Goal: Contribute content

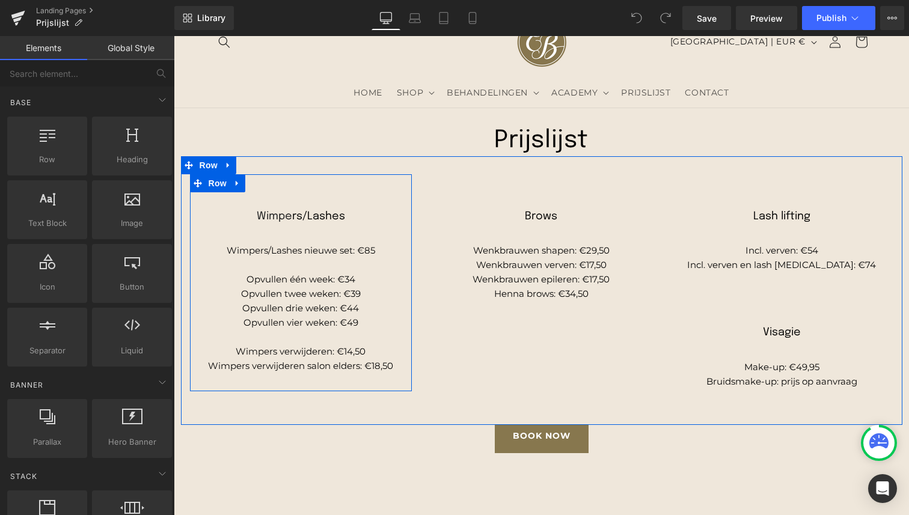
scroll to position [53, 0]
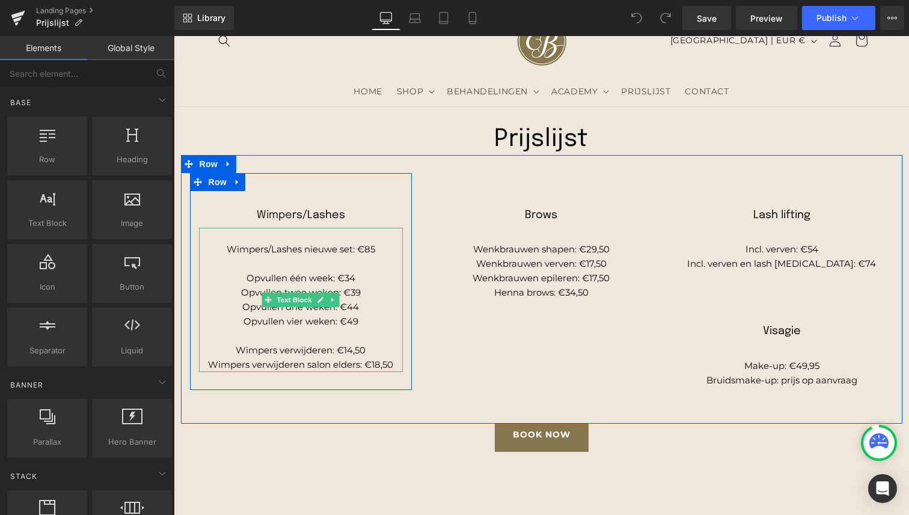
click at [325, 284] on p "Opvullen één week: €34" at bounding box center [301, 278] width 204 height 14
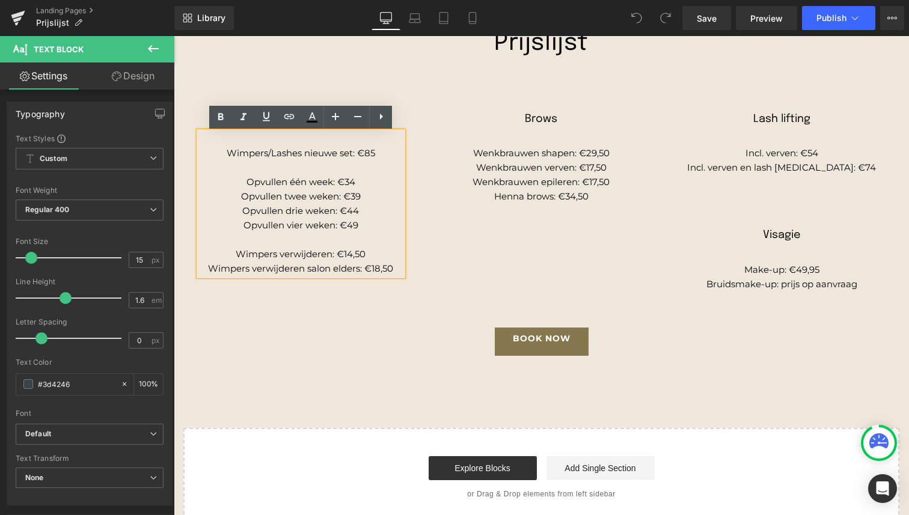
scroll to position [150, 0]
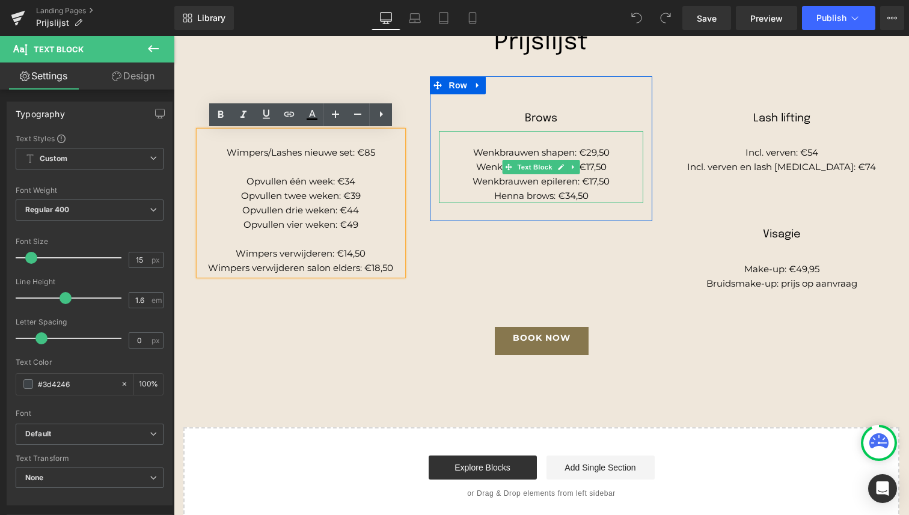
click at [539, 171] on span "Text Block" at bounding box center [535, 167] width 40 height 14
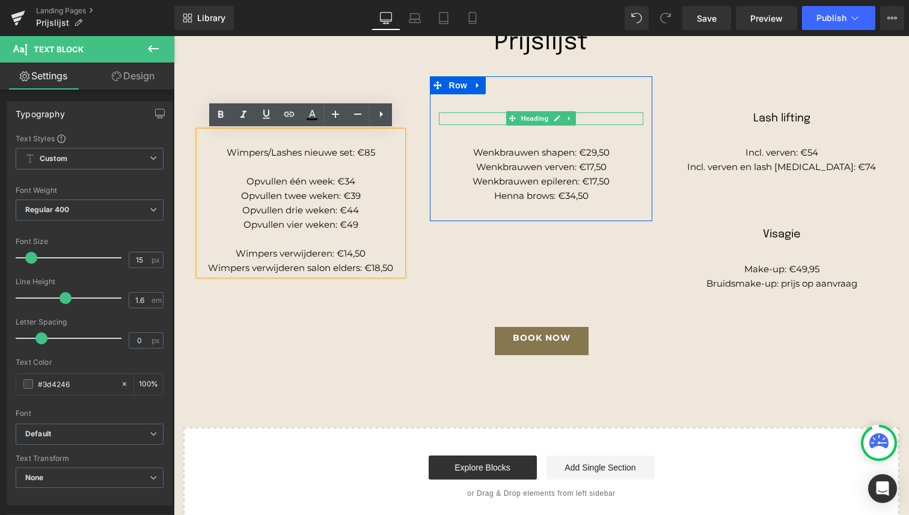
click at [507, 114] on span at bounding box center [512, 118] width 13 height 14
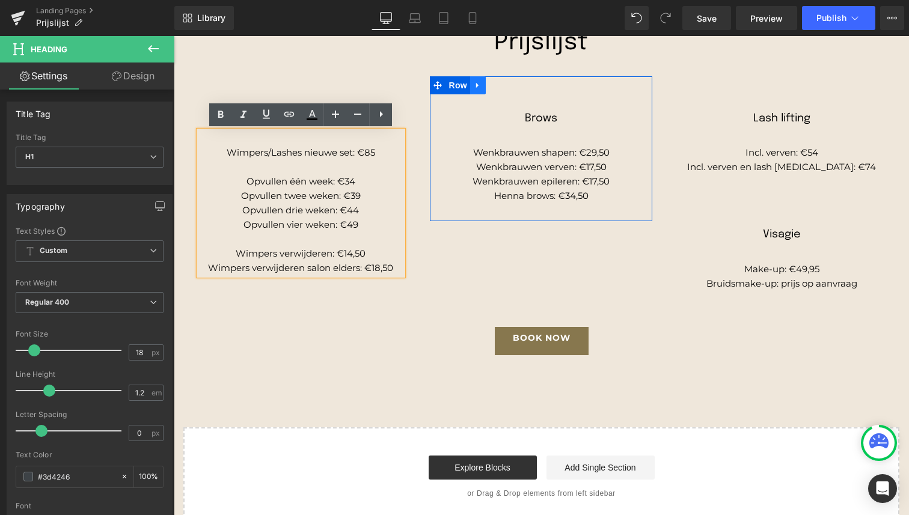
click at [475, 88] on icon at bounding box center [478, 85] width 8 height 9
click at [494, 87] on icon at bounding box center [493, 85] width 8 height 9
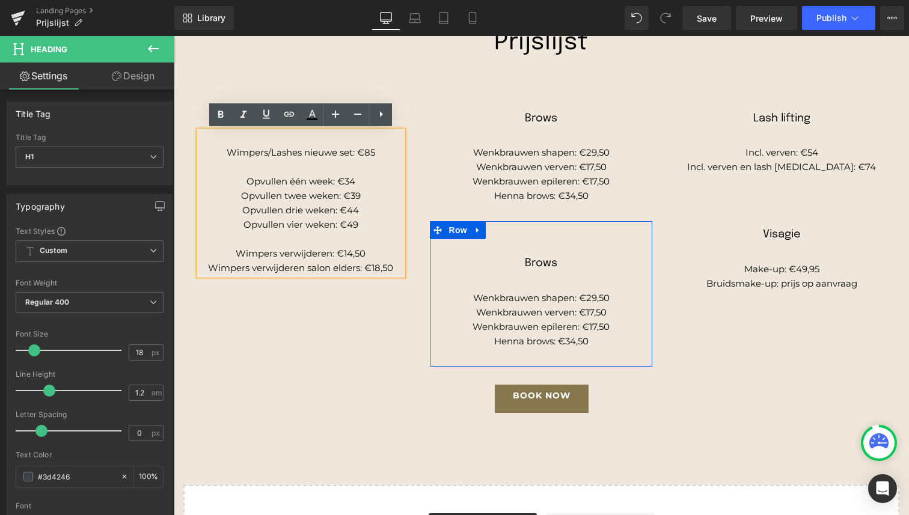
click at [547, 267] on div "Brows Heading" at bounding box center [541, 263] width 204 height 13
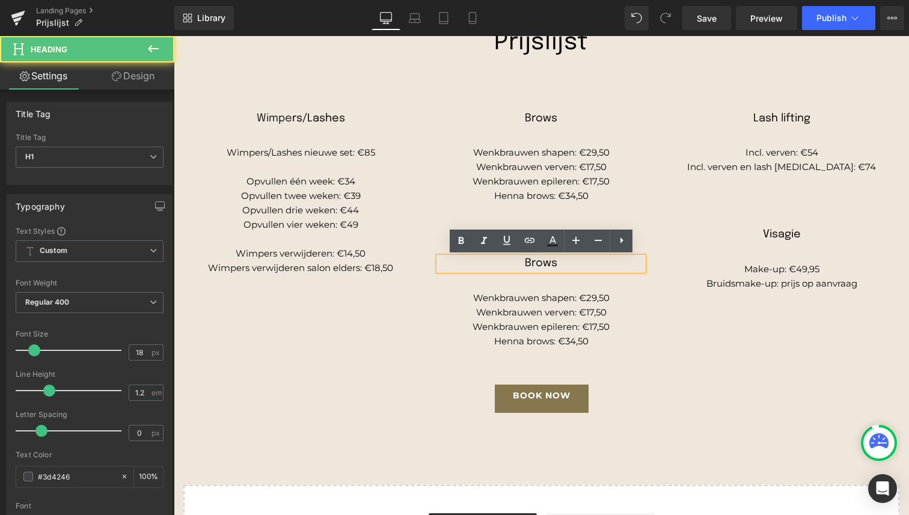
click at [540, 266] on span "Brows" at bounding box center [541, 263] width 32 height 11
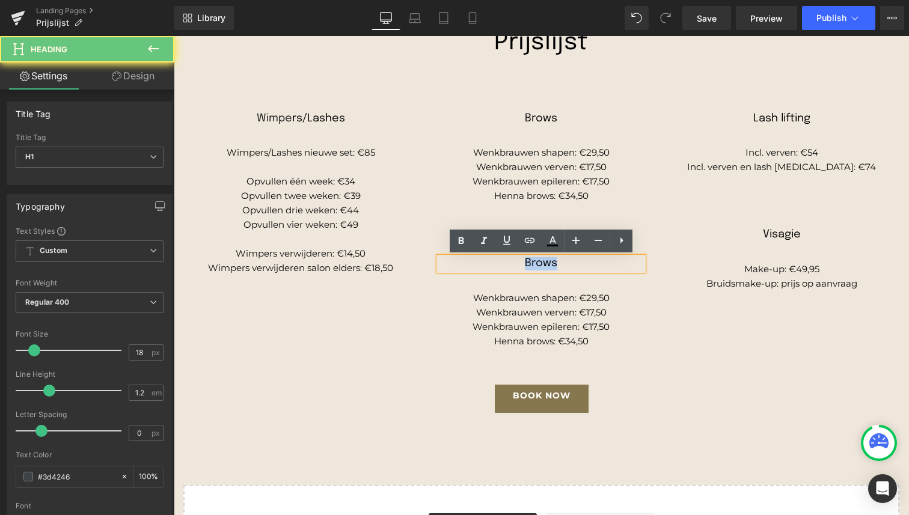
click at [540, 266] on span "Brows" at bounding box center [541, 263] width 32 height 11
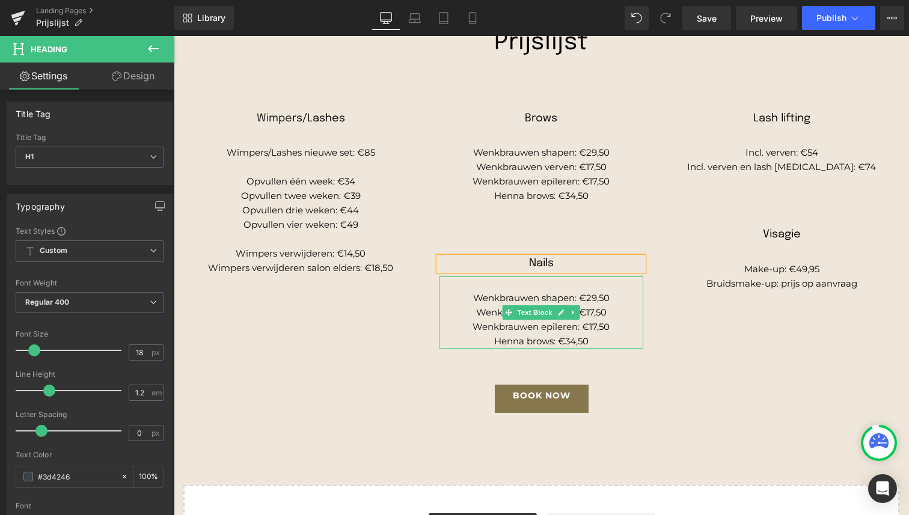
click at [531, 304] on p "Wenkbrauwen shapen: €29,50" at bounding box center [541, 298] width 204 height 14
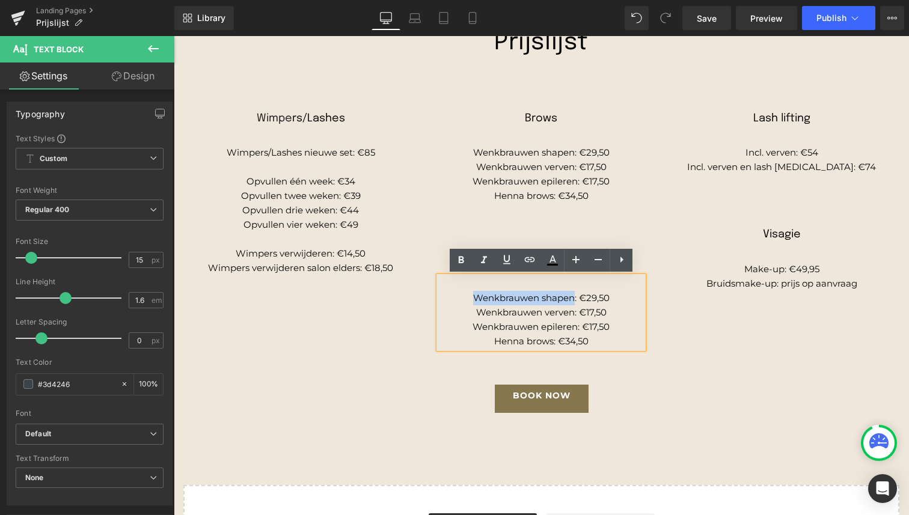
drag, startPoint x: 480, startPoint y: 298, endPoint x: 567, endPoint y: 298, distance: 87.2
click at [567, 298] on span "Wenkbrauwen shapen: €29,50" at bounding box center [541, 297] width 136 height 11
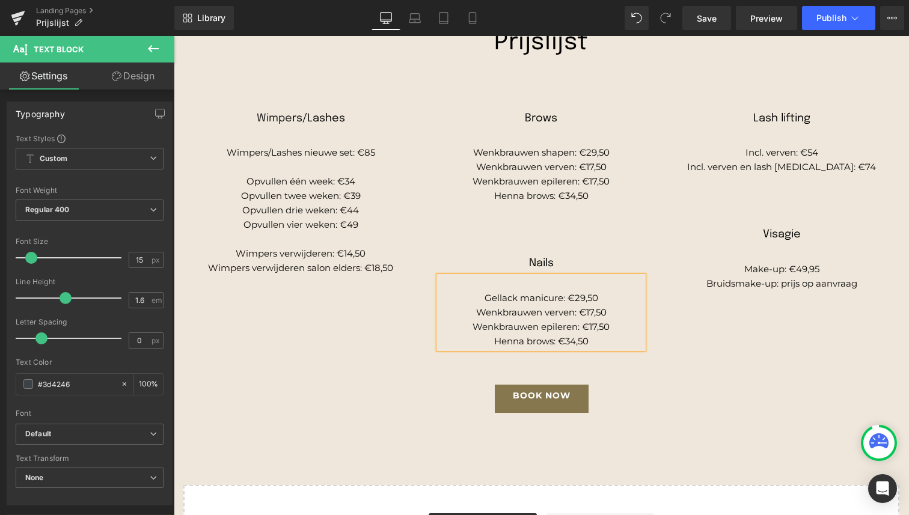
click at [512, 296] on span "Gellack manicure: €29,50" at bounding box center [541, 297] width 114 height 11
click at [543, 298] on span "Gellak manicure: €29,50" at bounding box center [541, 297] width 109 height 11
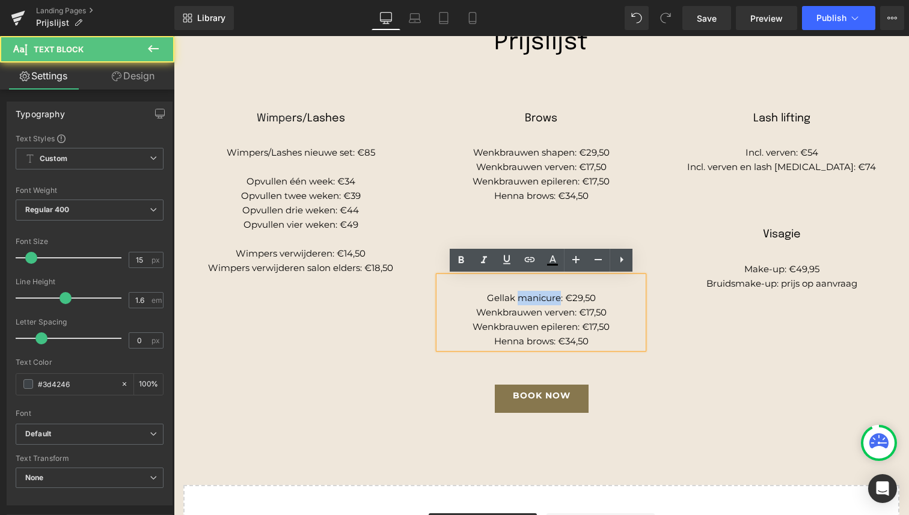
click at [543, 298] on span "Gellak manicure: €29,50" at bounding box center [541, 297] width 109 height 11
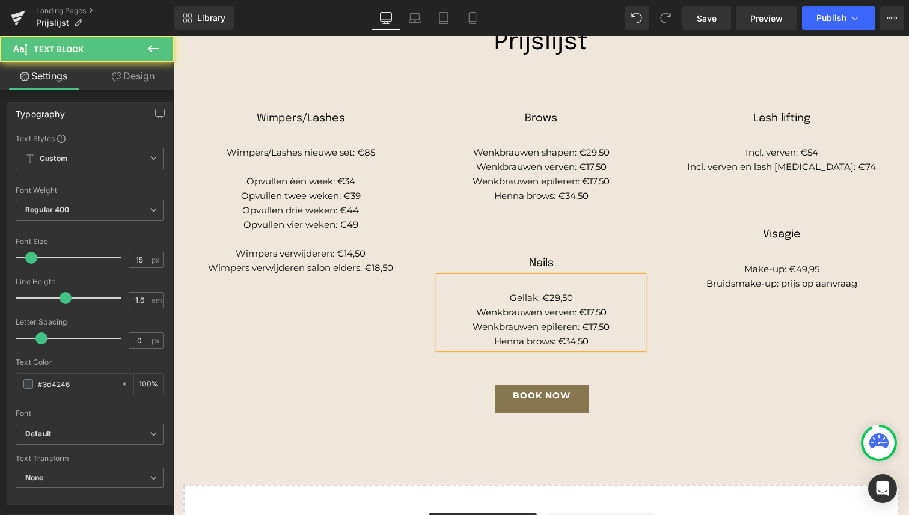
click at [554, 296] on span "Gellak: €29,50" at bounding box center [541, 297] width 63 height 11
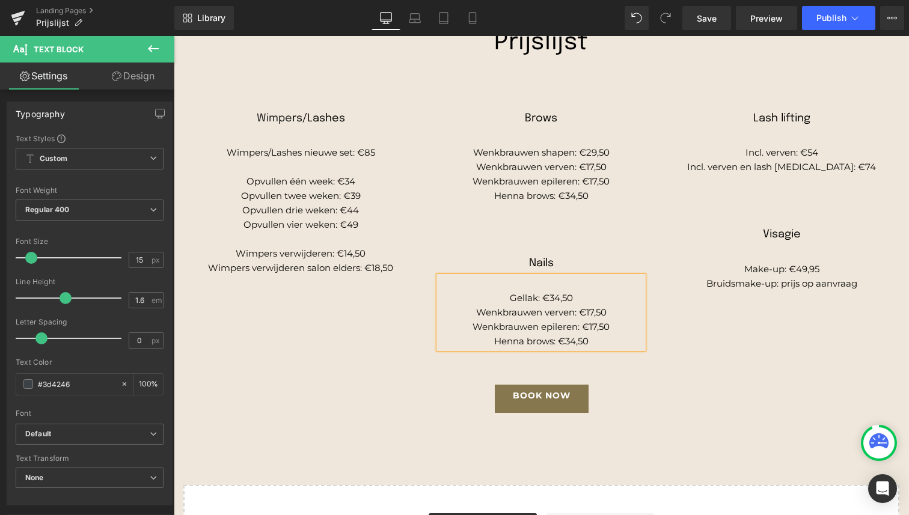
click at [522, 299] on span "Gellak: €34,50" at bounding box center [541, 297] width 63 height 11
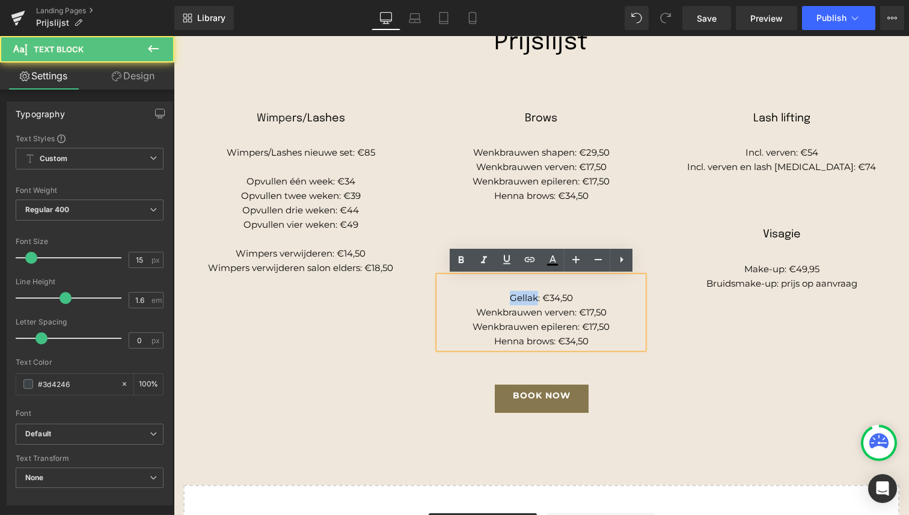
click at [522, 299] on span "Gellak: €34,50" at bounding box center [541, 297] width 63 height 11
copy span "Gellak"
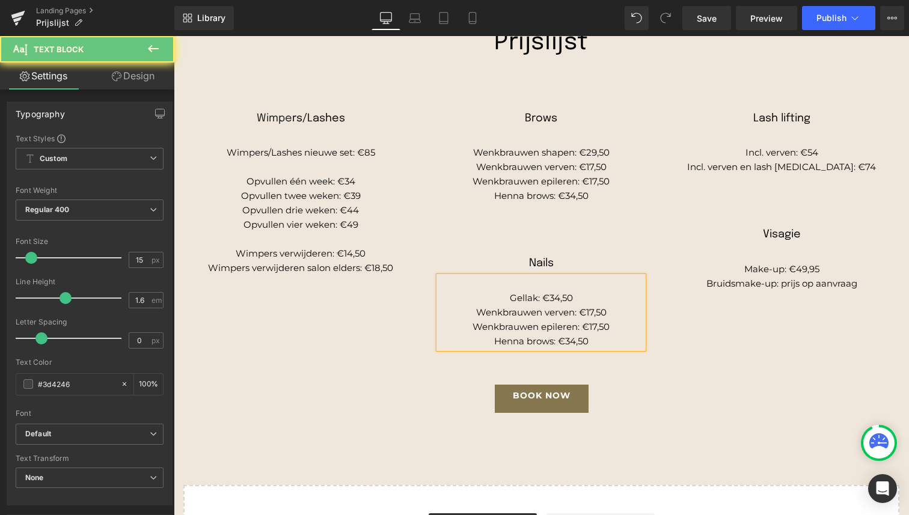
click at [495, 313] on span "Wenkbrauwen verven: €17,50" at bounding box center [541, 312] width 130 height 11
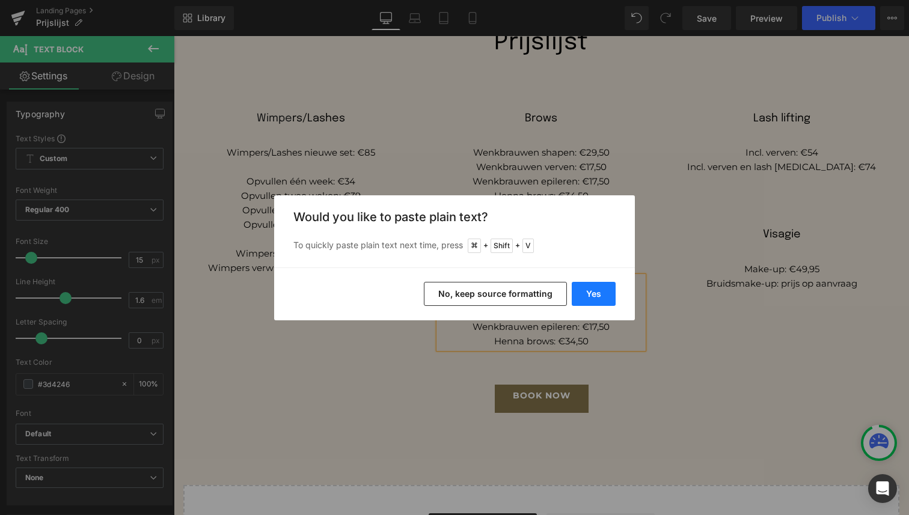
click at [583, 295] on button "Yes" at bounding box center [594, 294] width 44 height 24
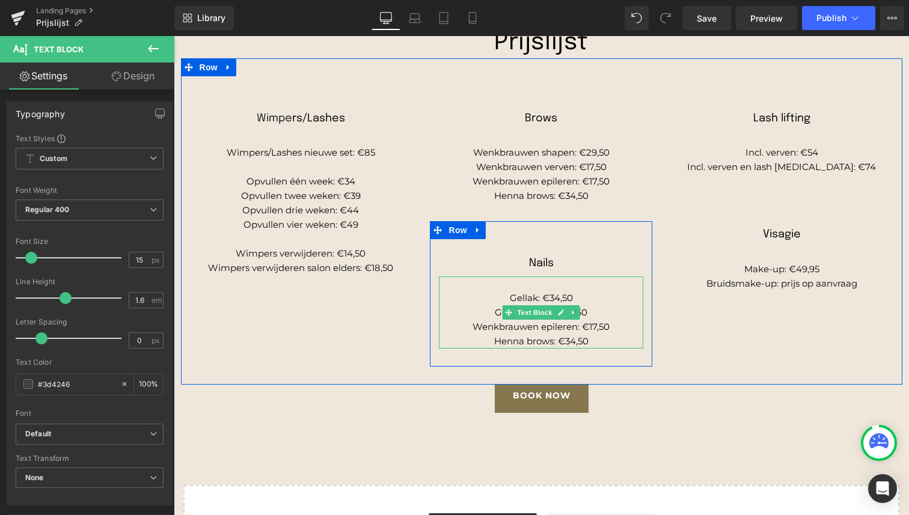
click at [583, 295] on p "Gellak: €34,50" at bounding box center [541, 298] width 204 height 14
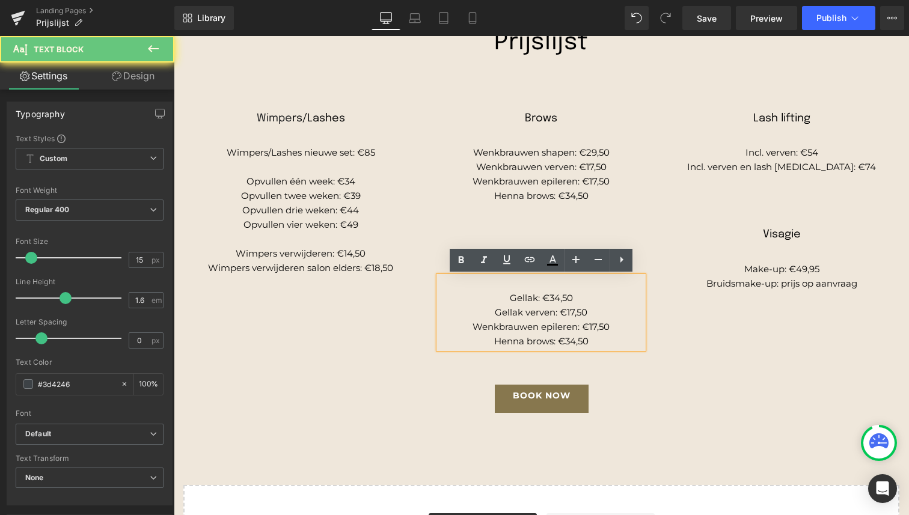
click at [533, 312] on span "Gellak verven: €17,50" at bounding box center [541, 312] width 93 height 11
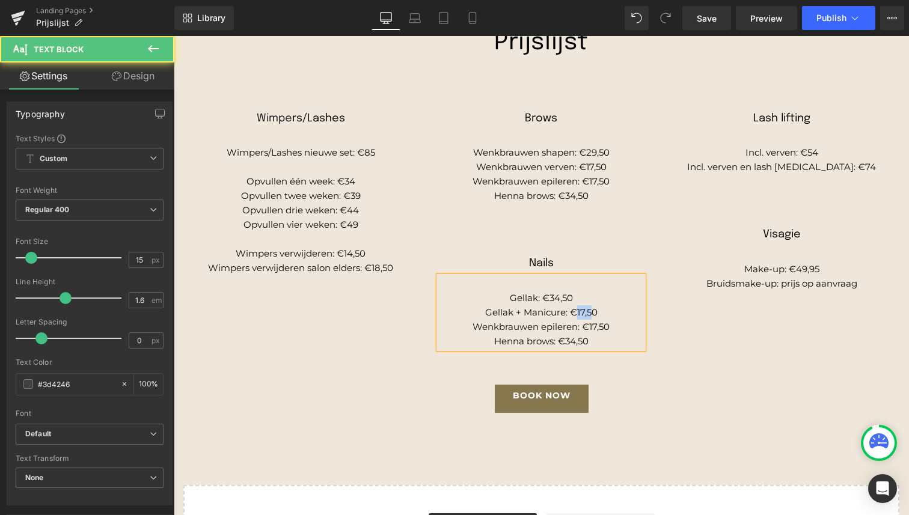
drag, startPoint x: 570, startPoint y: 313, endPoint x: 591, endPoint y: 314, distance: 21.0
click at [591, 314] on span "Gellak + Manicure: €17,50" at bounding box center [541, 312] width 112 height 11
drag, startPoint x: 564, startPoint y: 313, endPoint x: 522, endPoint y: 312, distance: 41.5
click at [522, 313] on span "Gellak + Manicure: 39,50" at bounding box center [541, 312] width 108 height 11
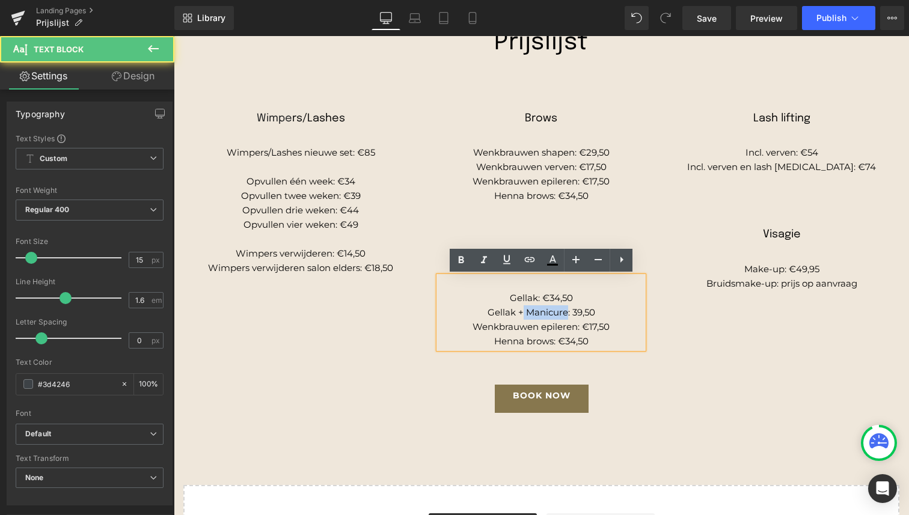
copy span "Manicure"
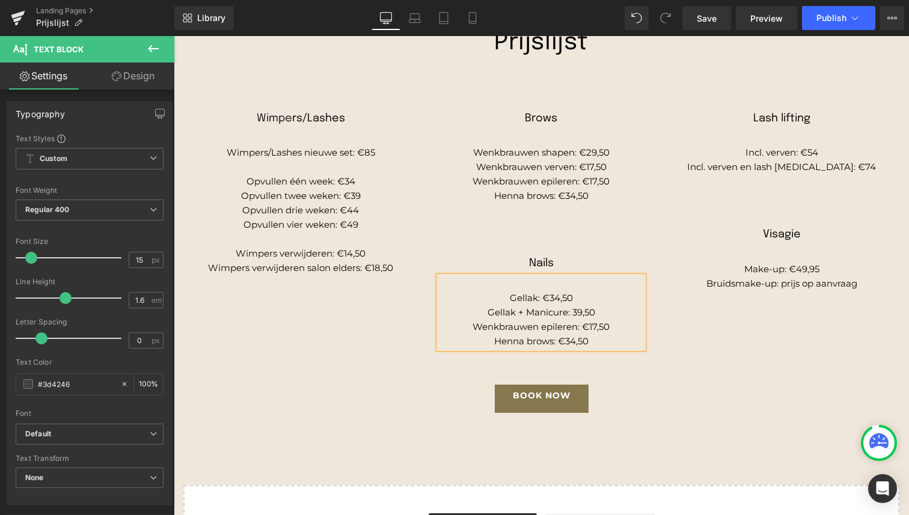
click at [493, 312] on span "Gellak + Manicure: 39,50" at bounding box center [541, 312] width 108 height 11
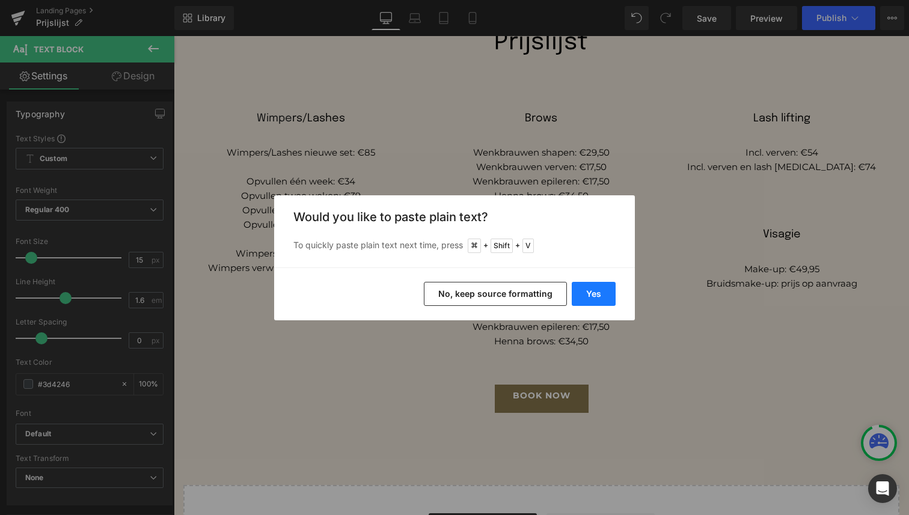
click at [584, 300] on button "Yes" at bounding box center [594, 294] width 44 height 24
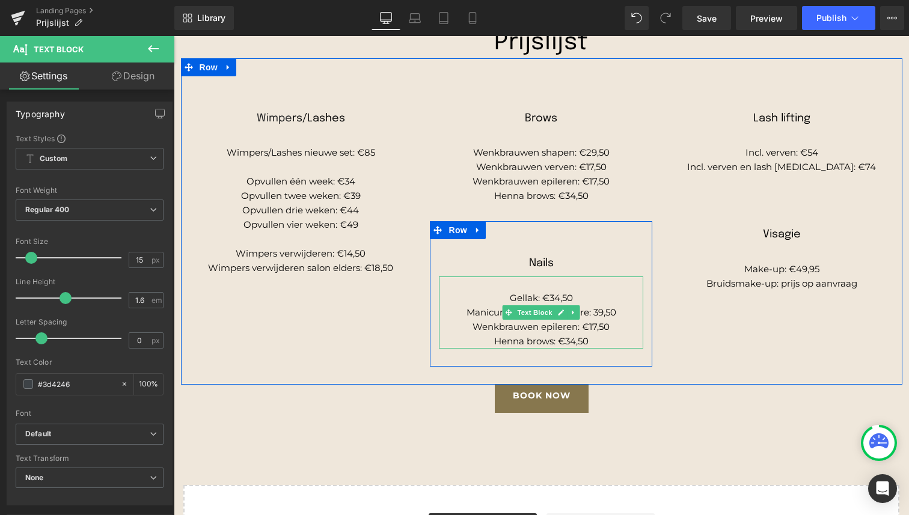
click at [584, 300] on p "Gellak: €34,50" at bounding box center [541, 298] width 204 height 14
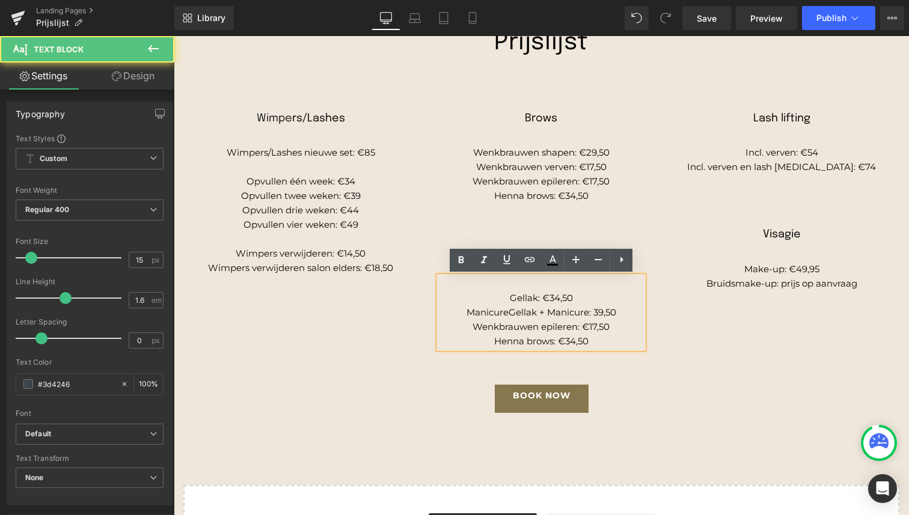
click at [552, 311] on span "ManicureGellak + Manicure: 39,50" at bounding box center [541, 312] width 150 height 11
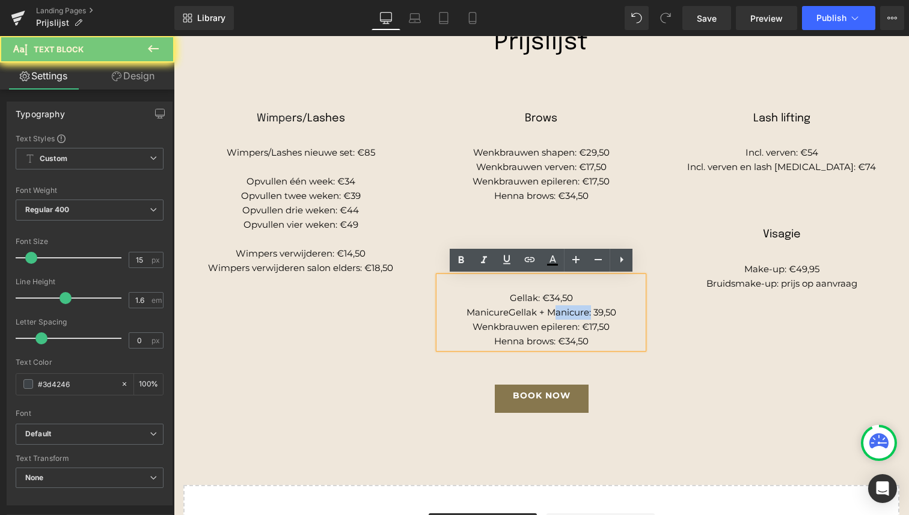
click at [552, 311] on span "ManicureGellak + Manicure: 39,50" at bounding box center [541, 312] width 150 height 11
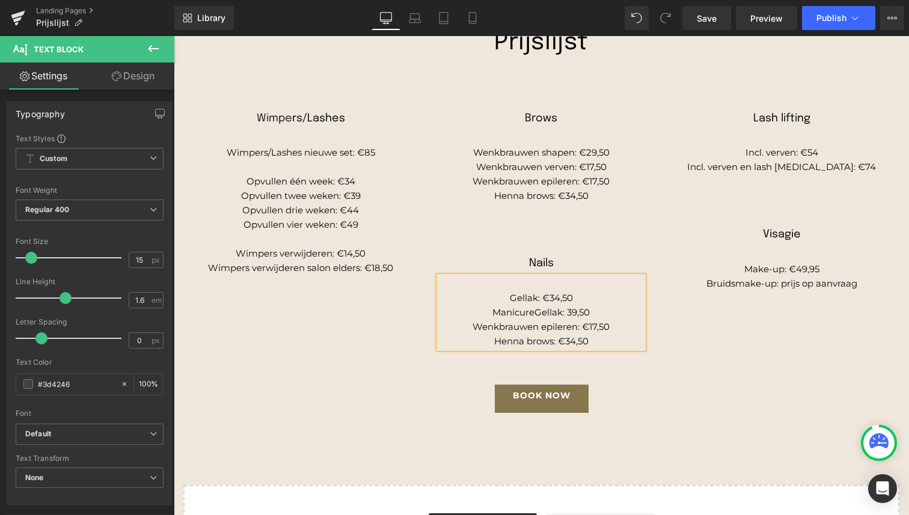
click at [538, 315] on span "ManicureGellak: 39,50" at bounding box center [540, 312] width 97 height 11
click at [495, 322] on span "Wenkbrauwen epileren: €17,50" at bounding box center [540, 326] width 137 height 11
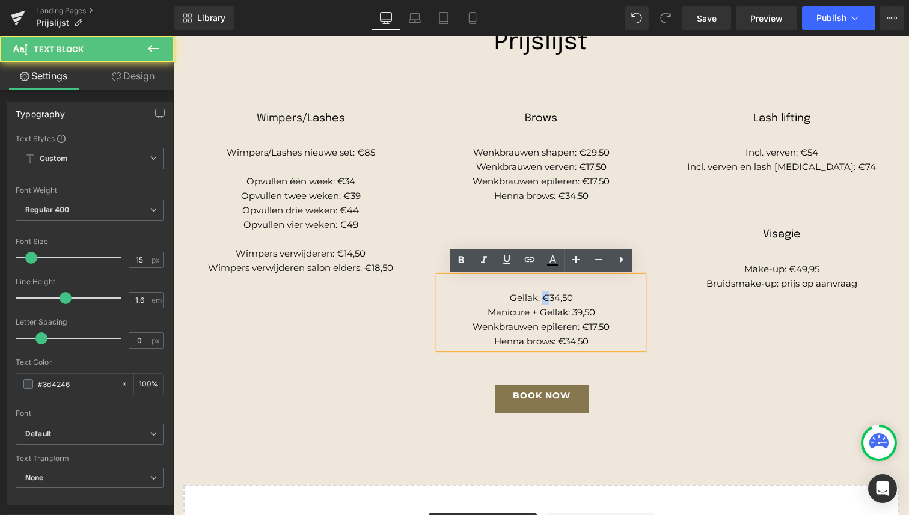
click at [545, 296] on span "Gellak: €34,50" at bounding box center [541, 297] width 63 height 11
copy span "€"
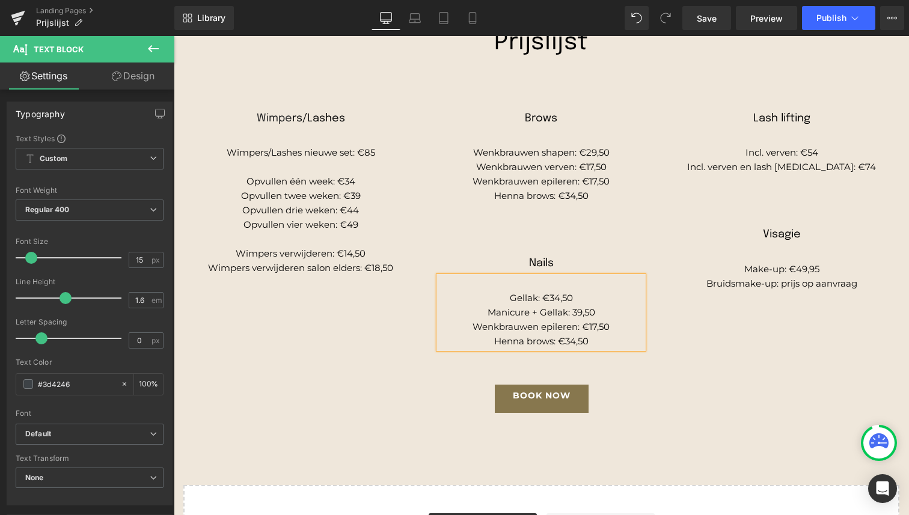
click at [570, 311] on span "Manicure + Gellak: 39,50" at bounding box center [541, 312] width 108 height 11
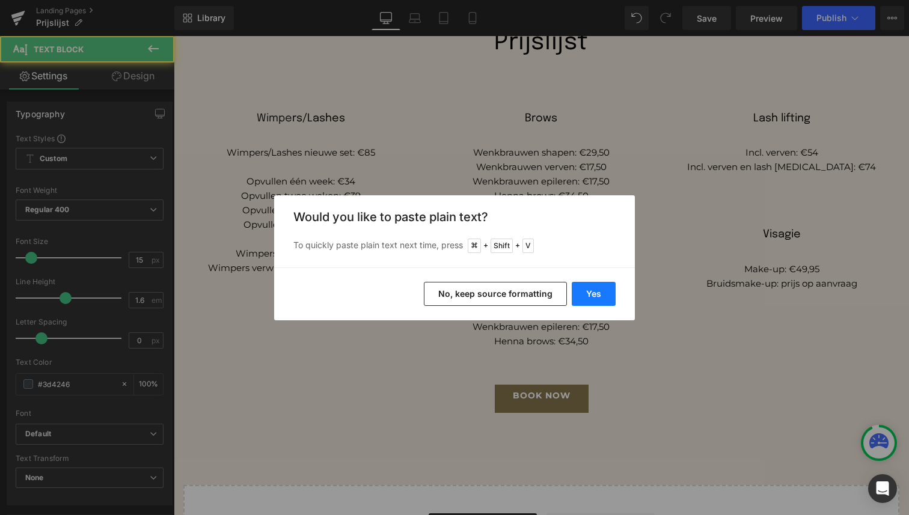
click at [593, 295] on button "Yes" at bounding box center [594, 294] width 44 height 24
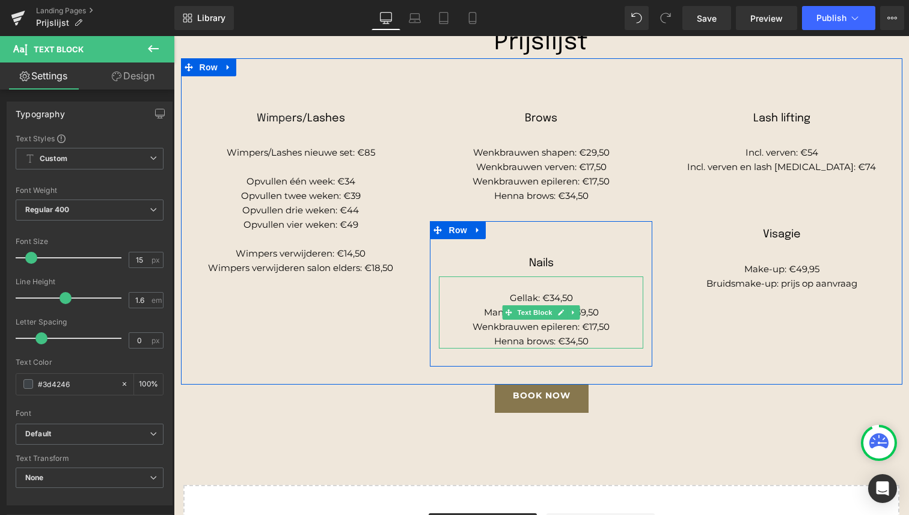
click at [510, 334] on p "Wenkbrauwen epileren: €17,50" at bounding box center [541, 327] width 204 height 14
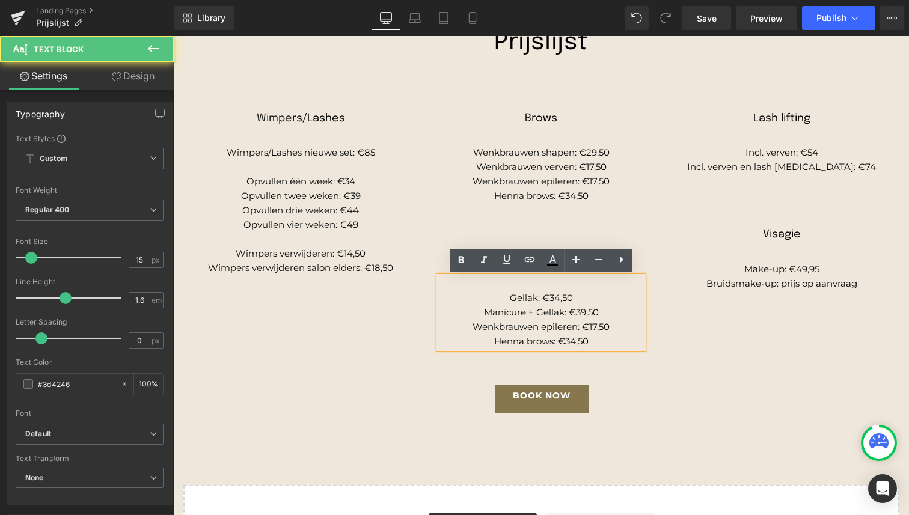
click at [569, 329] on span "Wenkbrauwen epileren: €17,50" at bounding box center [540, 326] width 137 height 11
click at [543, 318] on p "Manicure + Gellak: €39,50" at bounding box center [541, 312] width 204 height 14
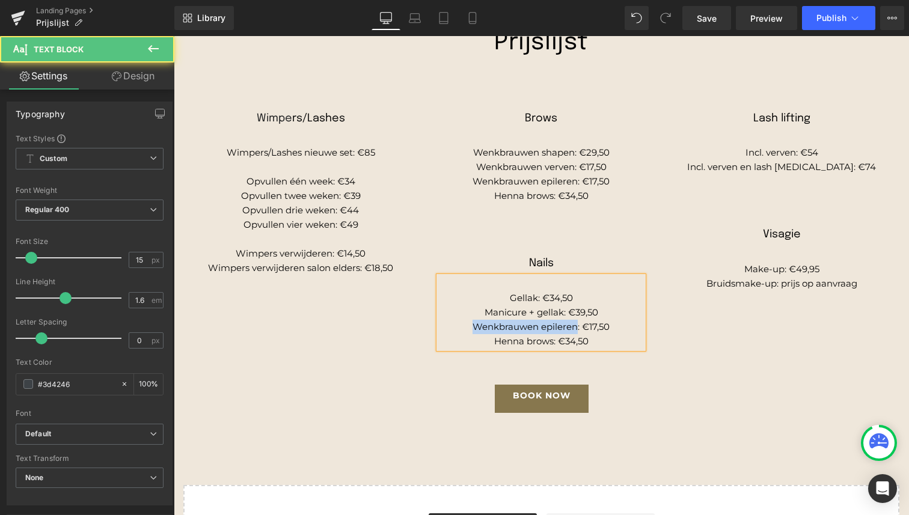
drag, startPoint x: 570, startPoint y: 328, endPoint x: 479, endPoint y: 326, distance: 91.4
click at [480, 326] on span "Wenkbrauwen epileren: €17,50" at bounding box center [540, 326] width 137 height 11
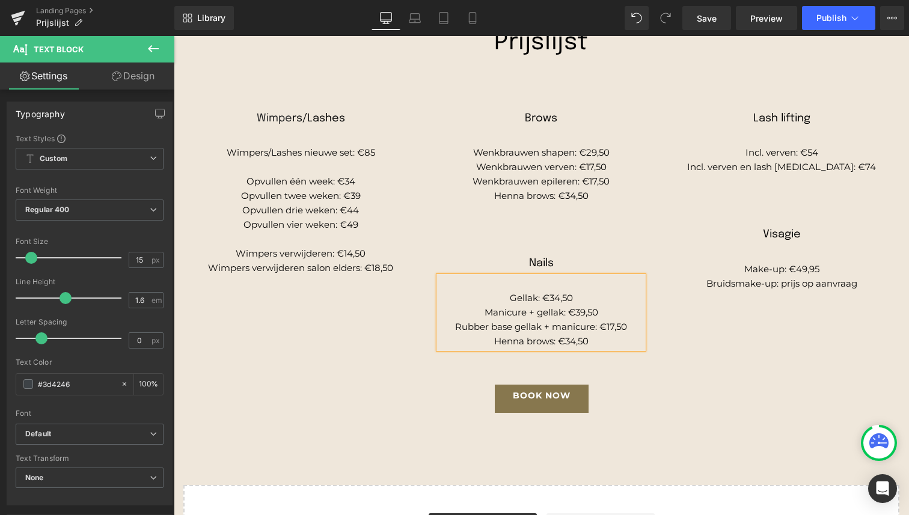
click at [614, 329] on span "Rubber base gellak + manicure: €17,50" at bounding box center [541, 326] width 172 height 11
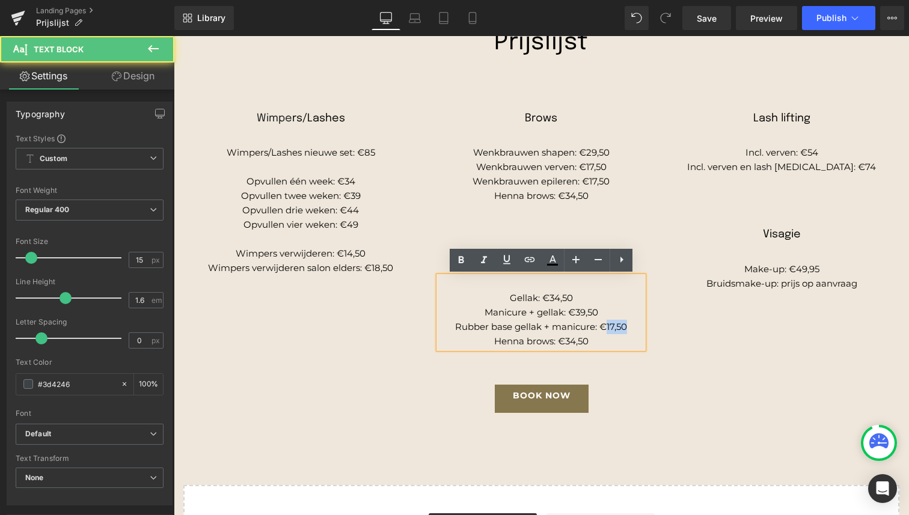
click at [614, 329] on span "Rubber base gellak + manicure: €17,50" at bounding box center [541, 326] width 172 height 11
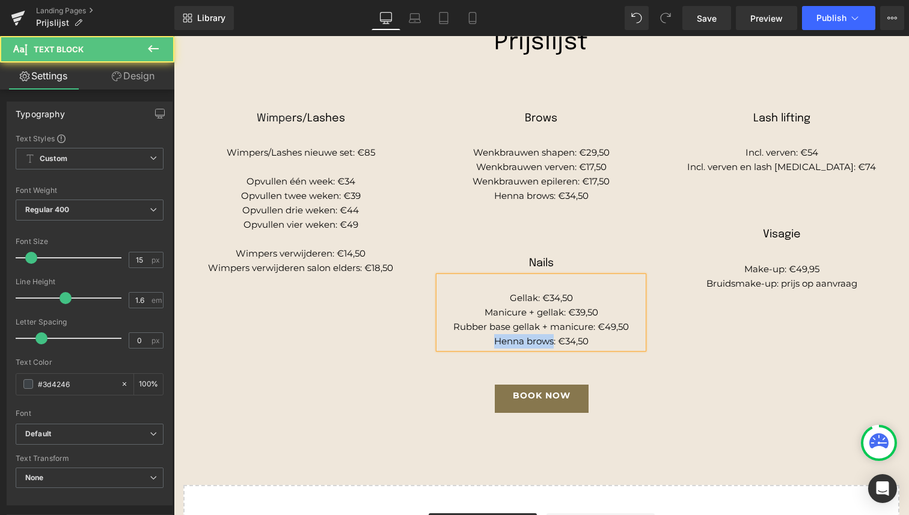
drag, startPoint x: 551, startPoint y: 341, endPoint x: 497, endPoint y: 341, distance: 54.1
click at [497, 341] on p "Henna brows: €34,50" at bounding box center [541, 341] width 204 height 14
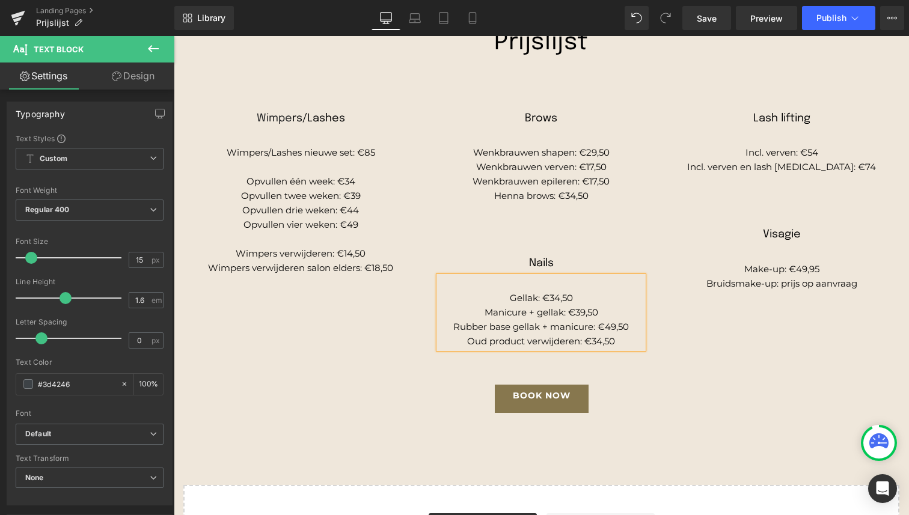
click at [592, 340] on span "Oud product verwijderen: €34,50" at bounding box center [541, 340] width 148 height 11
click at [710, 357] on div "Wimpe rs/Lashes Heading Wimpers/Lashes nieuwe set: €85 Opvullen één week: €34 O…" at bounding box center [541, 221] width 721 height 326
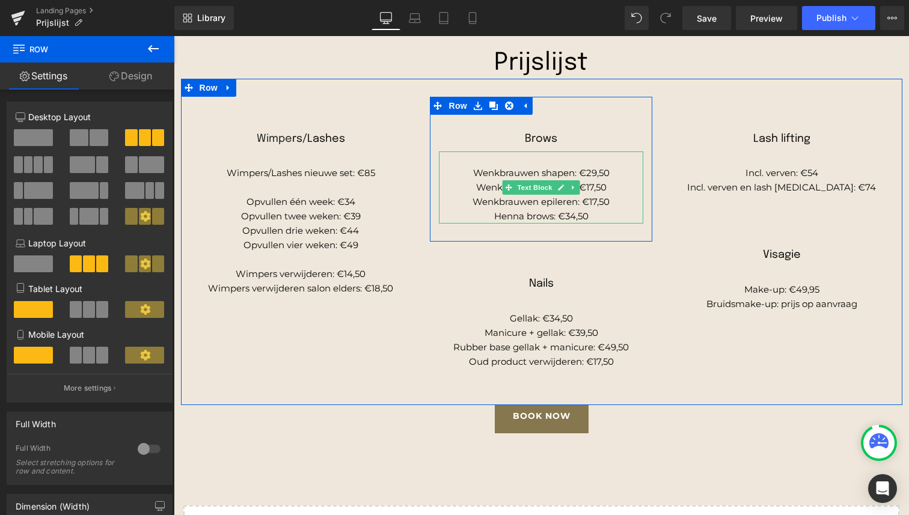
scroll to position [126, 0]
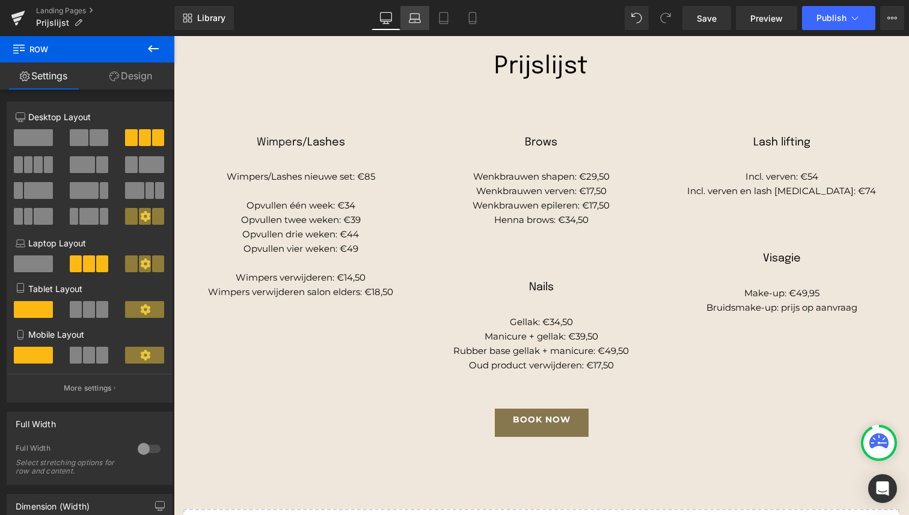
click at [418, 23] on icon at bounding box center [415, 18] width 12 height 12
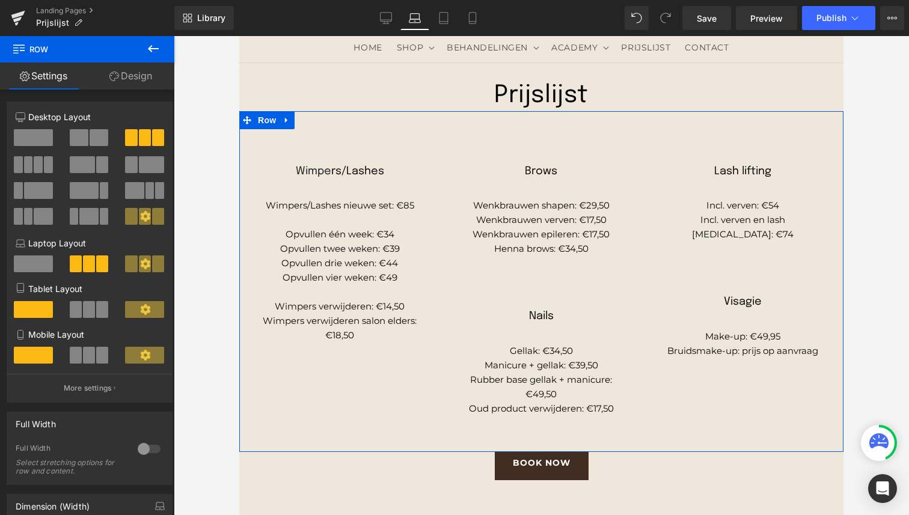
scroll to position [130, 0]
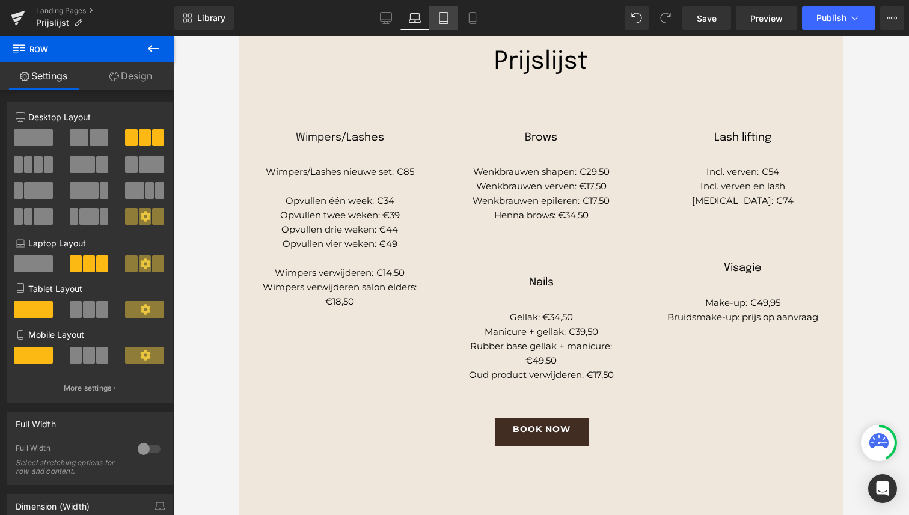
click at [446, 22] on icon at bounding box center [444, 18] width 12 height 12
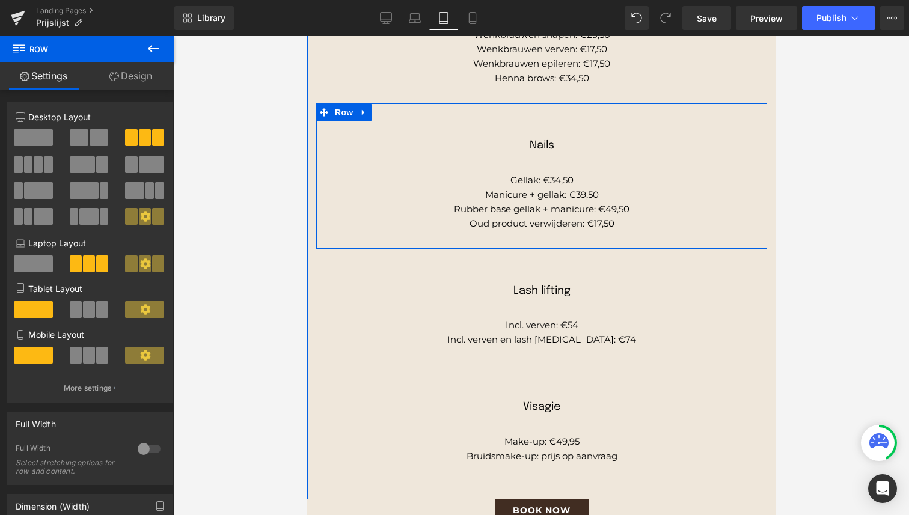
scroll to position [447, 0]
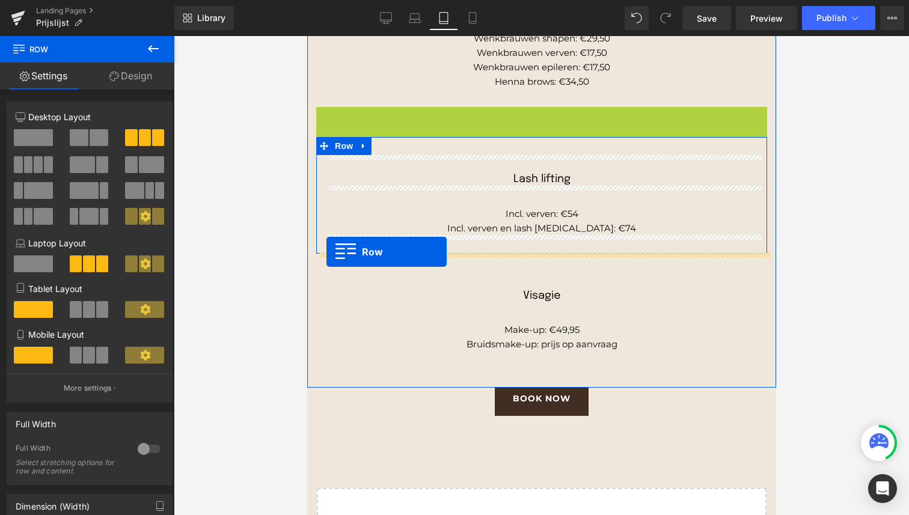
drag, startPoint x: 324, startPoint y: 115, endPoint x: 325, endPoint y: 251, distance: 135.8
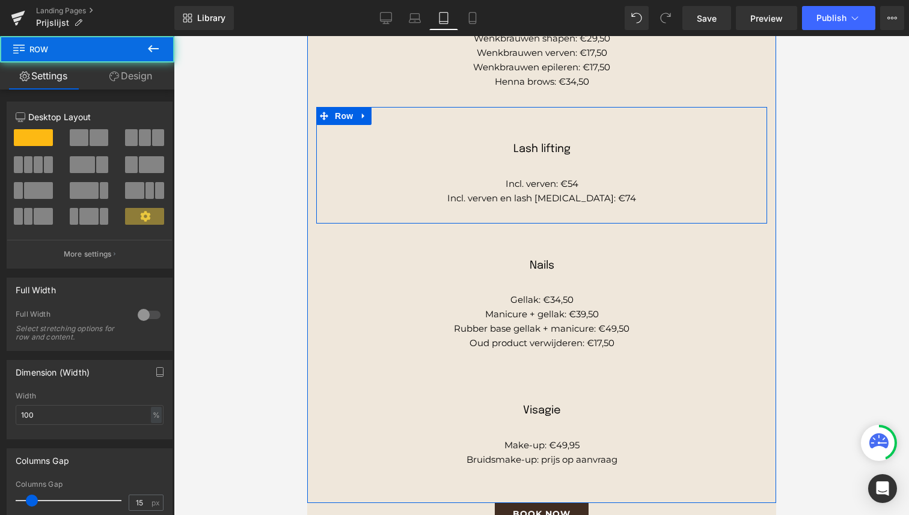
click at [337, 133] on div "Lash lifting Heading Incl. verven: €54 Incl. verven en lash [MEDICAL_DATA]: €74…" at bounding box center [541, 165] width 451 height 81
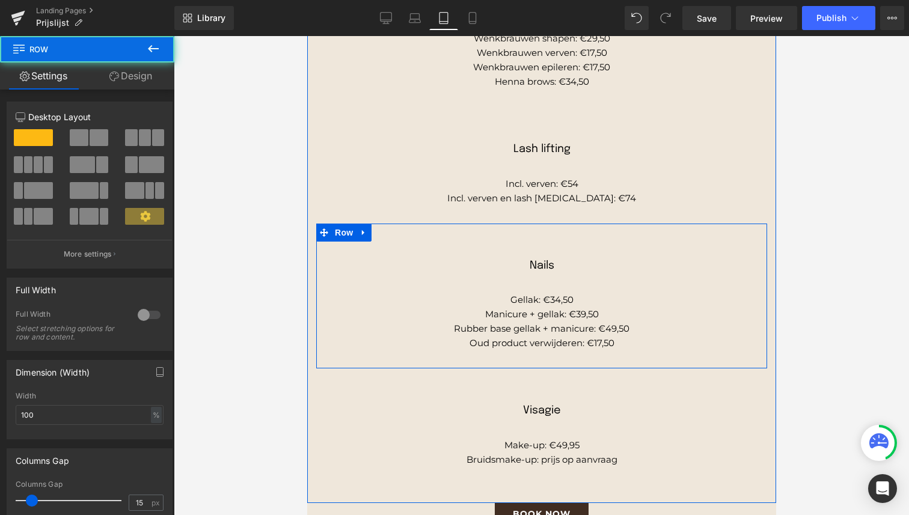
click at [345, 243] on div "Nails Heading Gellak: €34,50 Manicure + gellak: €39,50 Rubber base gellak + man…" at bounding box center [541, 296] width 451 height 109
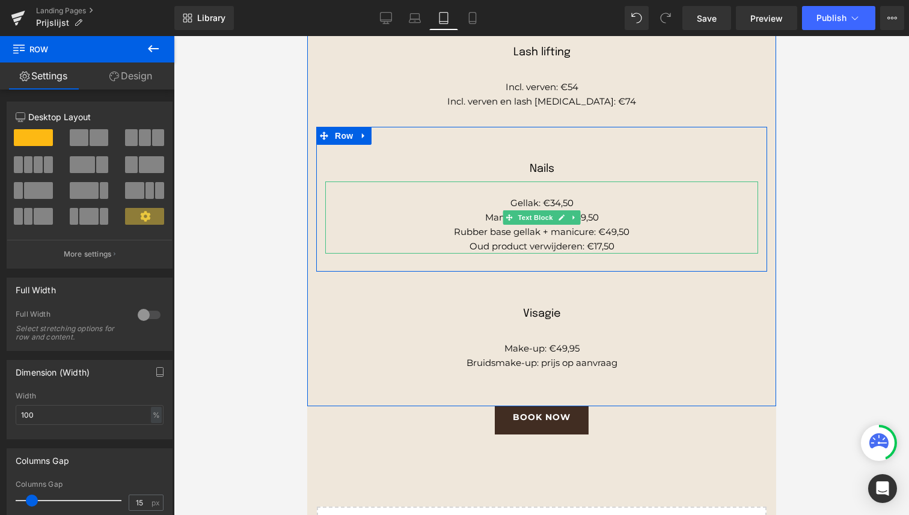
scroll to position [545, 0]
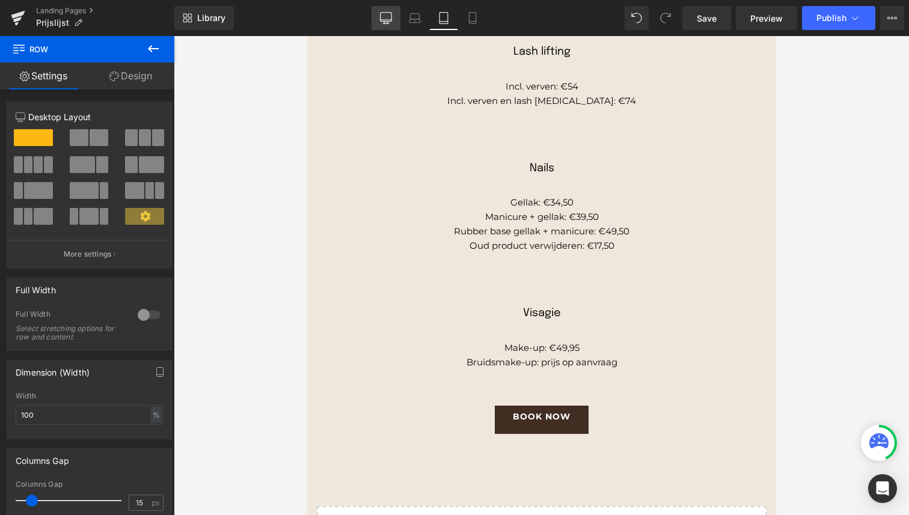
click at [380, 22] on icon at bounding box center [386, 18] width 12 height 12
type input "1200"
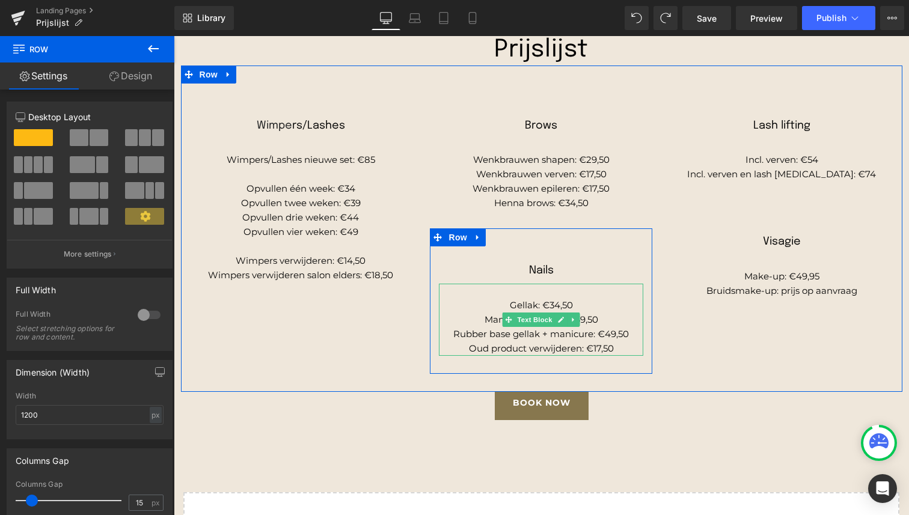
scroll to position [137, 0]
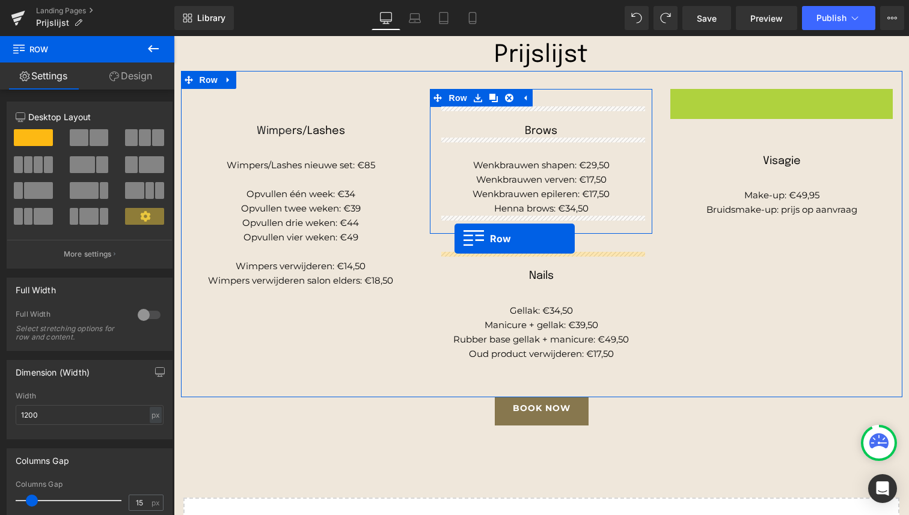
drag, startPoint x: 677, startPoint y: 96, endPoint x: 454, endPoint y: 238, distance: 264.3
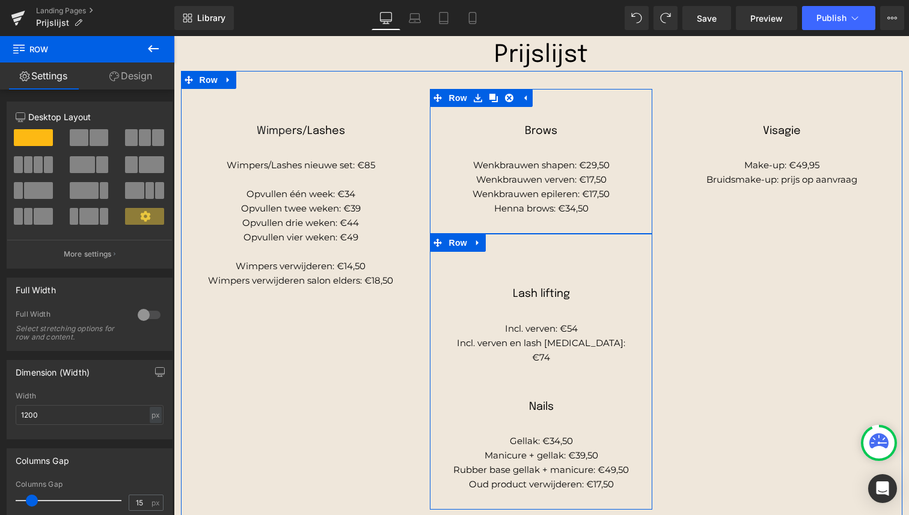
click at [448, 383] on div "Lash lifting Heading Incl. verven: €54 Incl. verven en lash [MEDICAL_DATA]: €74…" at bounding box center [541, 372] width 222 height 240
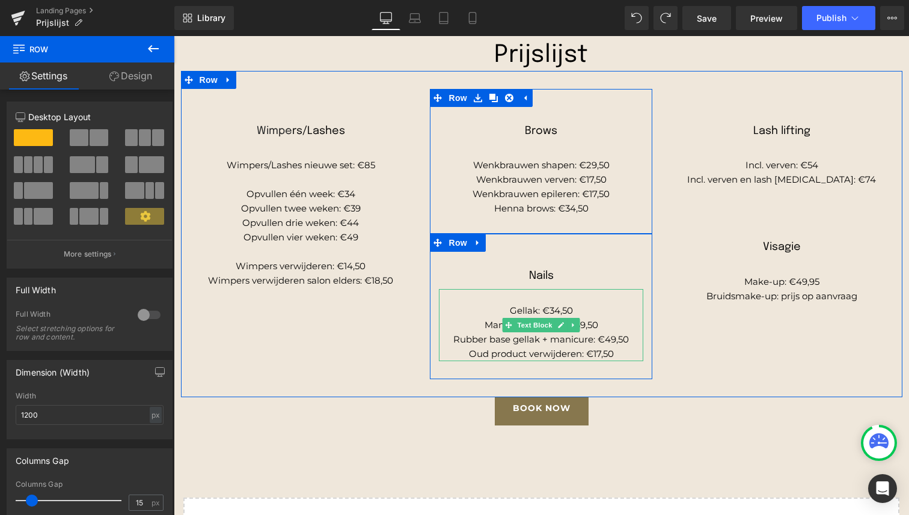
click at [538, 297] on p at bounding box center [541, 296] width 204 height 14
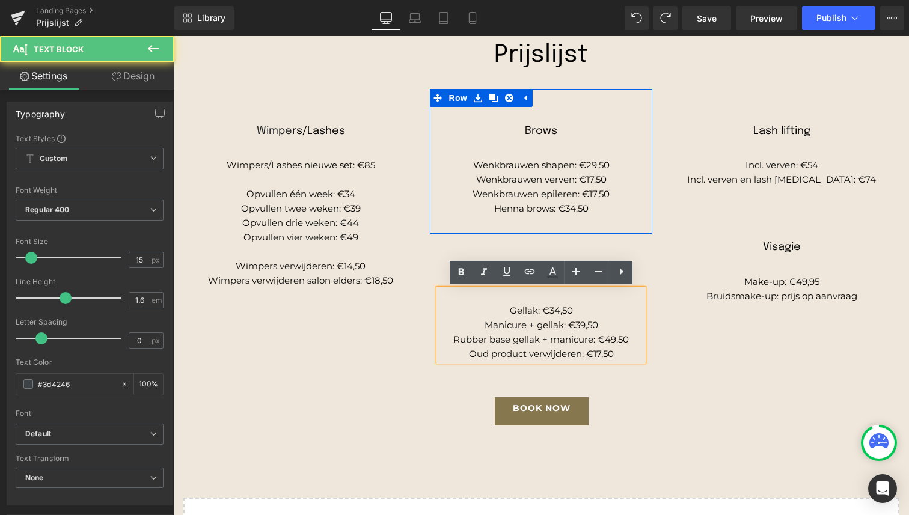
click at [483, 315] on p "Gellak: €34,50" at bounding box center [541, 311] width 204 height 14
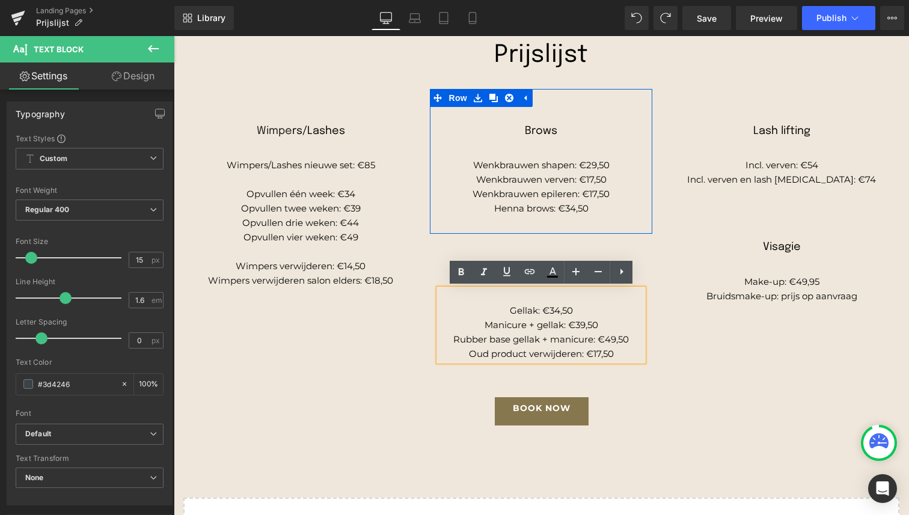
click at [422, 316] on div "Brows Heading Wenkbrauwen shapen: €29,50 Wenkbrauwen verven: €17,50 Wenkbrauwen…" at bounding box center [541, 234] width 240 height 290
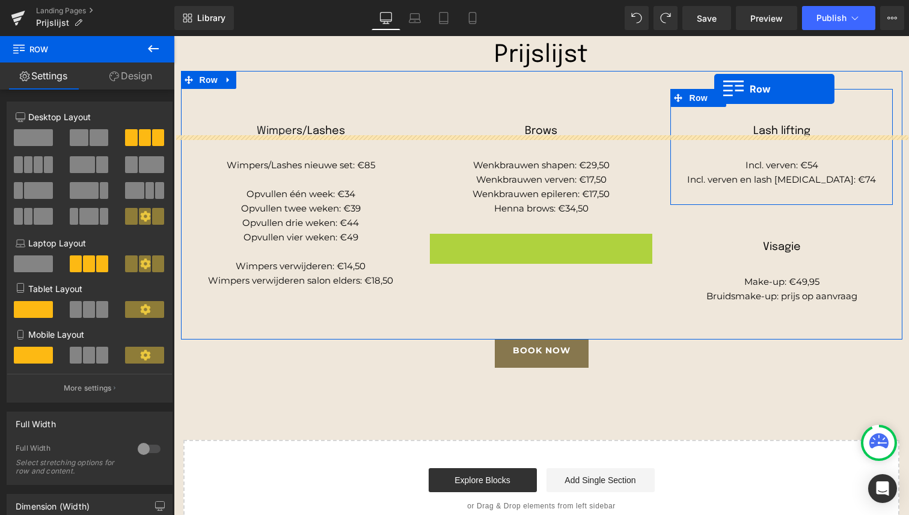
scroll to position [0, 0]
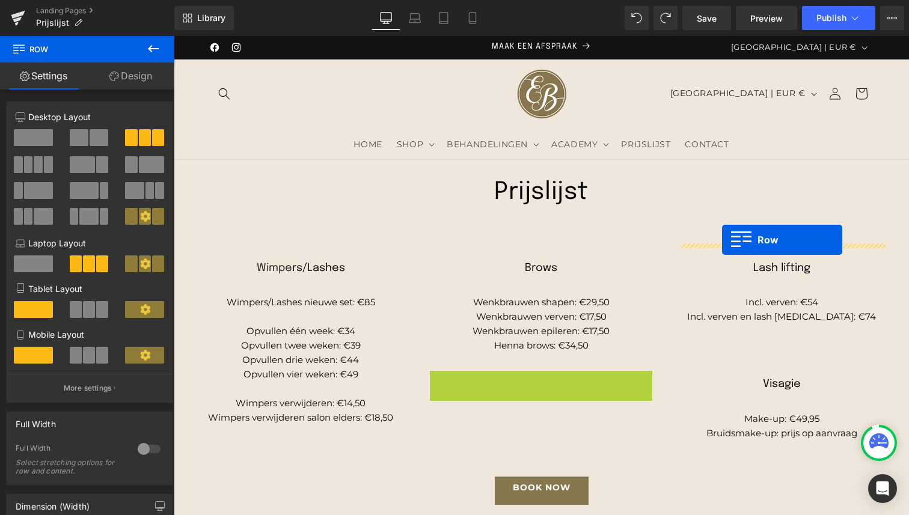
drag, startPoint x: 439, startPoint y: 247, endPoint x: 722, endPoint y: 240, distance: 282.6
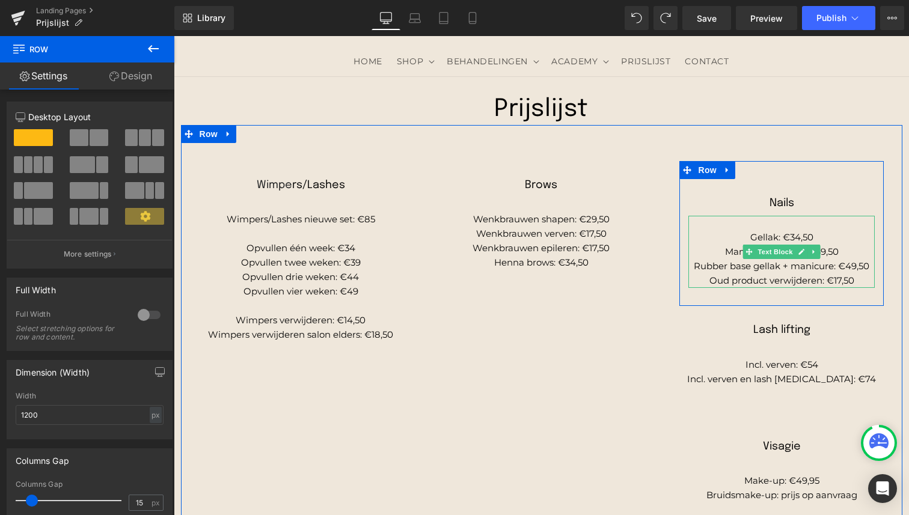
scroll to position [122, 0]
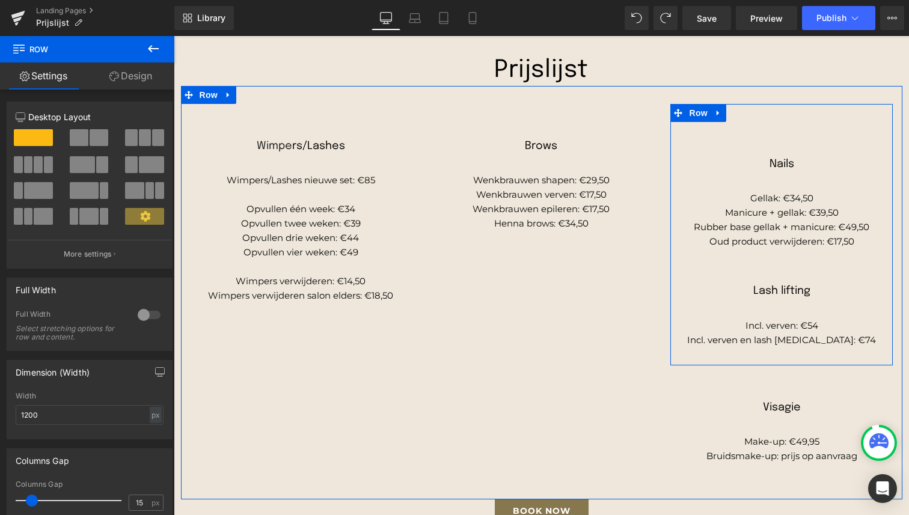
click at [721, 282] on div "Nails Heading Gellak: €34,50 Manicure + gellak: €39,50 Rubber base gellak + man…" at bounding box center [781, 234] width 222 height 225
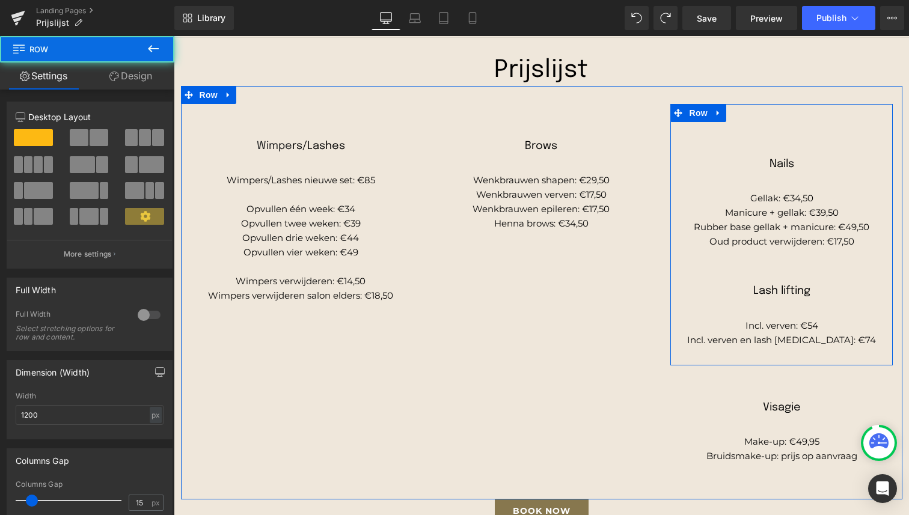
click at [763, 296] on div "Lash lifting Heading" at bounding box center [781, 291] width 204 height 13
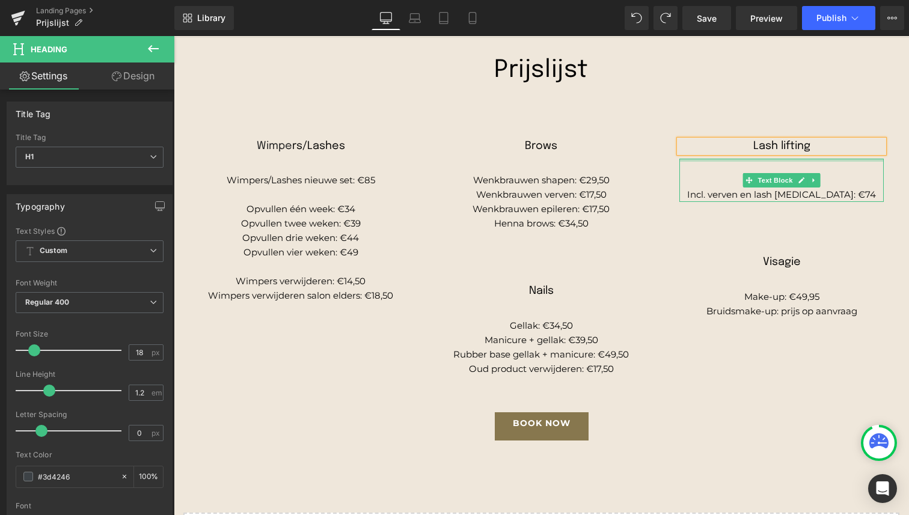
click at [694, 161] on div at bounding box center [781, 160] width 204 height 3
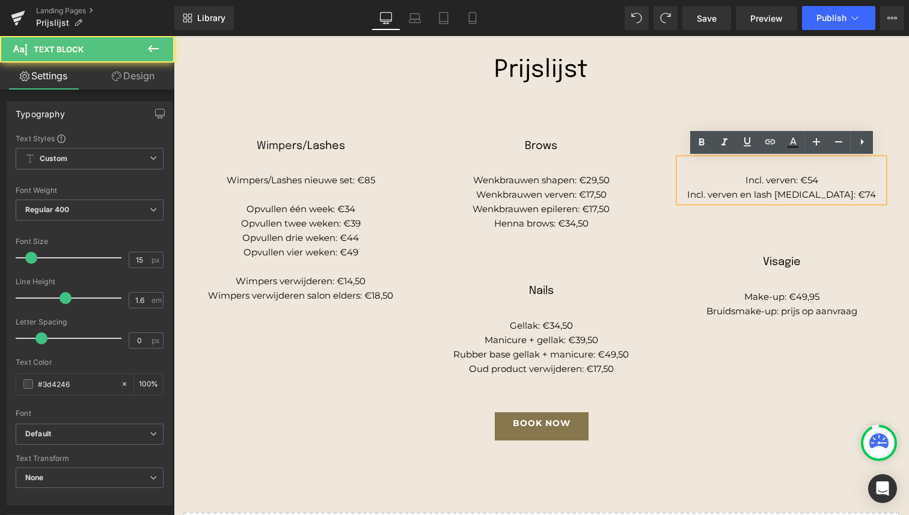
click at [671, 123] on div "Lash lifting Heading Incl. verven: €54 Incl. verven en lash [MEDICAL_DATA]: €74…" at bounding box center [781, 162] width 222 height 81
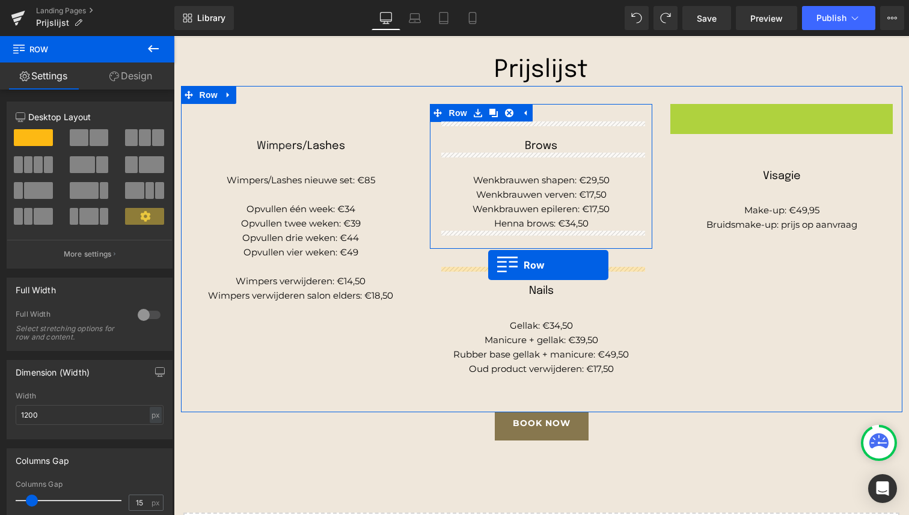
drag, startPoint x: 677, startPoint y: 112, endPoint x: 488, endPoint y: 265, distance: 242.8
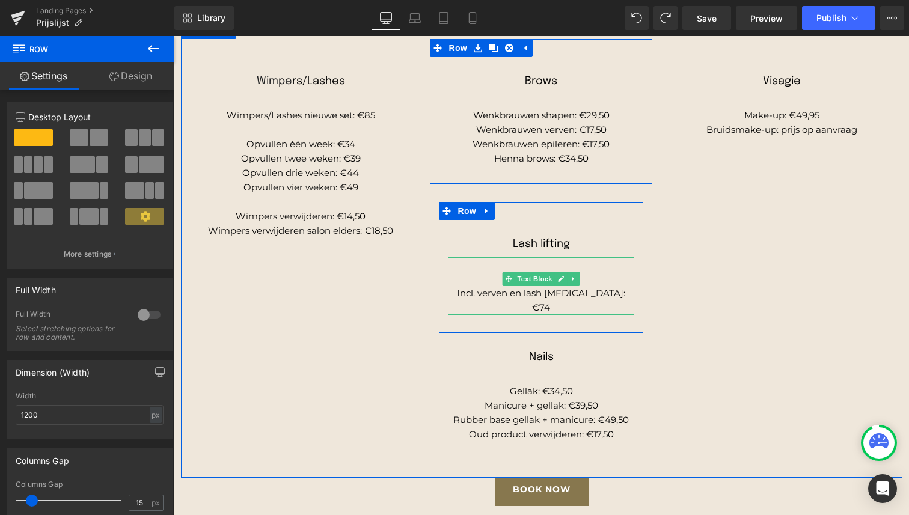
scroll to position [194, 0]
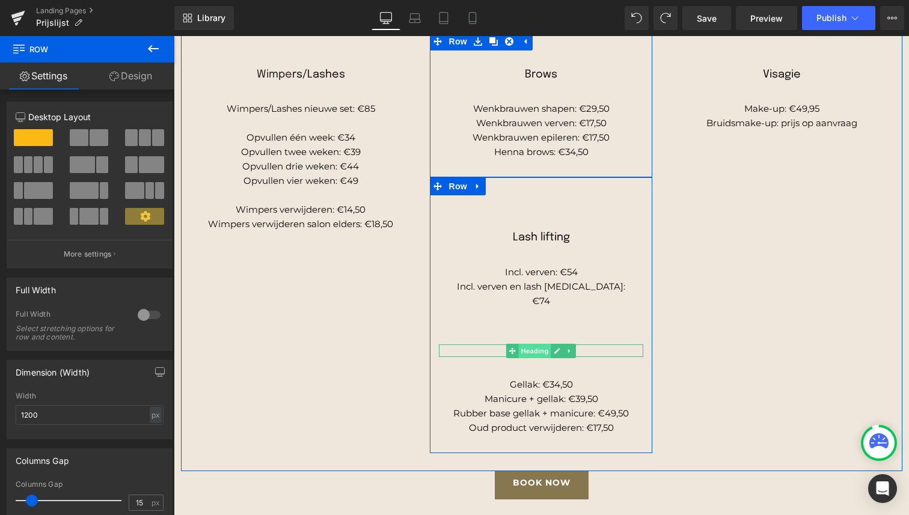
click at [526, 344] on div "Nails Heading" at bounding box center [541, 350] width 204 height 13
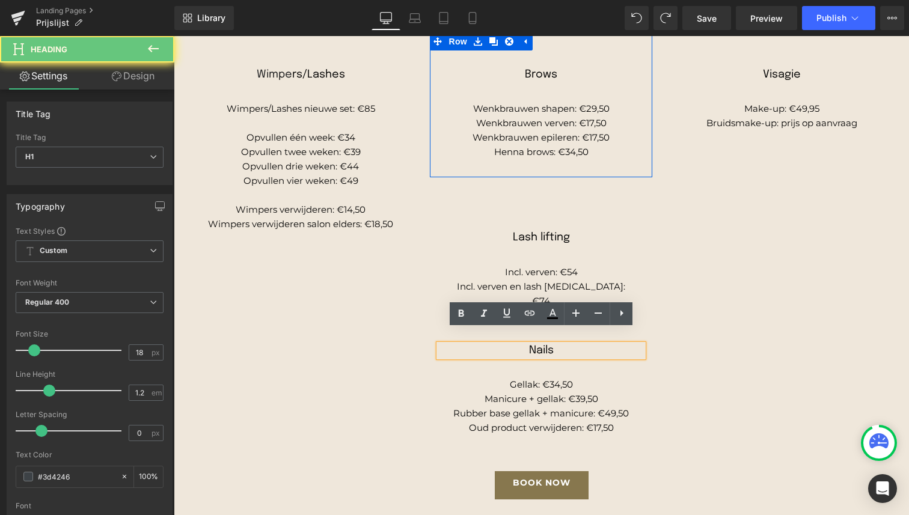
click at [465, 344] on h1 "Nails" at bounding box center [541, 350] width 204 height 13
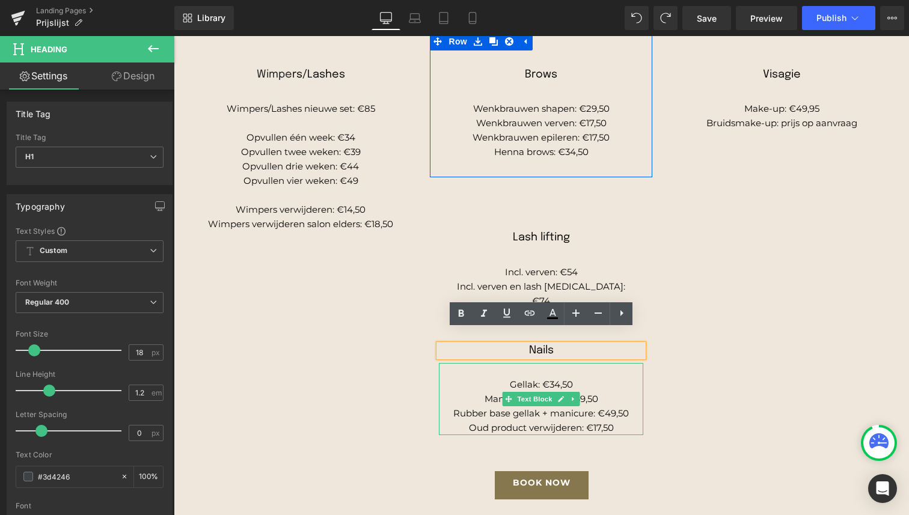
click at [564, 408] on span "Rubber base gellak + manicure: €49,50" at bounding box center [541, 413] width 176 height 11
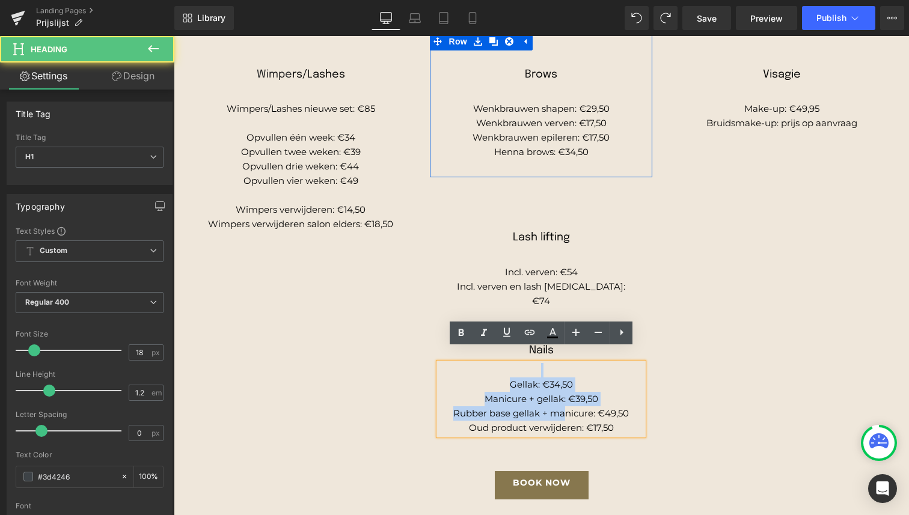
click at [641, 344] on div "Nails Heading" at bounding box center [541, 350] width 204 height 13
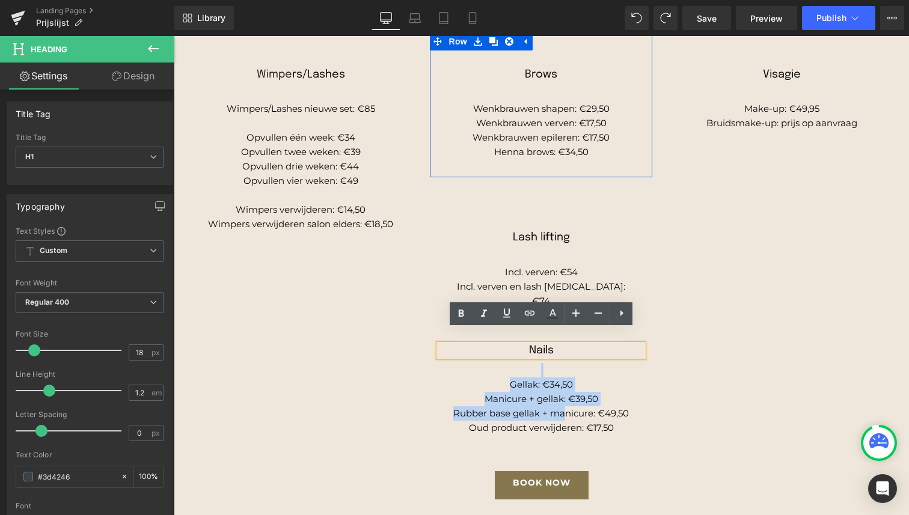
click at [407, 366] on div "Wimpe rs/Lashes Heading Wimpers/Lashes nieuwe set: €85 Opvullen één week: €34 O…" at bounding box center [541, 242] width 721 height 457
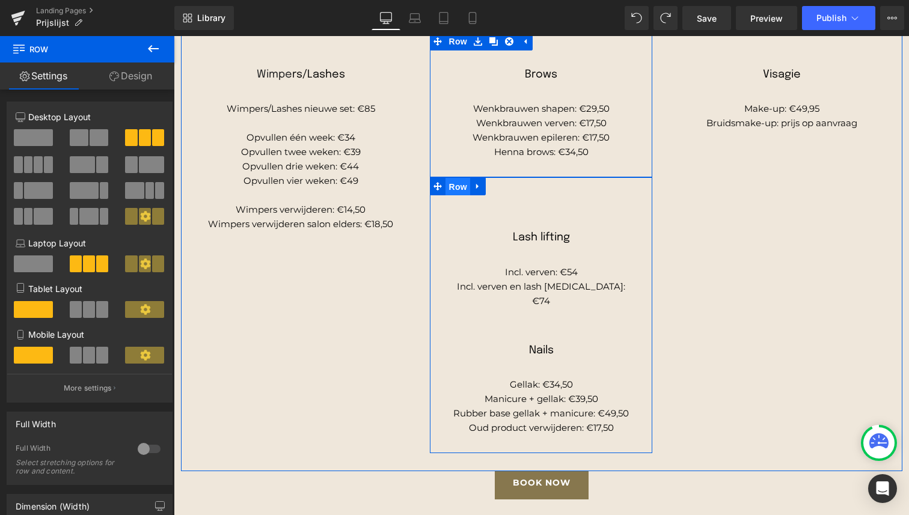
click at [457, 188] on span "Row" at bounding box center [457, 187] width 24 height 18
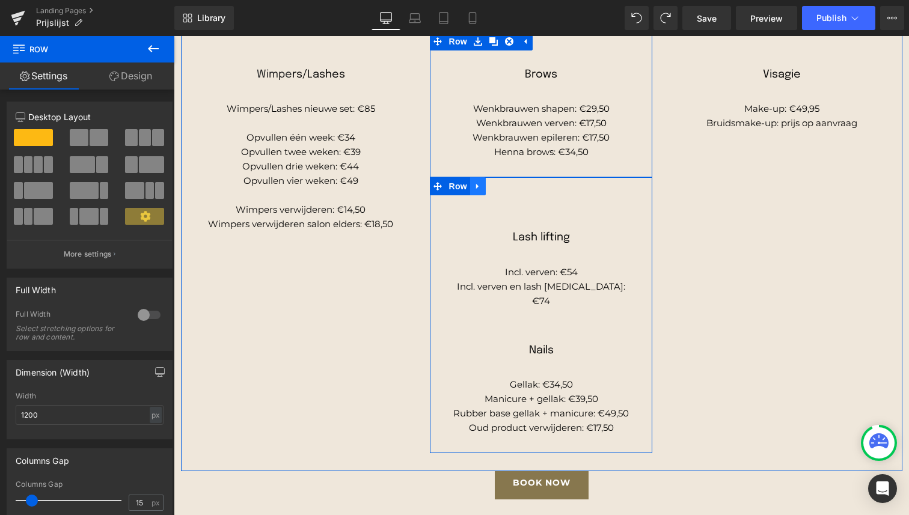
click at [474, 188] on icon at bounding box center [478, 186] width 8 height 9
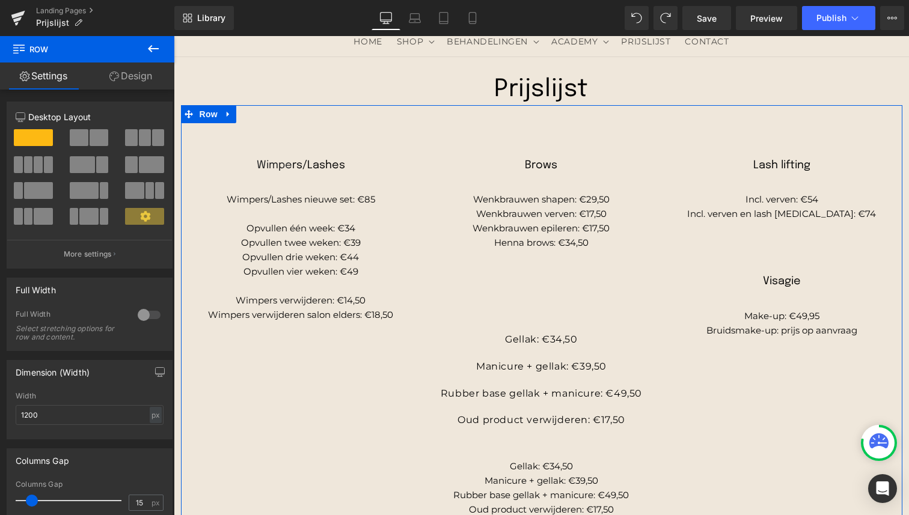
scroll to position [150, 0]
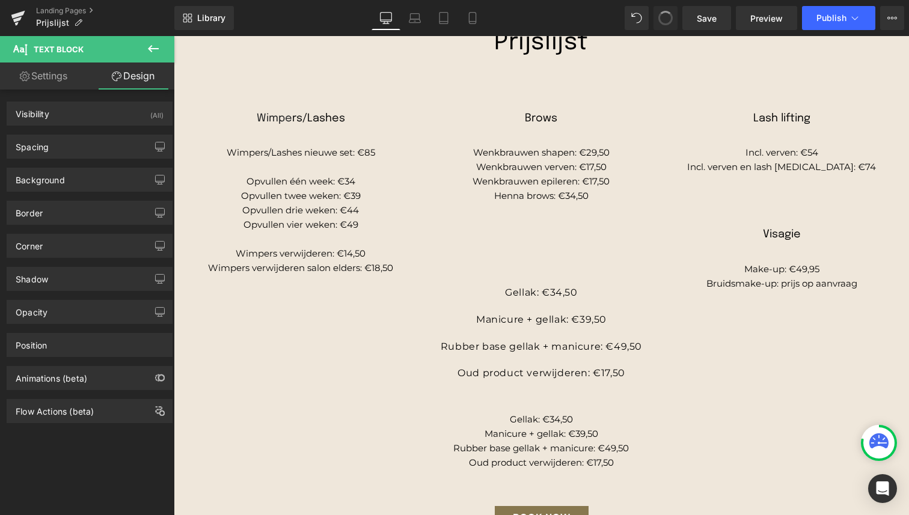
click at [659, 22] on button at bounding box center [665, 18] width 24 height 24
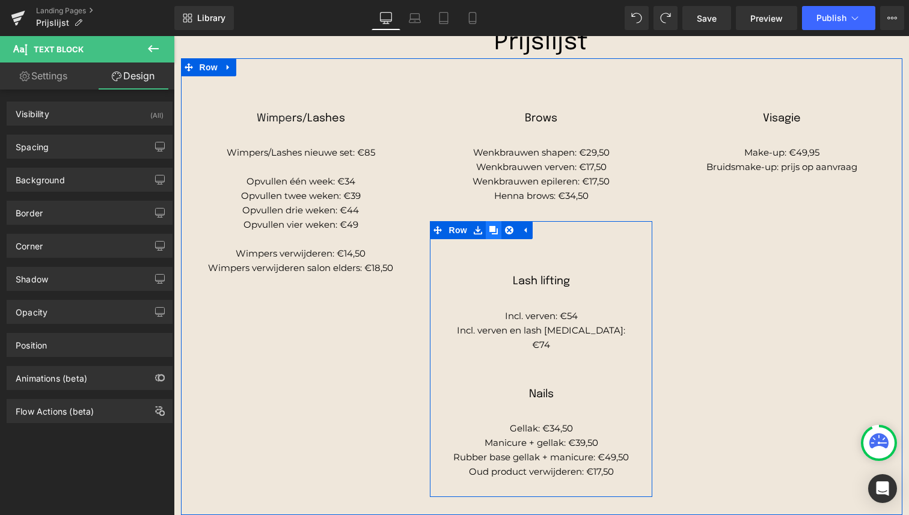
click at [494, 231] on icon at bounding box center [493, 230] width 8 height 9
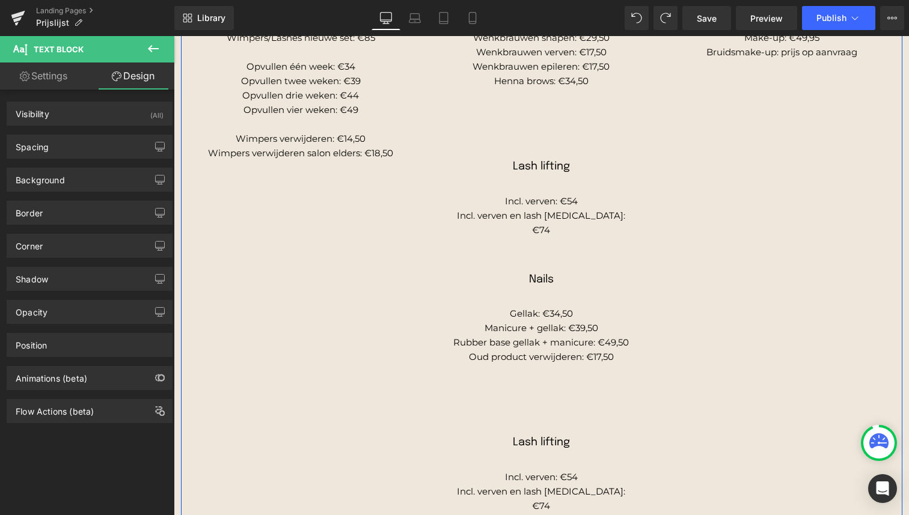
scroll to position [254, 0]
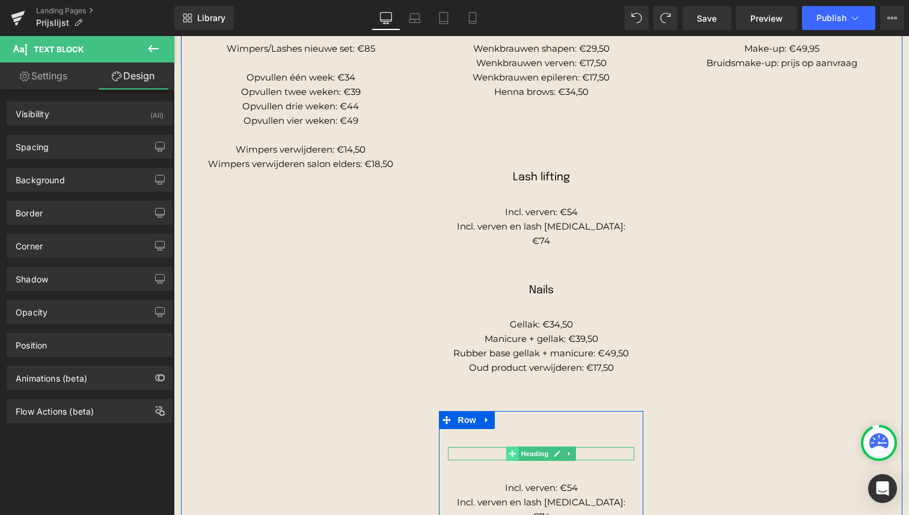
click at [518, 447] on span at bounding box center [512, 454] width 13 height 14
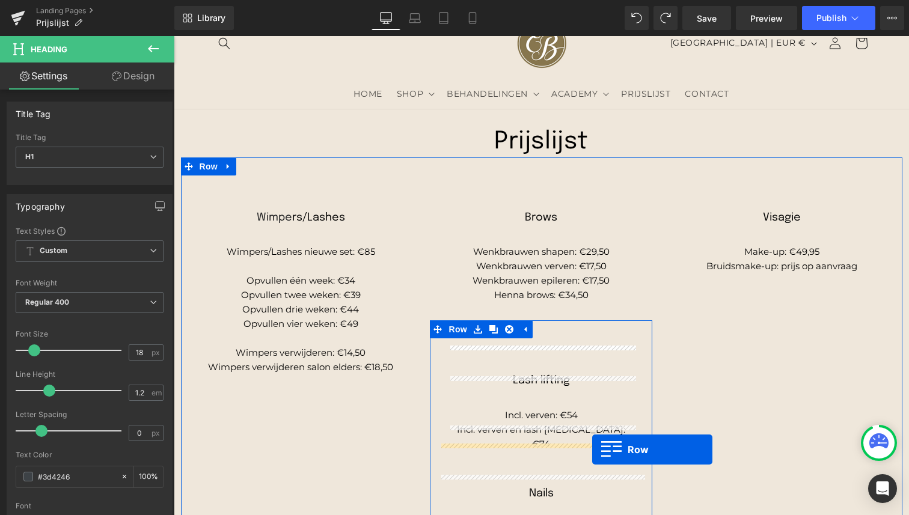
scroll to position [42, 0]
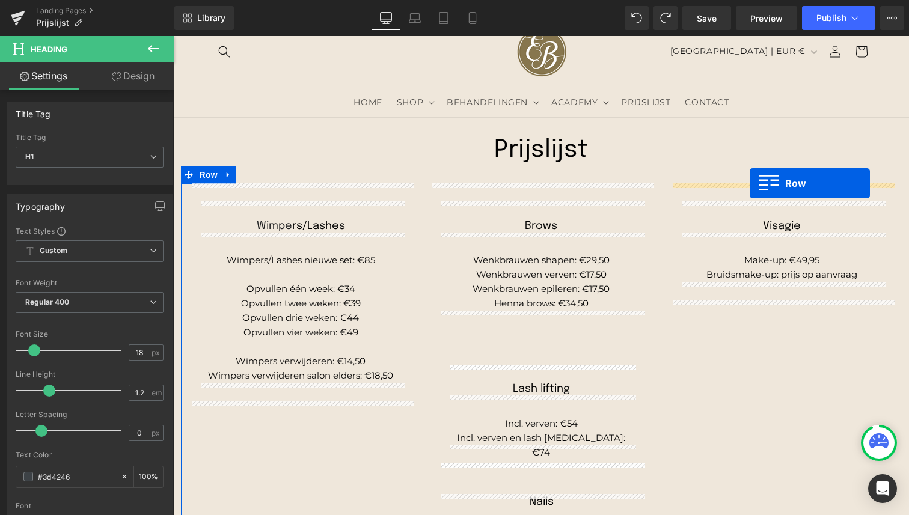
drag, startPoint x: 447, startPoint y: 409, endPoint x: 750, endPoint y: 183, distance: 377.6
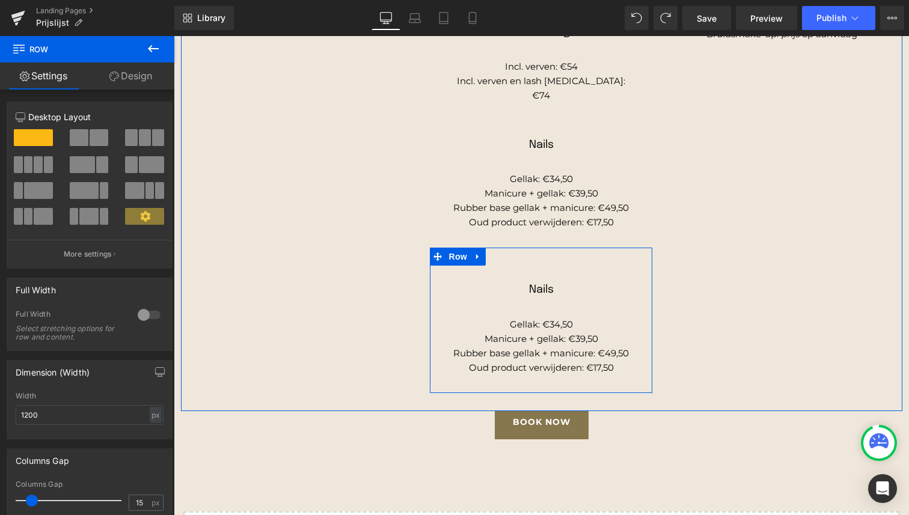
scroll to position [409, 0]
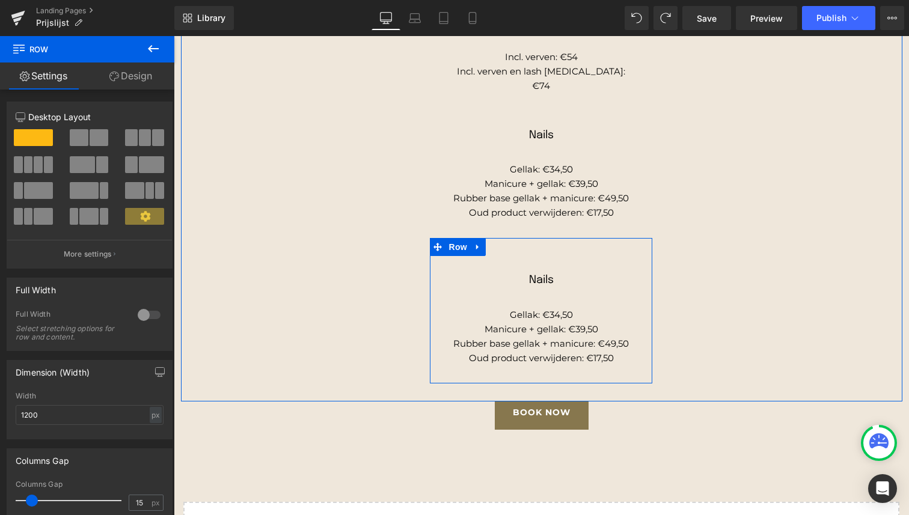
click at [563, 312] on div "Gellak: €34,50 Manicure + gellak: €39,50 Rubber base gellak + manicure: €49,50 …" at bounding box center [541, 329] width 204 height 72
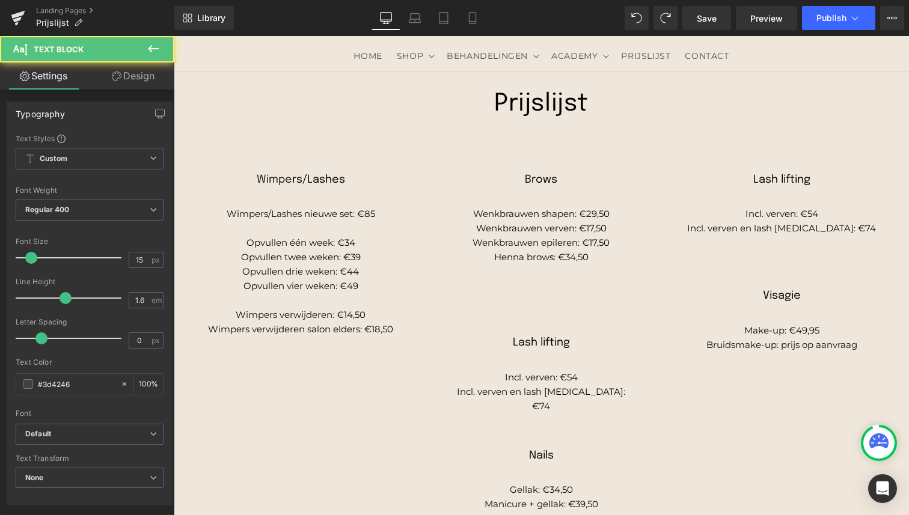
scroll to position [85, 0]
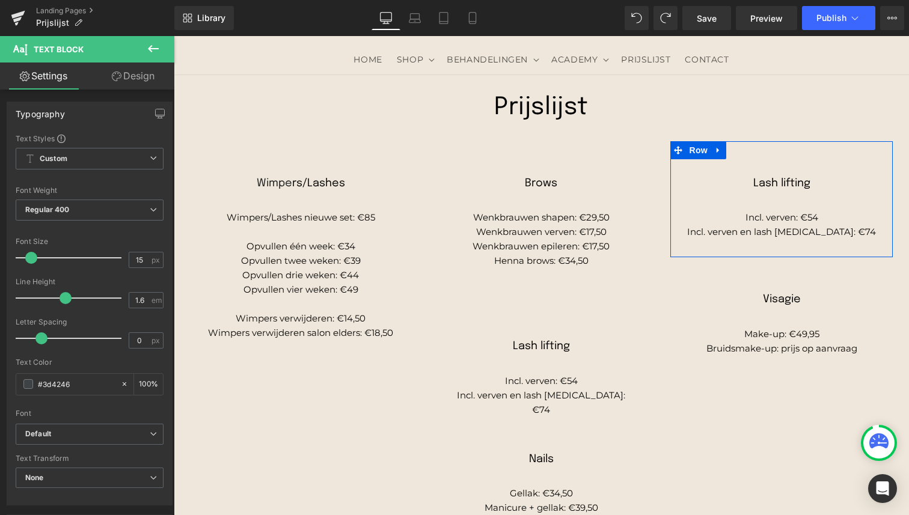
click at [778, 178] on div "Lash lifting Heading" at bounding box center [781, 183] width 204 height 13
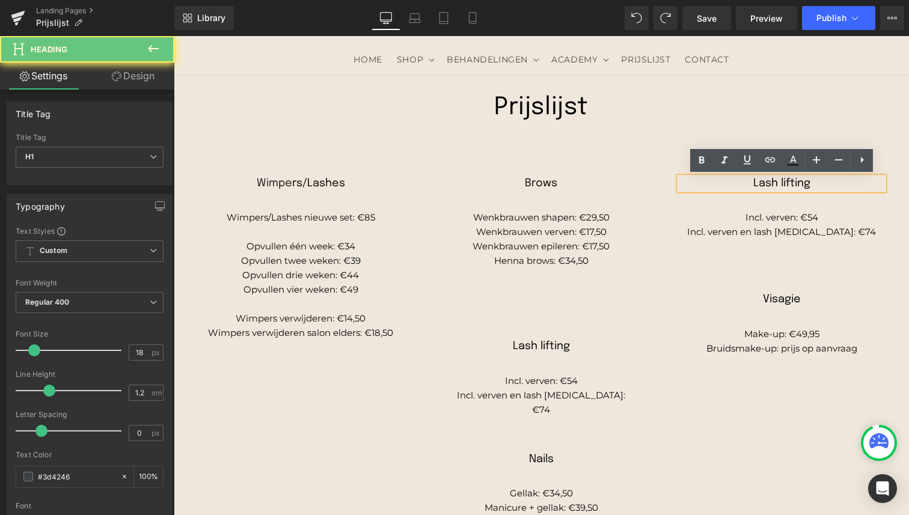
click at [784, 186] on span "Lash lifting" at bounding box center [781, 183] width 57 height 11
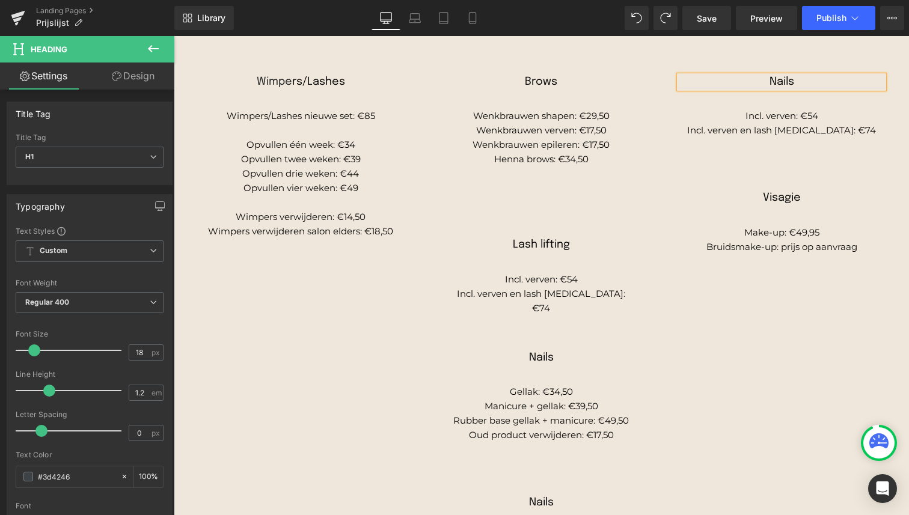
scroll to position [256, 0]
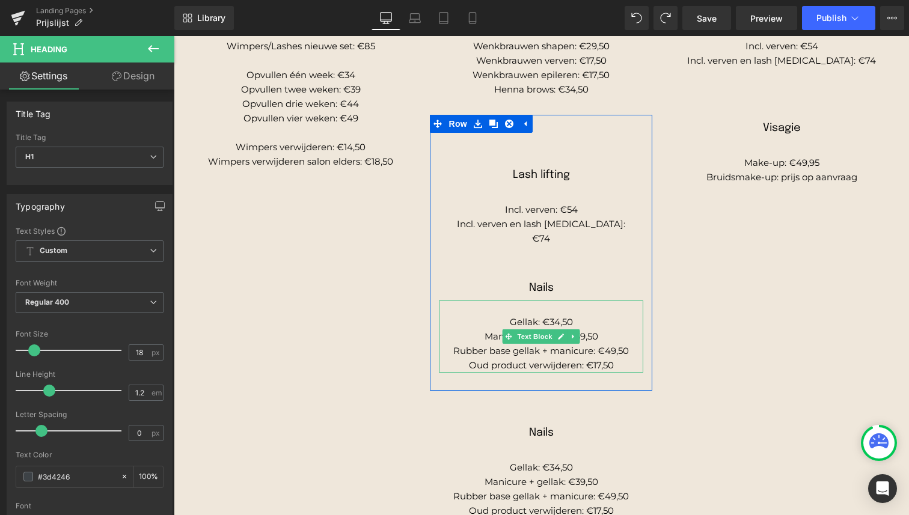
click at [570, 316] on span "Gellak: €34,50" at bounding box center [541, 321] width 63 height 11
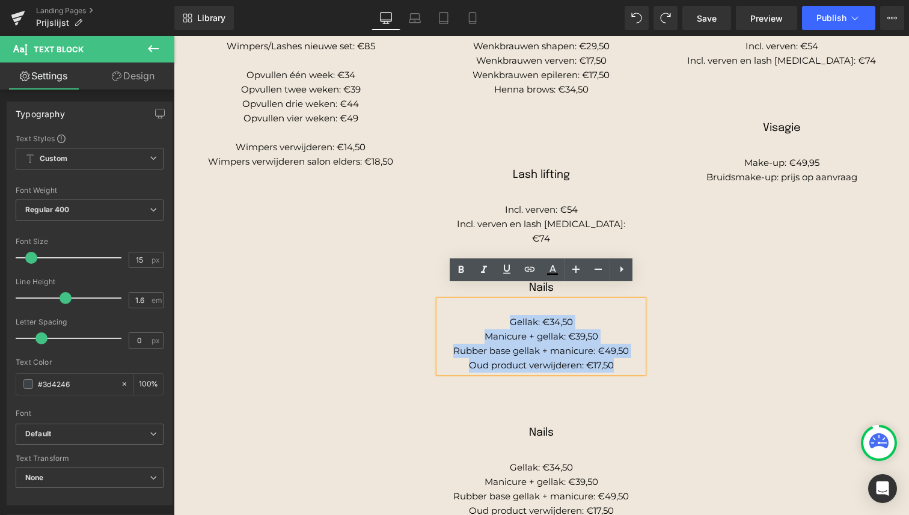
drag, startPoint x: 510, startPoint y: 308, endPoint x: 627, endPoint y: 345, distance: 122.8
click at [627, 345] on div "Gellak: €34,50 Manicure + gellak: €39,50 Rubber base gellak + manicure: €49,50 …" at bounding box center [541, 337] width 204 height 72
copy div "Gellak: €34,50 Manicure + gellak: €39,50 Rubber base gellak + manicure: €49,50 …"
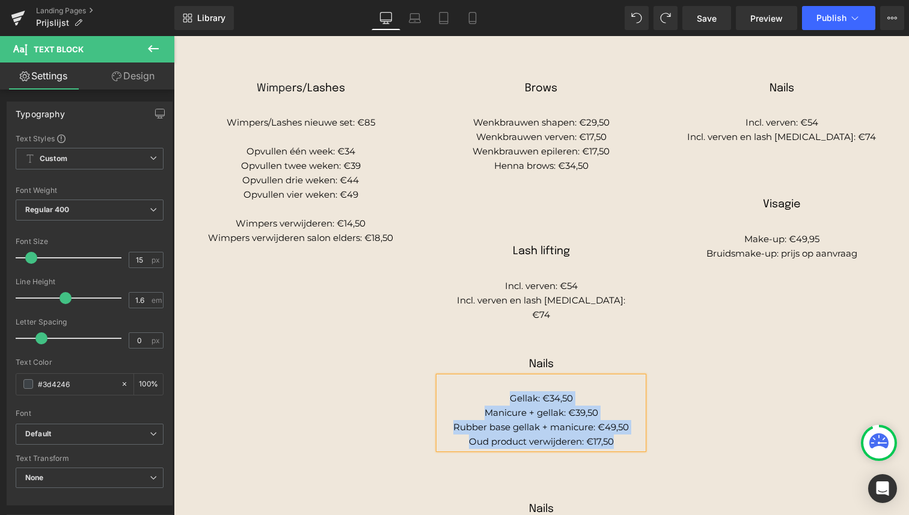
scroll to position [165, 0]
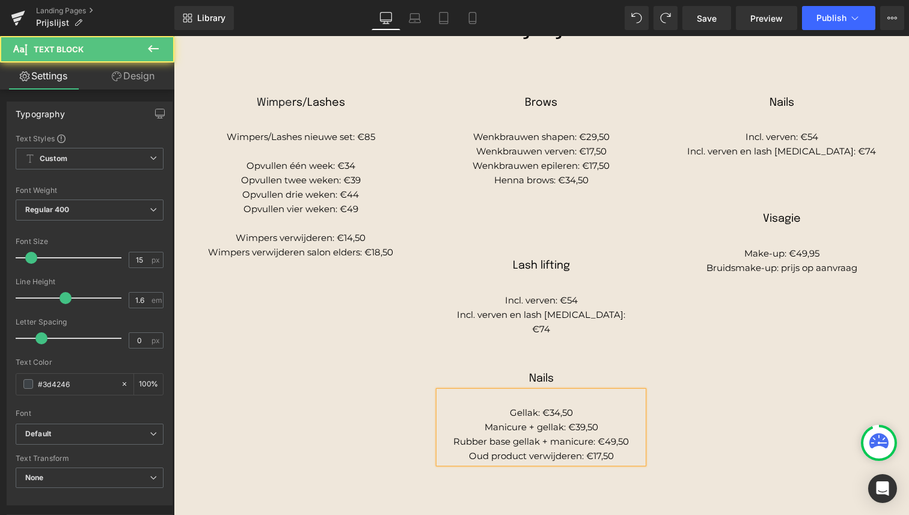
click at [786, 153] on span "Incl. verven en lash [MEDICAL_DATA]: €74" at bounding box center [781, 150] width 189 height 11
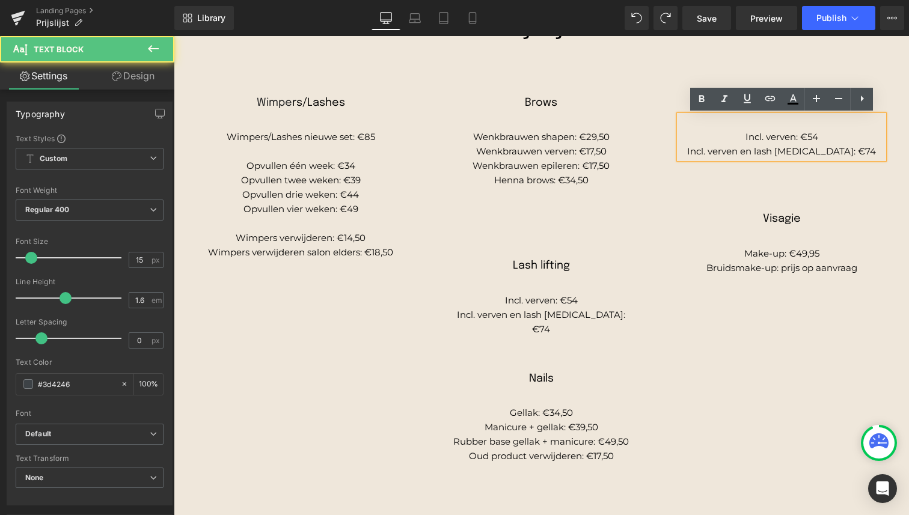
click at [781, 144] on p "Incl. verven en lash [MEDICAL_DATA]: €74" at bounding box center [781, 151] width 204 height 14
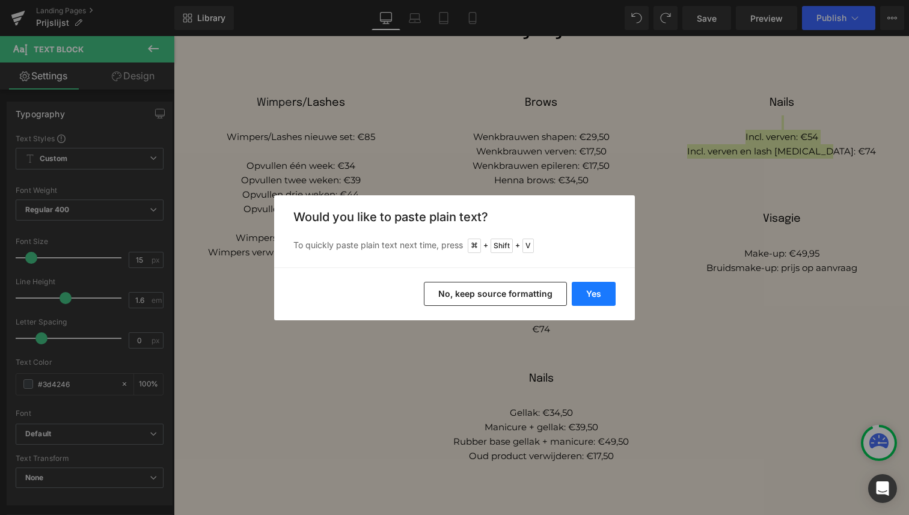
click at [597, 293] on button "Yes" at bounding box center [594, 294] width 44 height 24
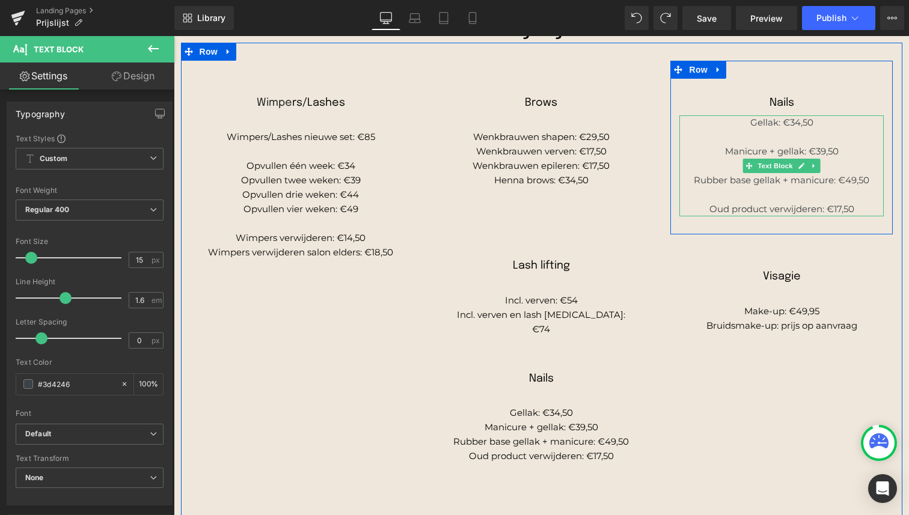
click at [792, 157] on p "Manicure + gellak: €39,50" at bounding box center [781, 151] width 204 height 14
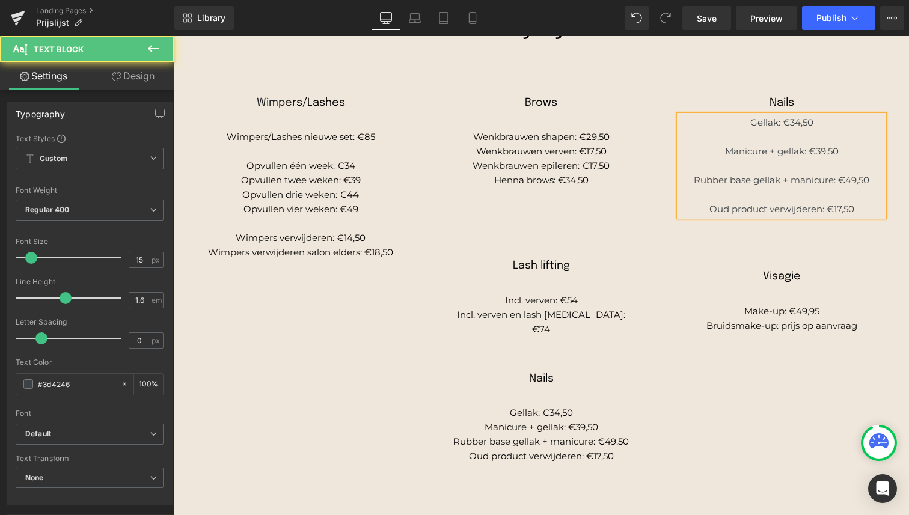
click at [770, 142] on p at bounding box center [781, 137] width 204 height 14
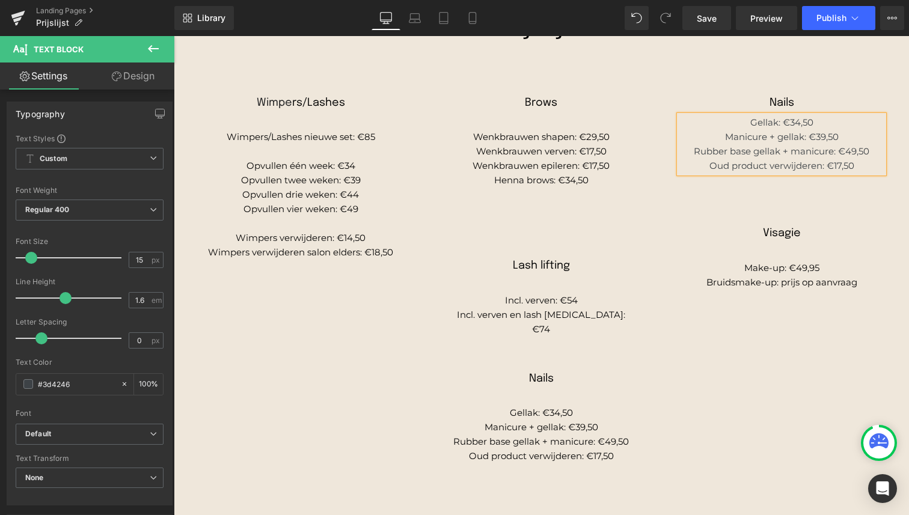
click at [753, 120] on p "Gellak: €34,50" at bounding box center [781, 122] width 204 height 14
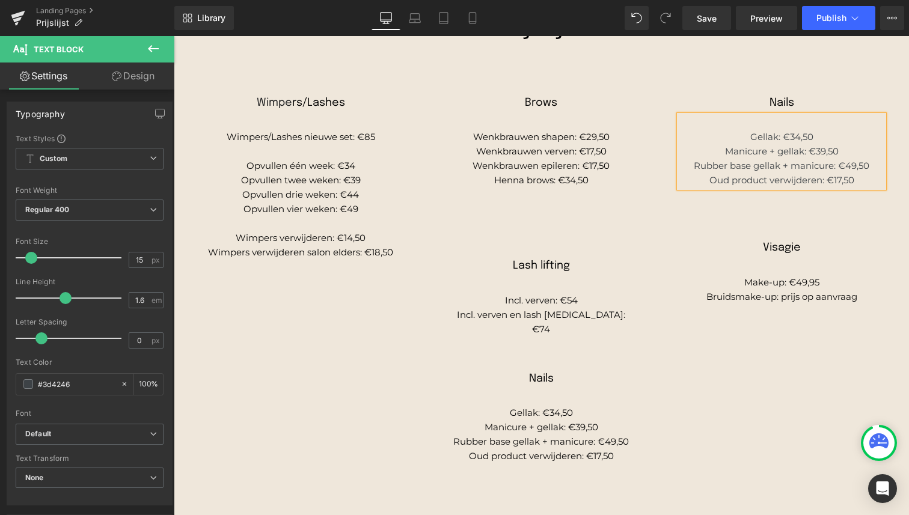
click at [786, 323] on div "Wimpe rs/Lashes Heading Wimpers/Lashes nieuwe set: €85 Opvullen één week: €34 O…" at bounding box center [541, 344] width 721 height 602
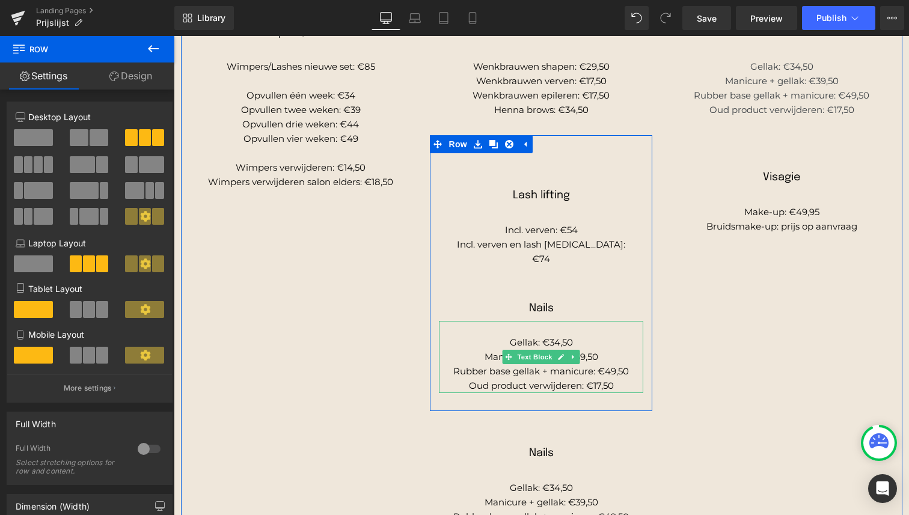
scroll to position [256, 0]
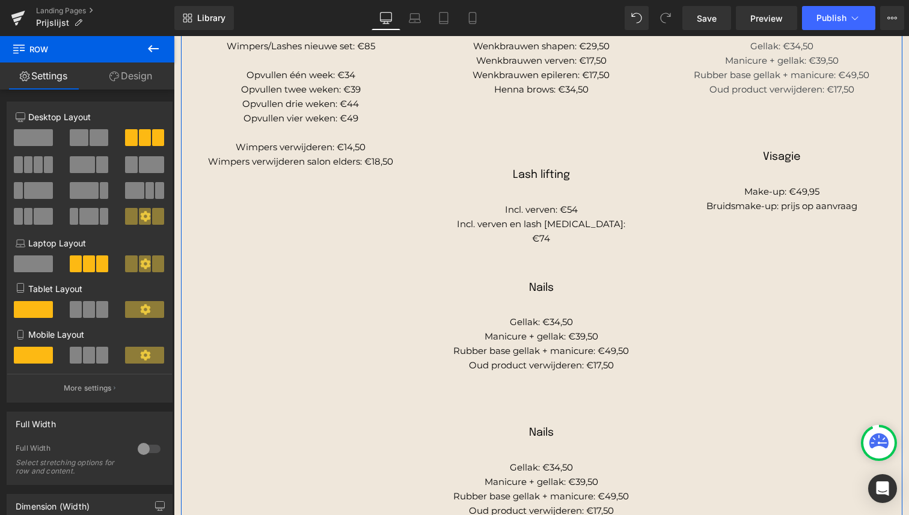
click at [566, 317] on div "Gellak: €34,50 Manicure + gellak: €39,50 Rubber base gellak + manicure: €49,50 …" at bounding box center [541, 337] width 204 height 72
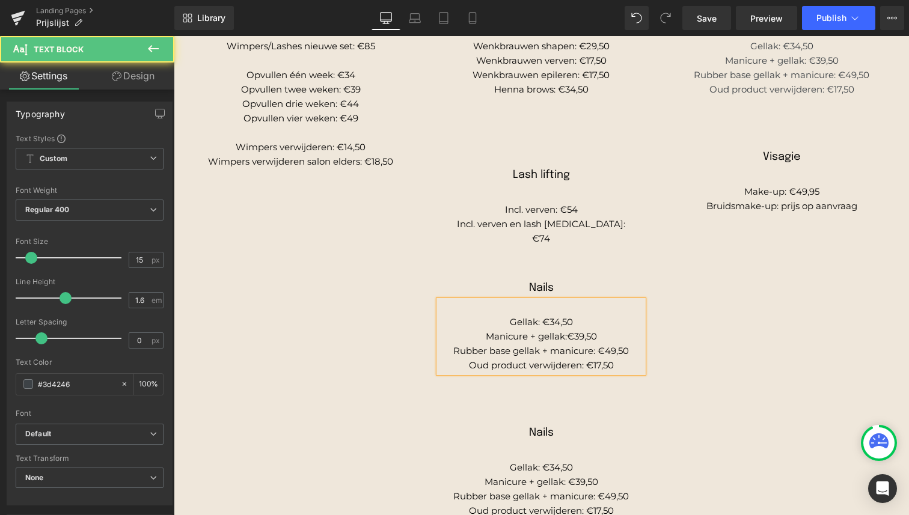
click at [677, 305] on div "Wimpe rs/Lashes Heading Wimpers/Lashes nieuwe set: €85 Opvullen één week: €34 O…" at bounding box center [541, 253] width 721 height 602
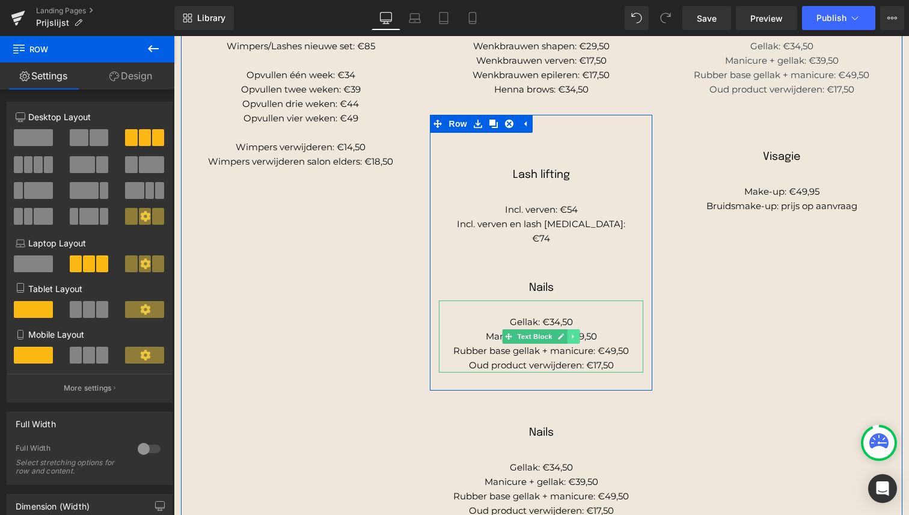
click at [574, 333] on icon at bounding box center [573, 336] width 7 height 7
click at [574, 329] on link at bounding box center [579, 336] width 13 height 14
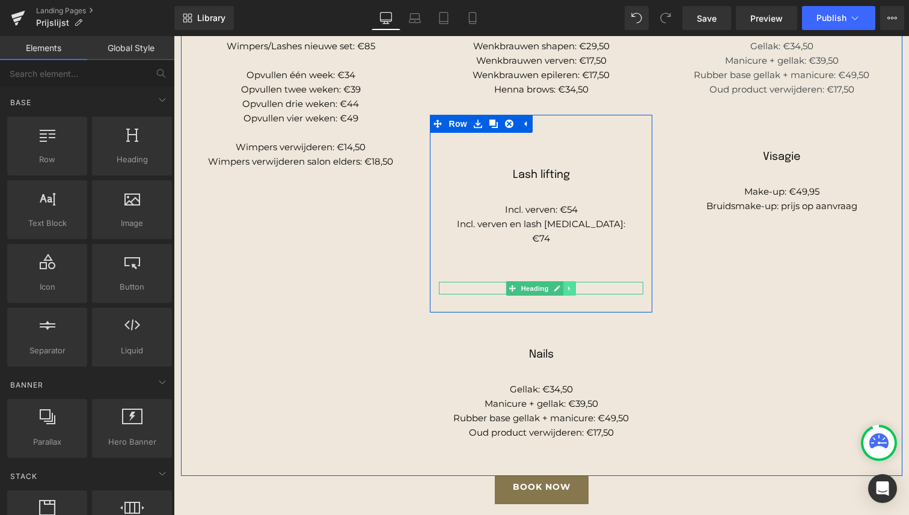
click at [569, 281] on link at bounding box center [570, 288] width 13 height 14
click at [570, 281] on link at bounding box center [576, 288] width 13 height 14
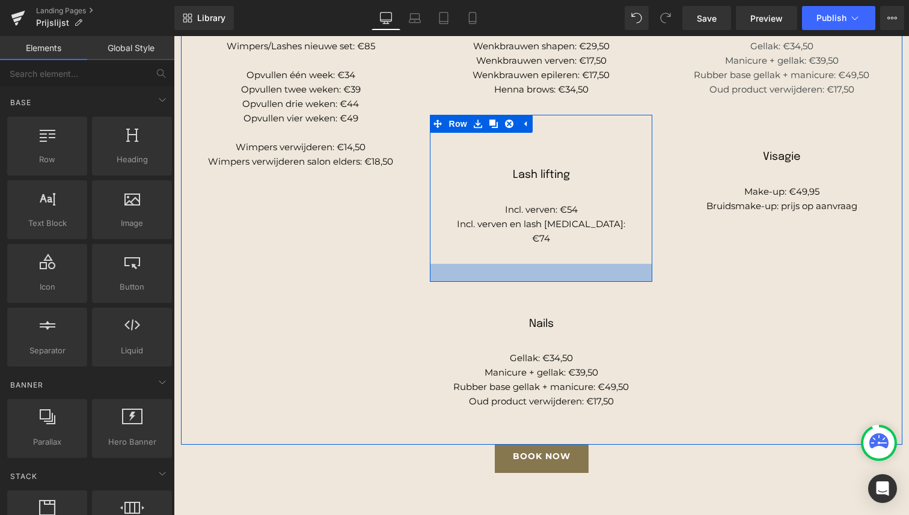
click at [554, 264] on div at bounding box center [541, 273] width 222 height 18
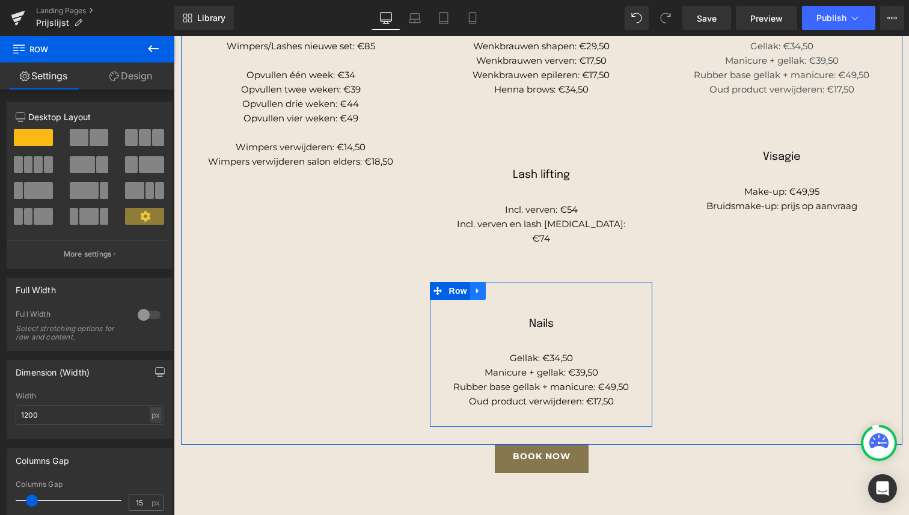
click at [478, 286] on icon at bounding box center [478, 290] width 8 height 9
click at [506, 287] on icon at bounding box center [509, 291] width 8 height 8
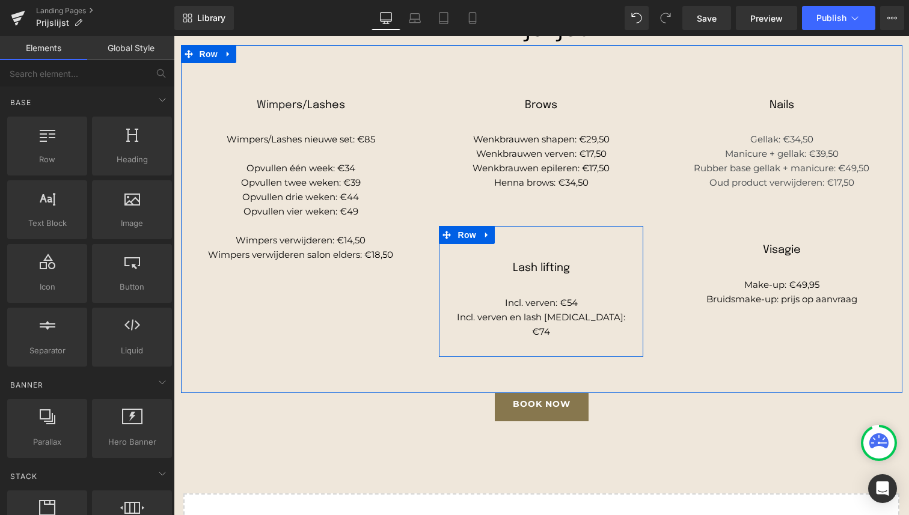
scroll to position [158, 0]
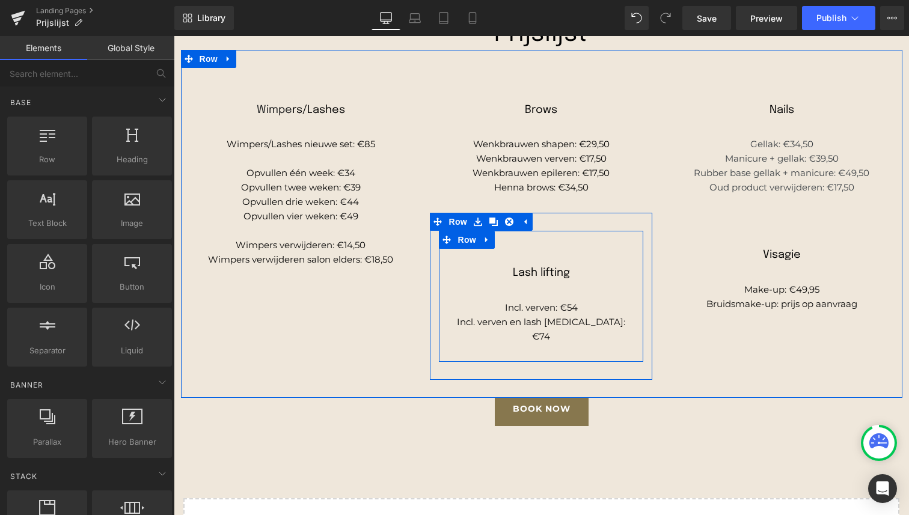
click at [573, 248] on div "Lash lifting Heading Incl. verven: €54 Incl. verven en lash [MEDICAL_DATA]: €74…" at bounding box center [541, 296] width 204 height 131
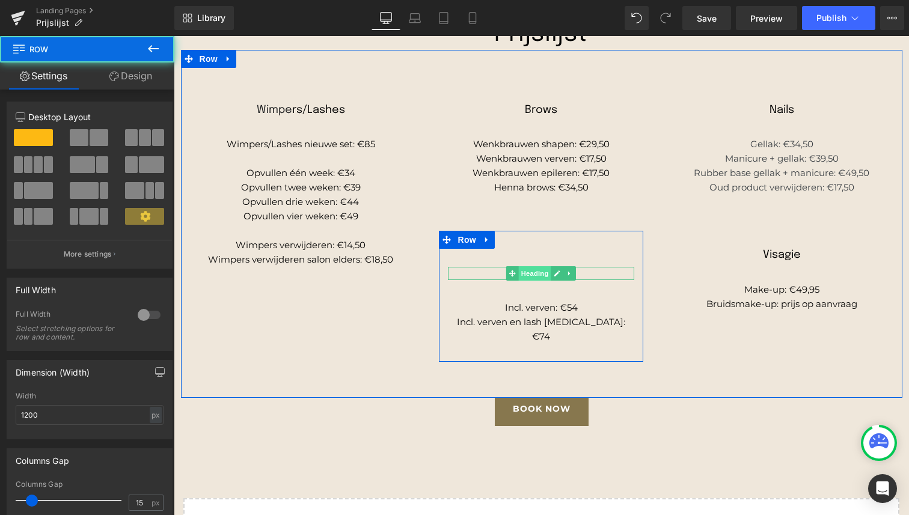
click at [528, 278] on div "Lash lifting Heading" at bounding box center [541, 273] width 186 height 13
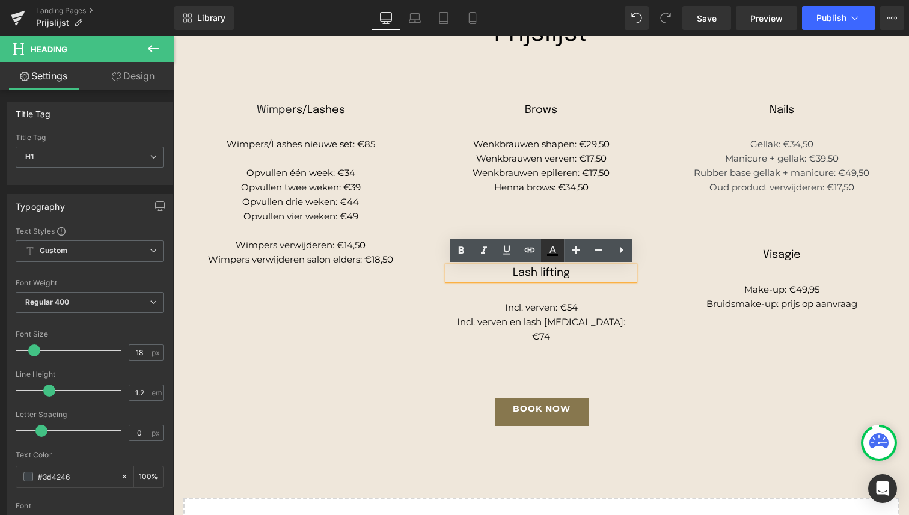
click at [174, 36] on div at bounding box center [174, 36] width 0 height 0
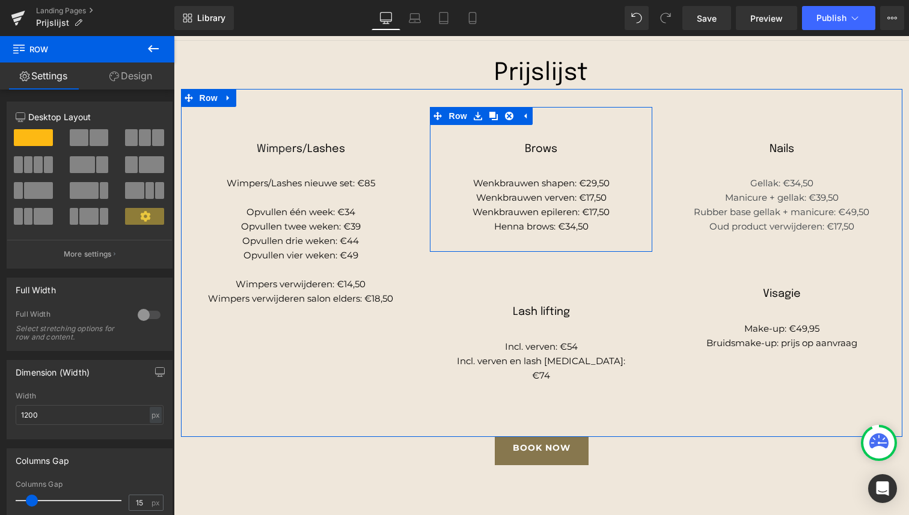
scroll to position [112, 0]
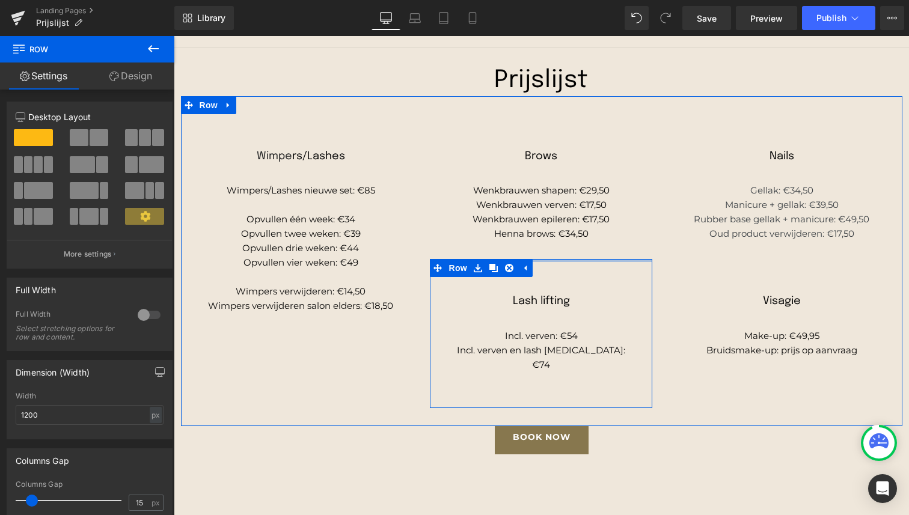
drag, startPoint x: 550, startPoint y: 275, endPoint x: 548, endPoint y: 254, distance: 21.1
click at [548, 254] on div "Brows Heading Wenkbrauwen shapen: €29,50 Wenkbrauwen verven: €17,50 Wenkbrauwen…" at bounding box center [541, 261] width 240 height 294
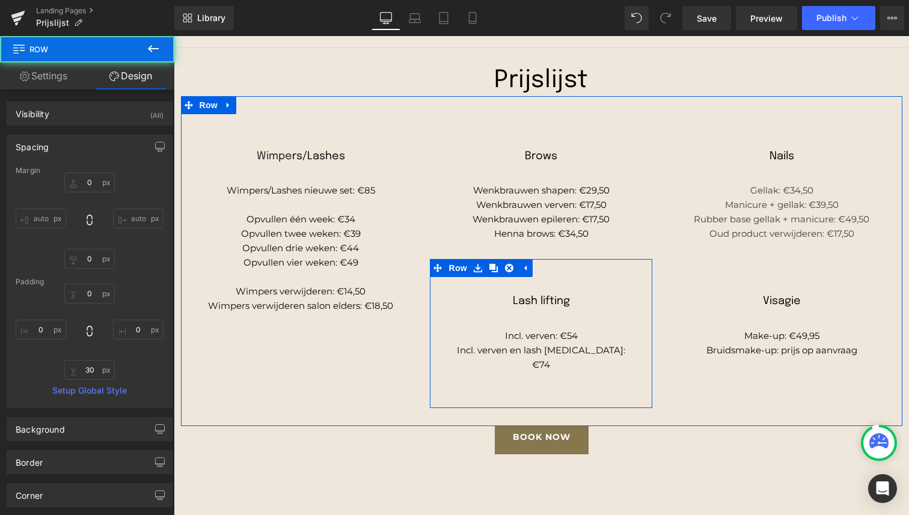
click at [659, 209] on div "Brows Heading Wenkbrauwen shapen: €29,50 Wenkbrauwen verven: €17,50 Wenkbrauwen…" at bounding box center [541, 261] width 240 height 294
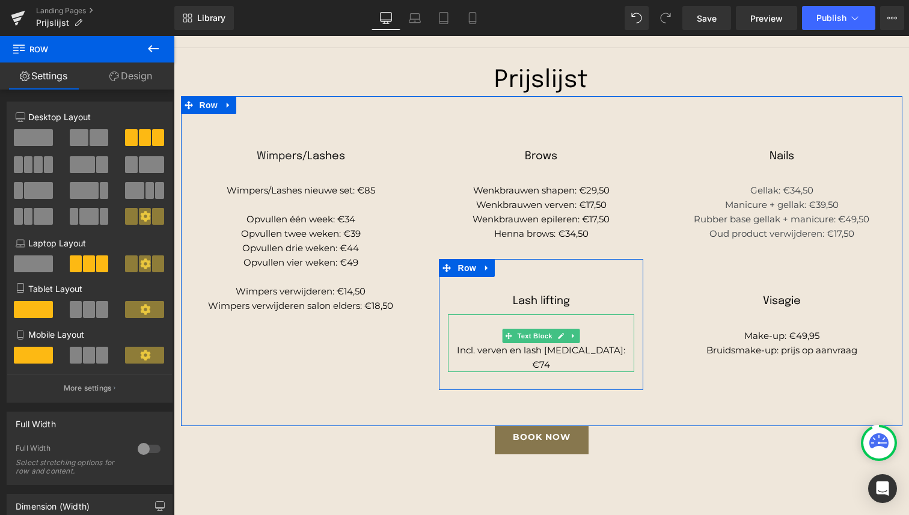
click at [579, 335] on p "Incl. verven: €54" at bounding box center [541, 336] width 186 height 14
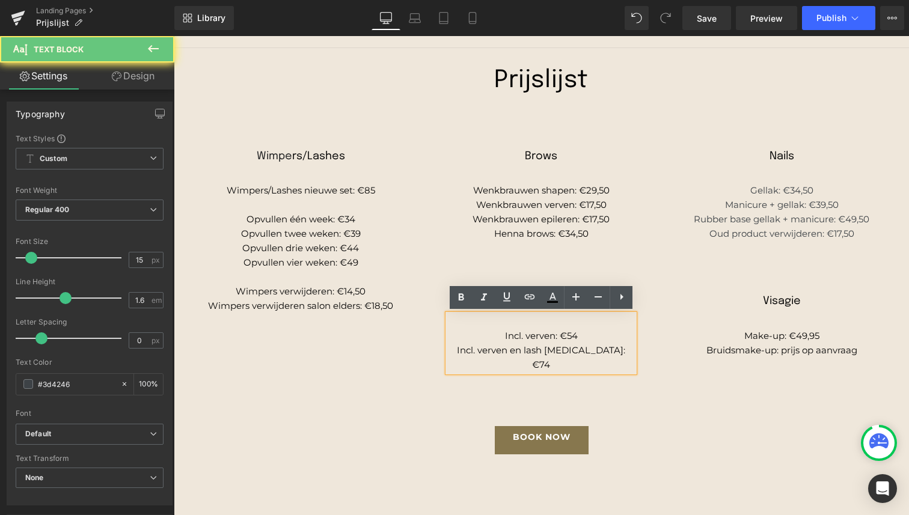
click at [565, 328] on p at bounding box center [541, 321] width 186 height 14
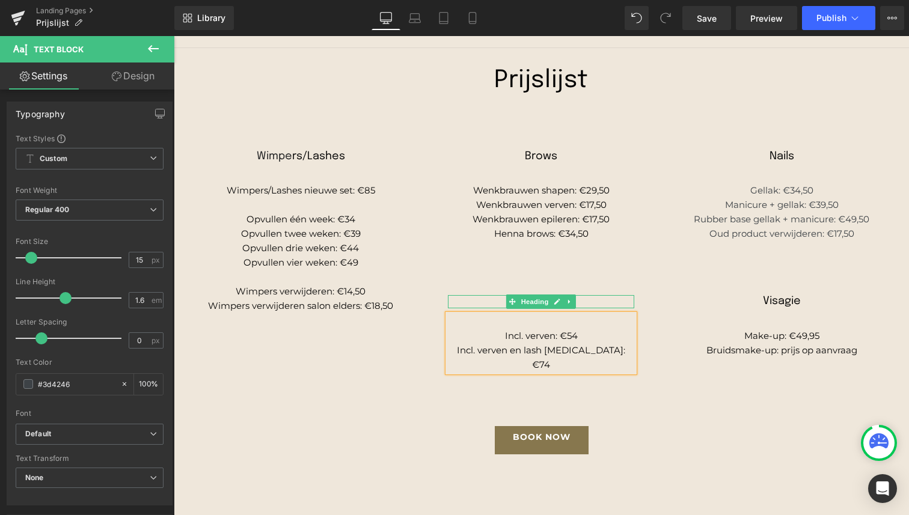
click at [605, 303] on h1 "Lash lifting" at bounding box center [541, 301] width 186 height 13
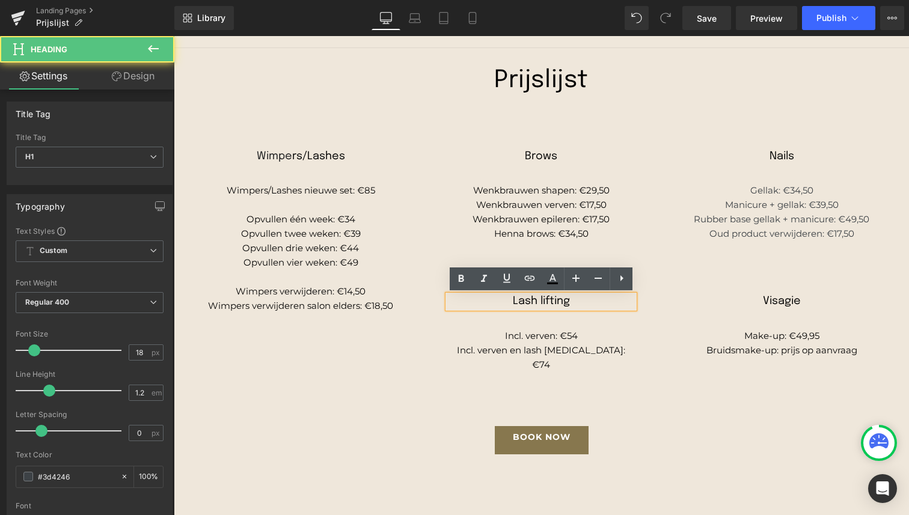
click at [659, 391] on div "Brows Heading Wenkbrauwen shapen: €29,50 Wenkbrauwen verven: €17,50 Wenkbrauwen…" at bounding box center [541, 261] width 240 height 294
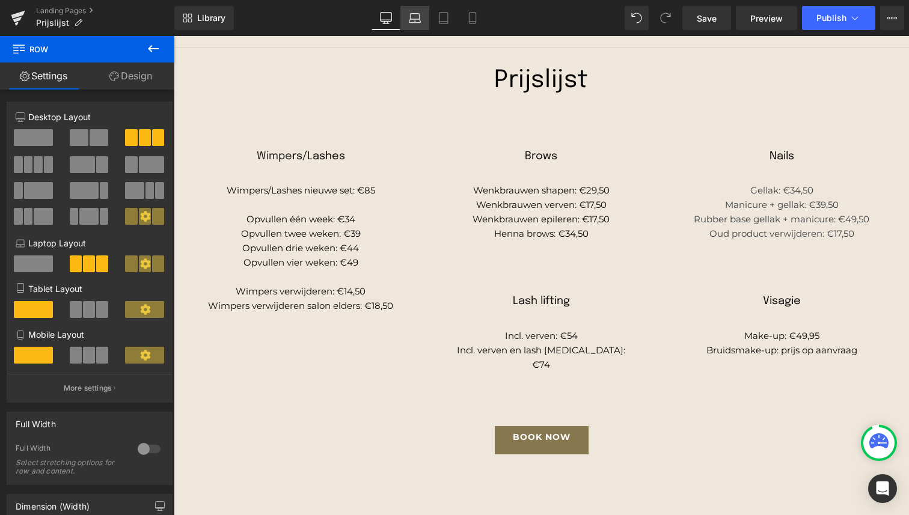
click at [414, 25] on link "Laptop" at bounding box center [414, 18] width 29 height 24
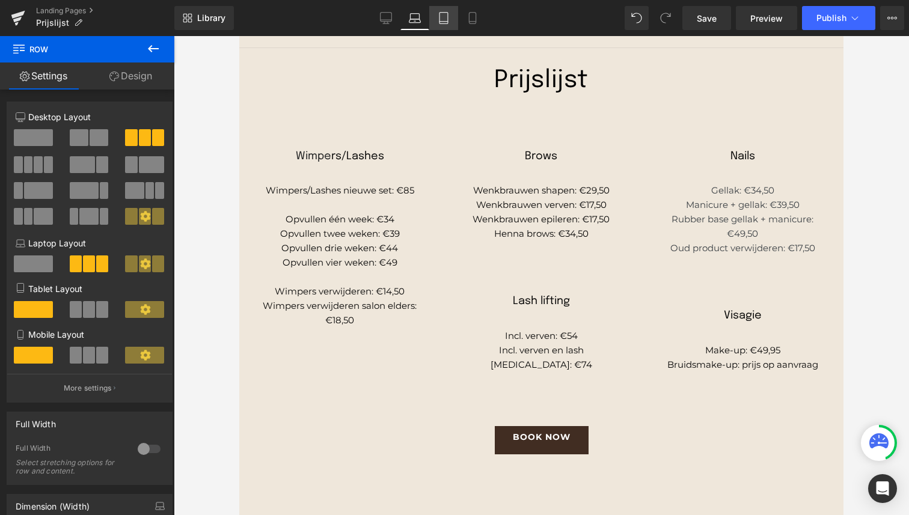
click at [436, 21] on link "Tablet" at bounding box center [443, 18] width 29 height 24
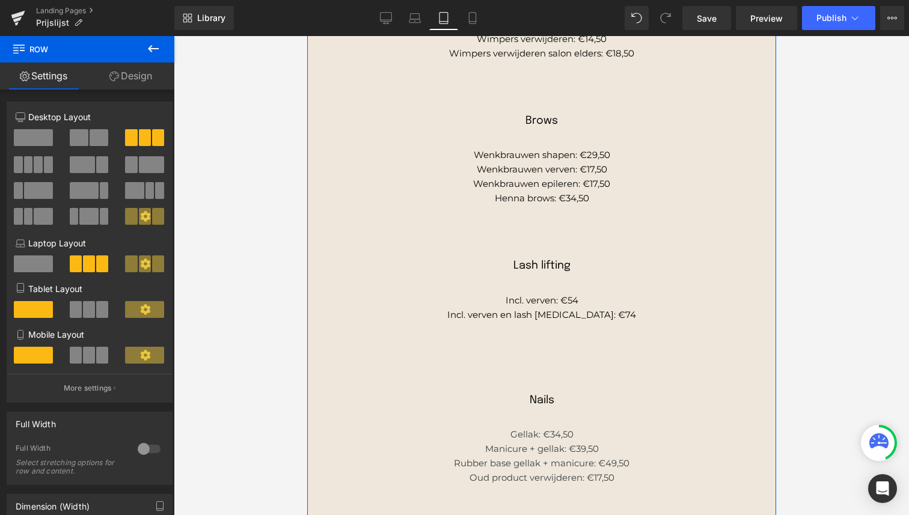
scroll to position [333, 0]
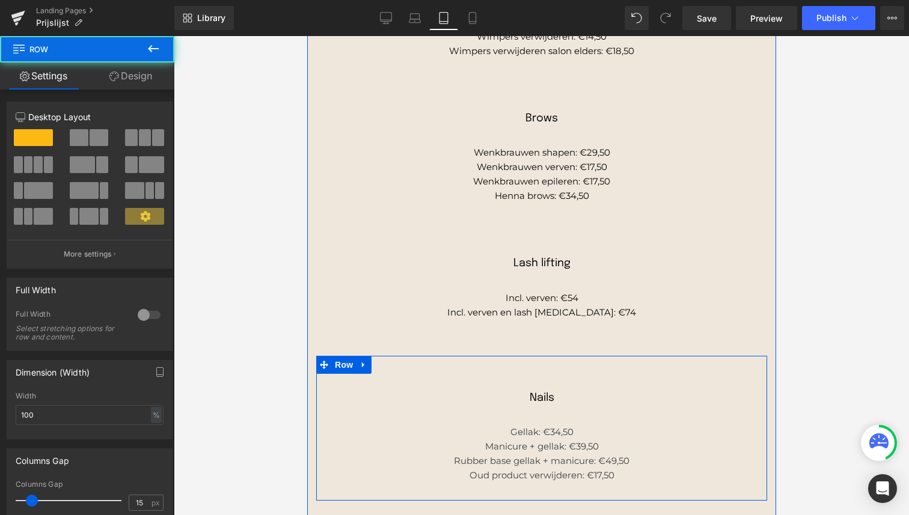
click at [543, 382] on div "Nails Heading Gellak: €34,50 Manicure + gellak: €39,50 Rubber base gellak + man…" at bounding box center [541, 428] width 451 height 109
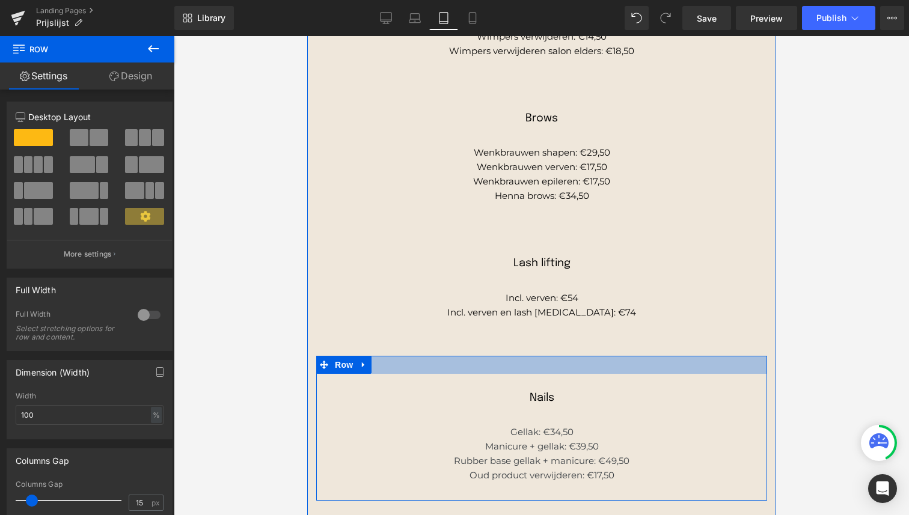
click at [542, 361] on div at bounding box center [541, 365] width 451 height 18
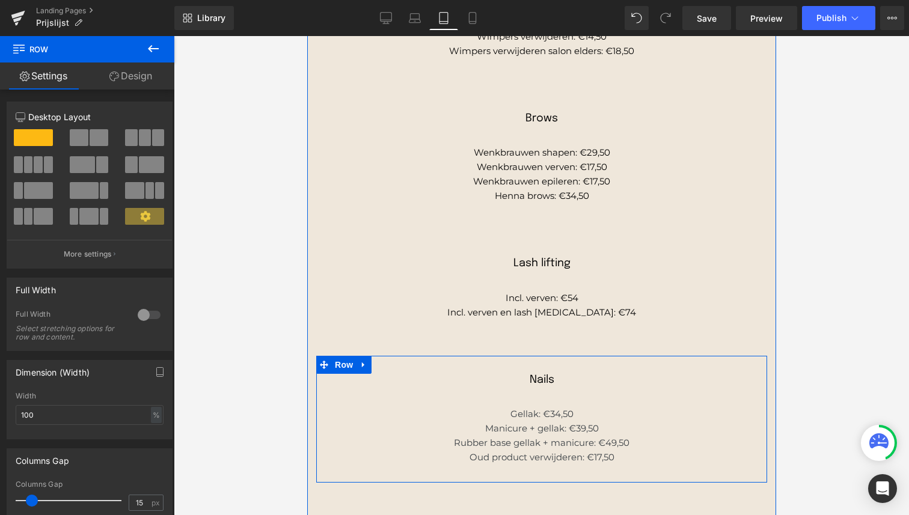
drag, startPoint x: 542, startPoint y: 361, endPoint x: 542, endPoint y: 343, distance: 18.0
click at [542, 343] on div "Wimpe rs/Lashes Heading Wimpers/Lashes nieuwe set: €85 Opvullen één week: €34 O…" at bounding box center [541, 229] width 469 height 777
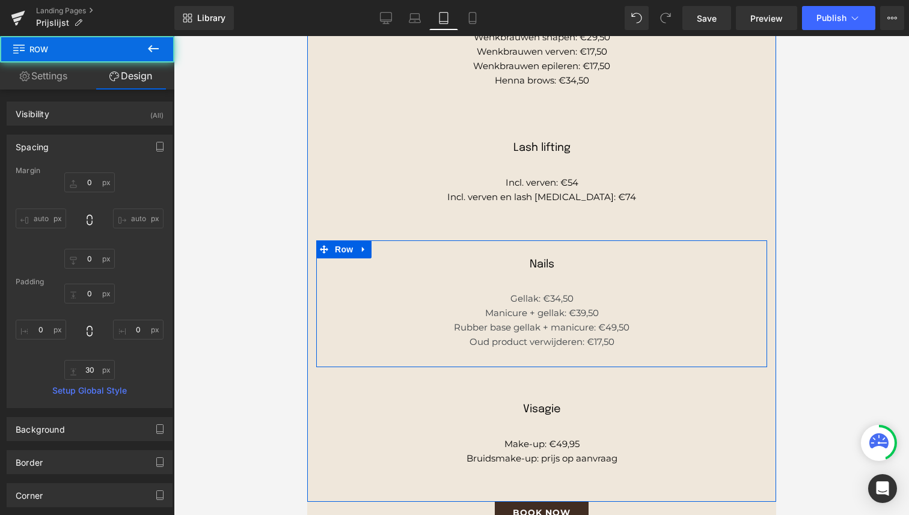
scroll to position [456, 0]
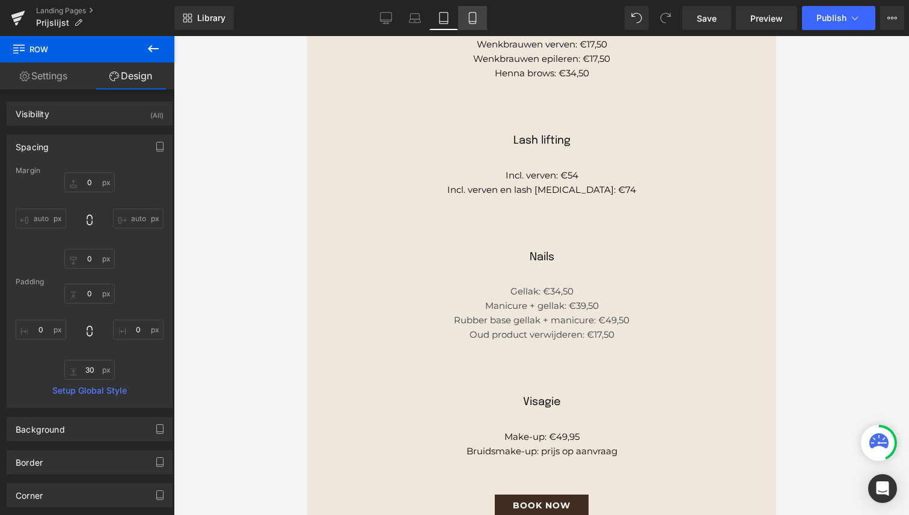
click at [469, 22] on icon at bounding box center [472, 18] width 12 height 12
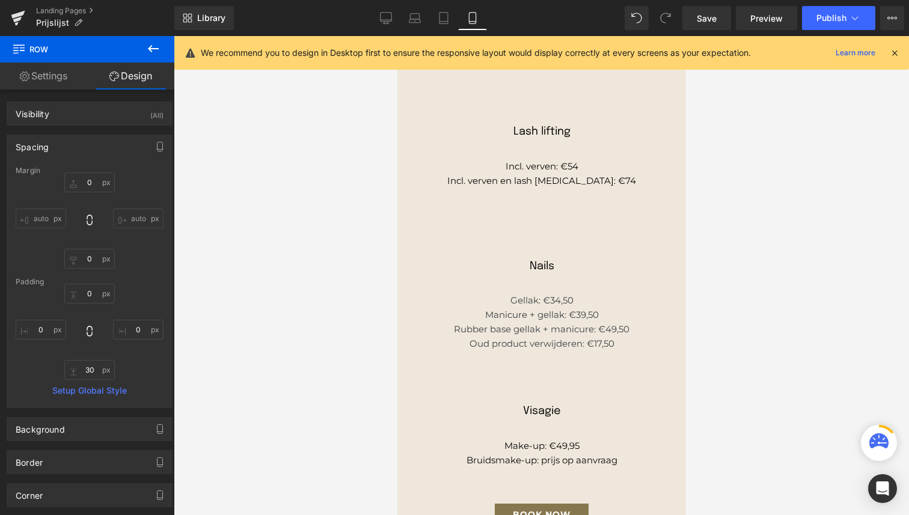
scroll to position [447, 0]
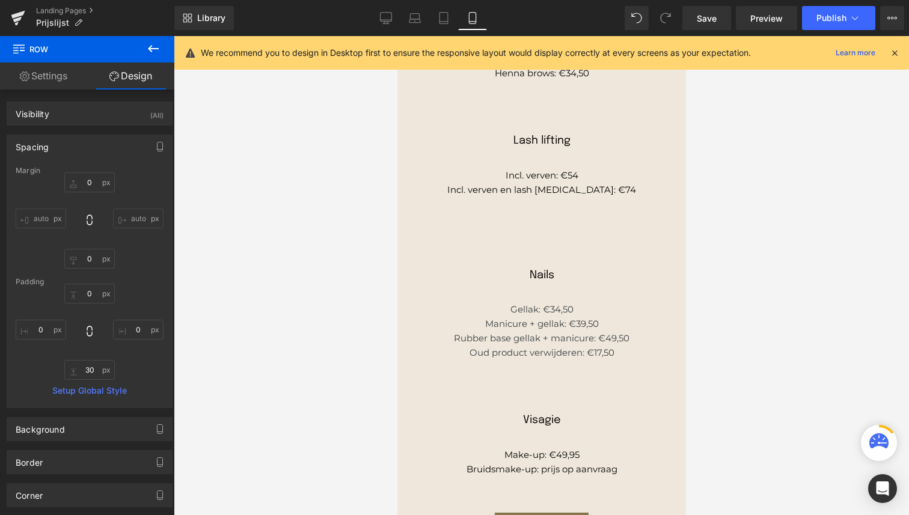
type input "0"
type input "30"
type input "0"
type input "30"
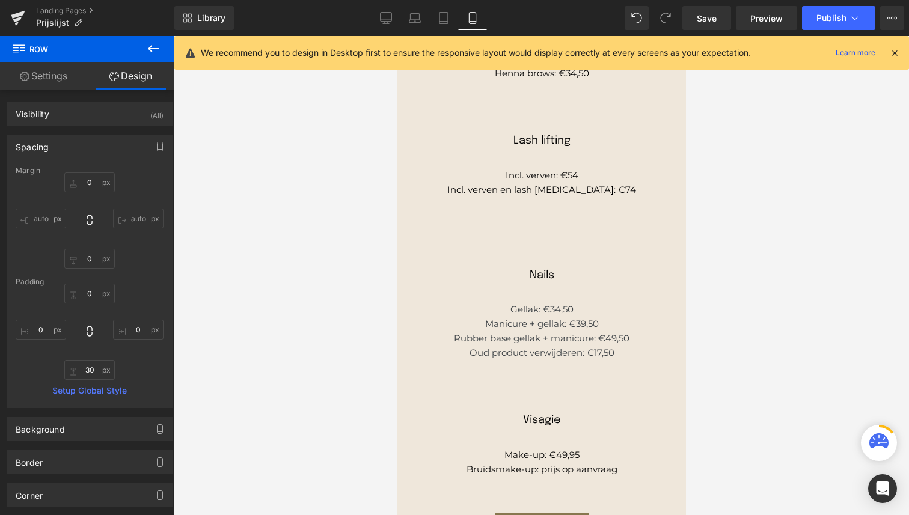
type input "0"
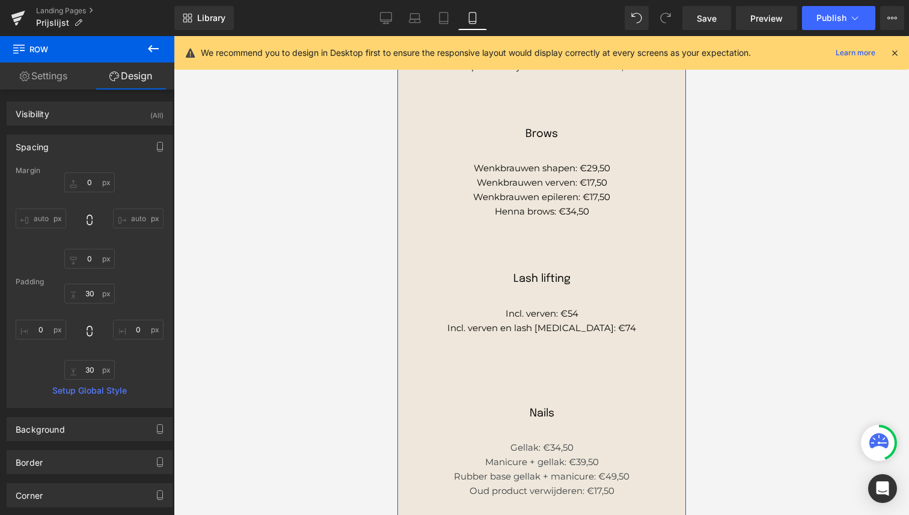
scroll to position [311, 0]
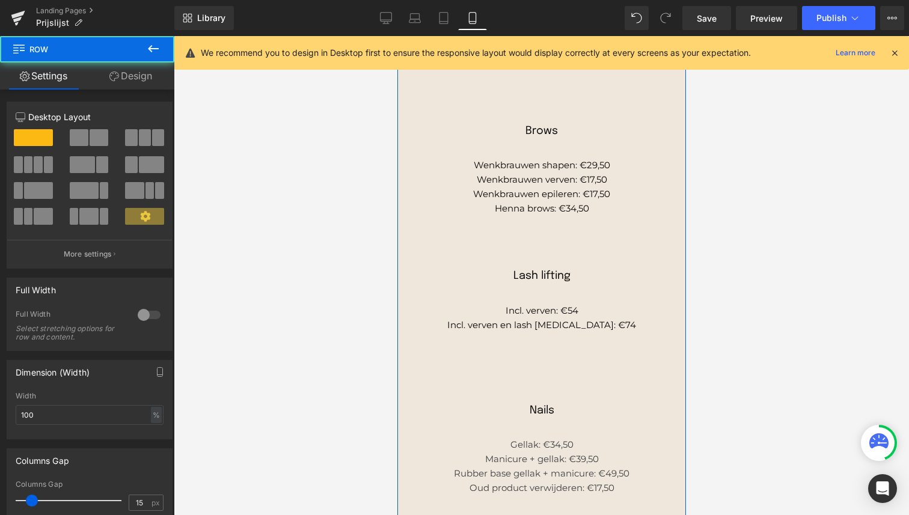
click at [545, 402] on div "Nails Heading Gellak: €34,50 Manicure + gellak: €39,50 Rubber base gellak + man…" at bounding box center [541, 440] width 270 height 109
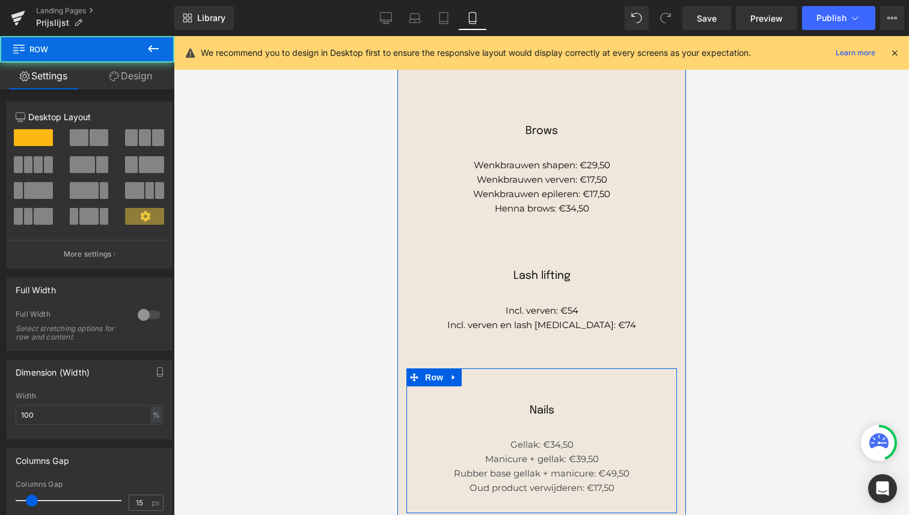
click at [545, 376] on div "Nails Heading Gellak: €34,50 Manicure + gellak: €39,50 Rubber base gellak + man…" at bounding box center [541, 440] width 270 height 145
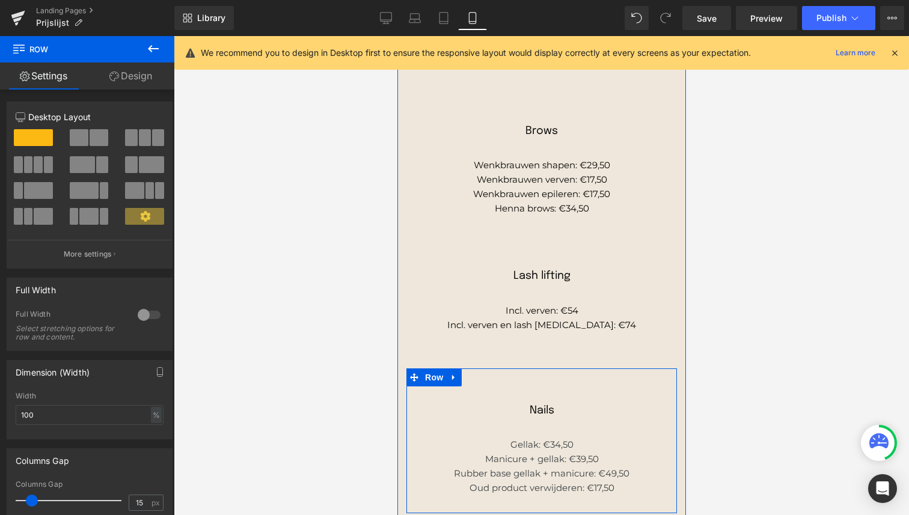
click at [531, 371] on div "Nails Heading Gellak: €34,50 Manicure + gellak: €39,50 Rubber base gellak + man…" at bounding box center [541, 440] width 270 height 145
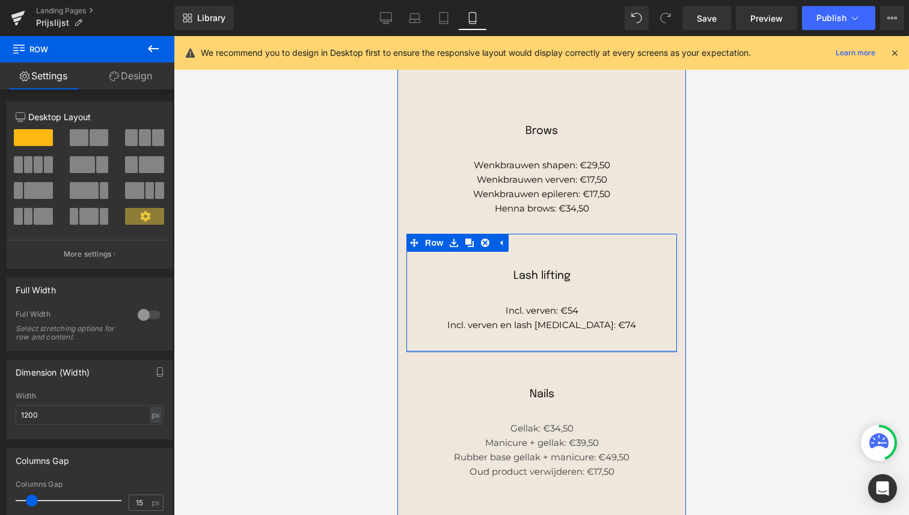
drag, startPoint x: 535, startPoint y: 366, endPoint x: 534, endPoint y: 350, distance: 16.2
click at [534, 350] on div at bounding box center [541, 351] width 270 height 2
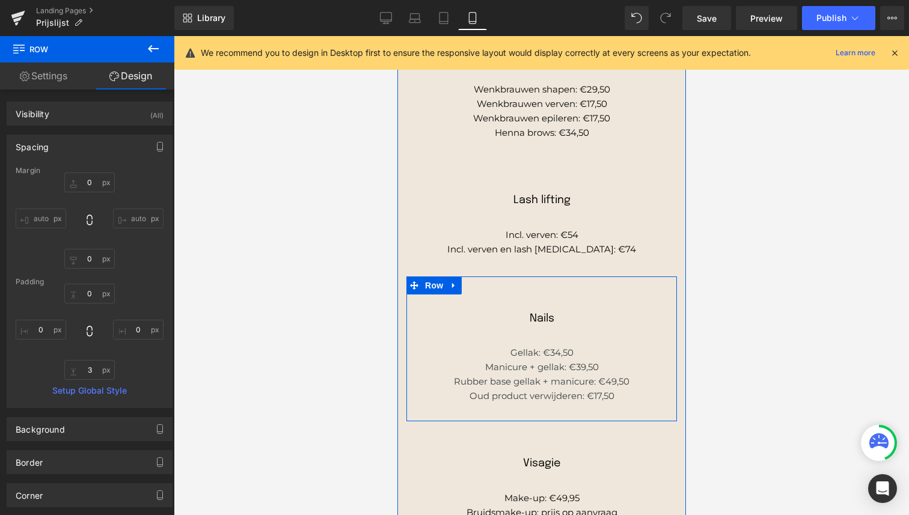
scroll to position [391, 0]
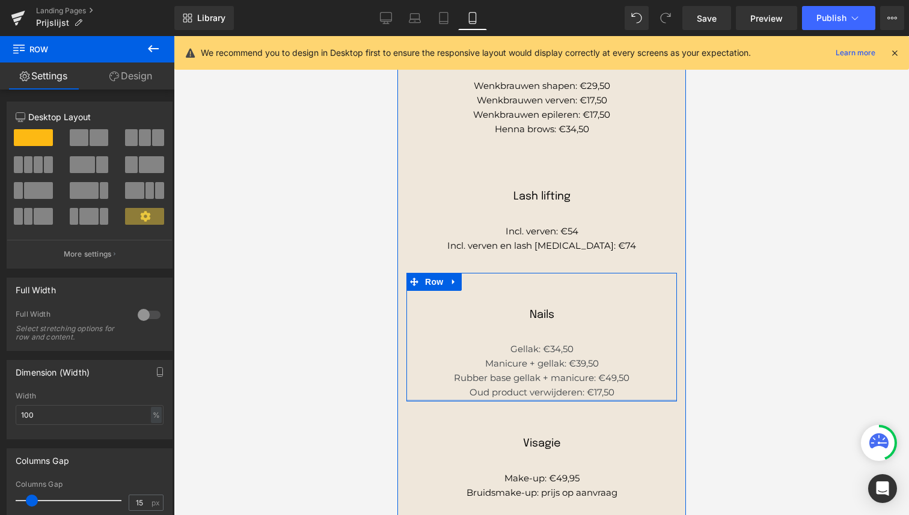
drag, startPoint x: 540, startPoint y: 412, endPoint x: 540, endPoint y: 396, distance: 16.2
click at [540, 396] on div "Nails Heading Gellak: €34,50 Manicure + gellak: €39,50 Rubber base gellak + man…" at bounding box center [541, 337] width 270 height 129
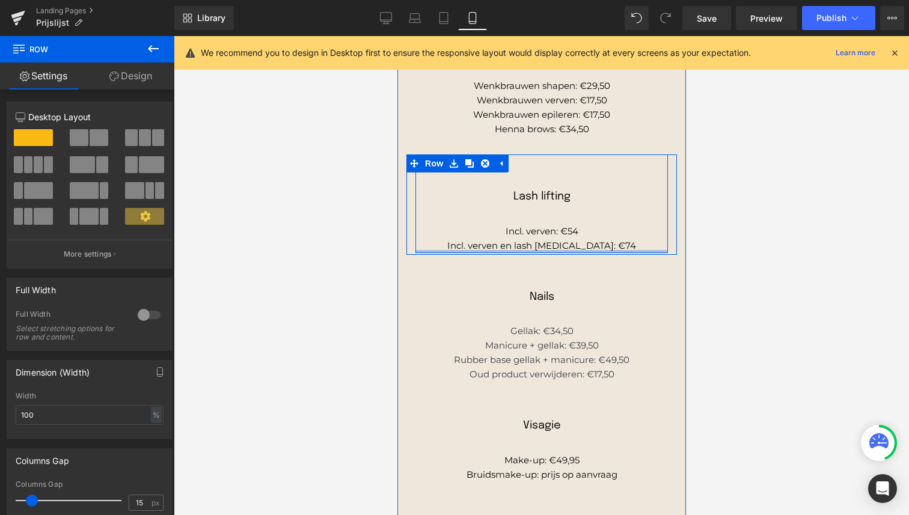
drag, startPoint x: 563, startPoint y: 269, endPoint x: 563, endPoint y: 252, distance: 17.4
click at [563, 252] on div at bounding box center [541, 251] width 252 height 3
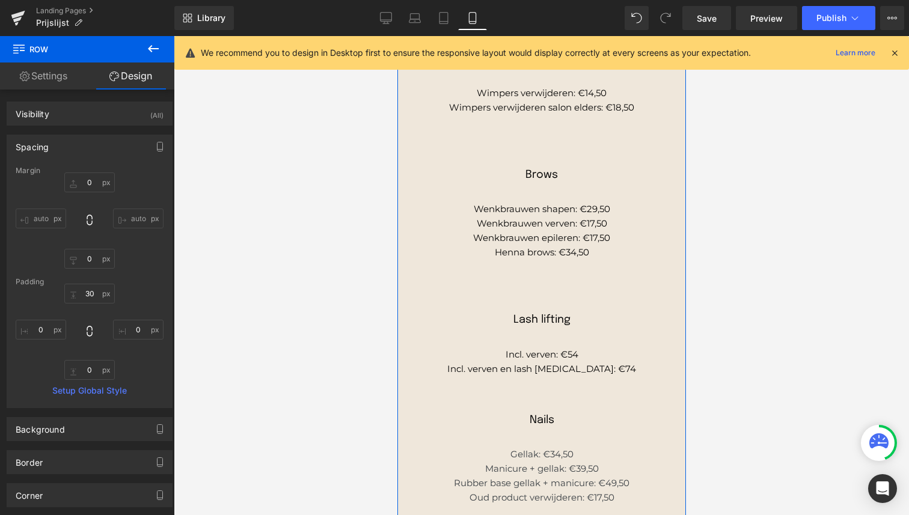
scroll to position [267, 0]
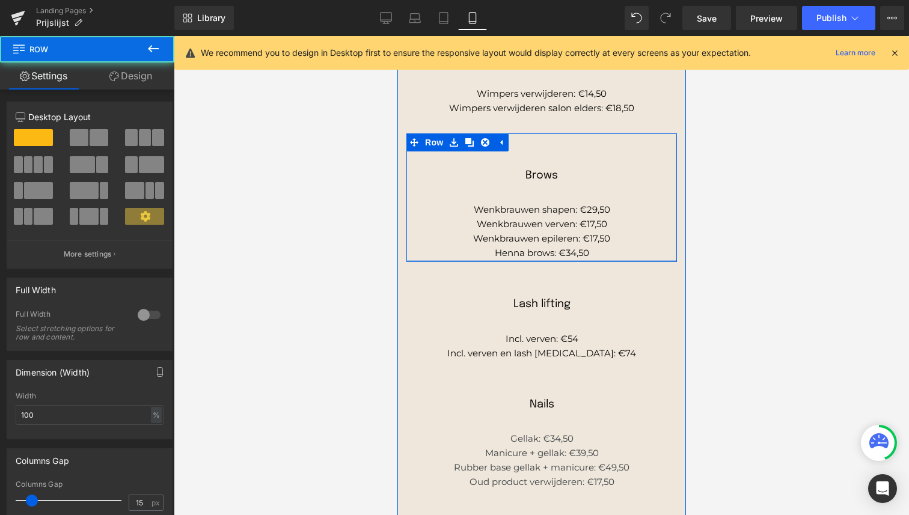
drag, startPoint x: 551, startPoint y: 275, endPoint x: 548, endPoint y: 258, distance: 16.4
click at [548, 258] on div "Brows Heading Wenkbrauwen shapen: €29,50 Wenkbrauwen verven: €17,50 Wenkbrauwen…" at bounding box center [541, 197] width 270 height 129
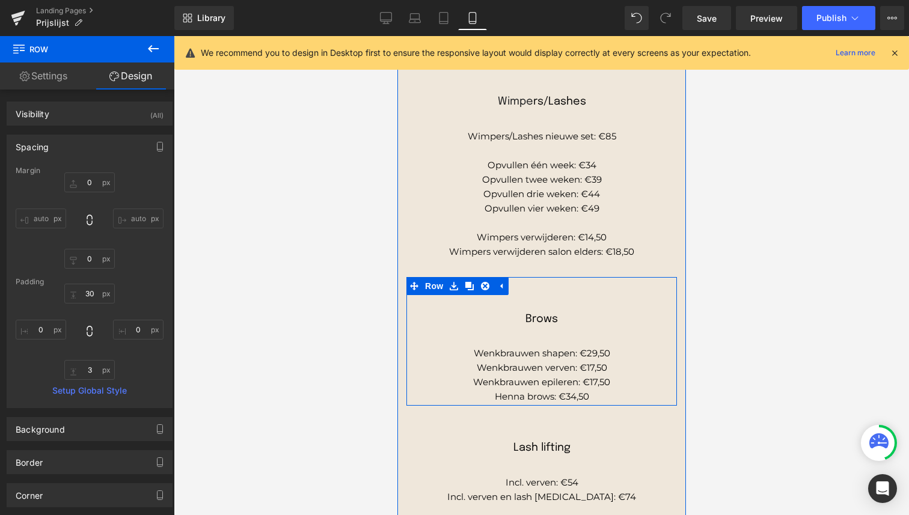
scroll to position [118, 0]
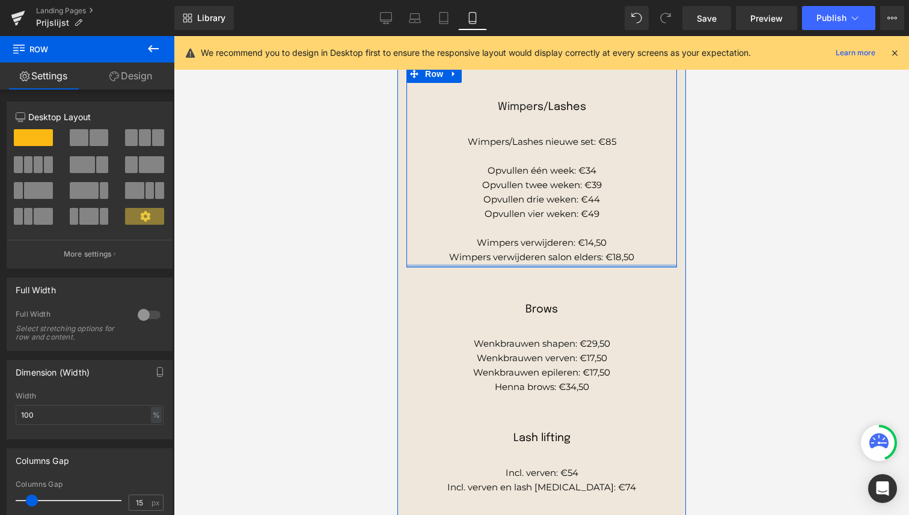
drag, startPoint x: 548, startPoint y: 279, endPoint x: 545, endPoint y: 264, distance: 15.2
click at [545, 264] on div at bounding box center [541, 265] width 270 height 3
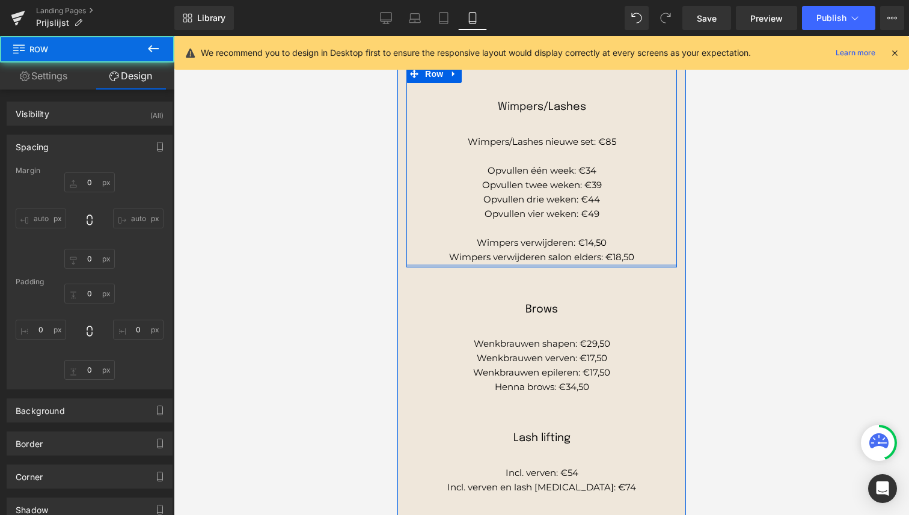
type input "0"
type input "30"
type input "0"
type input "5"
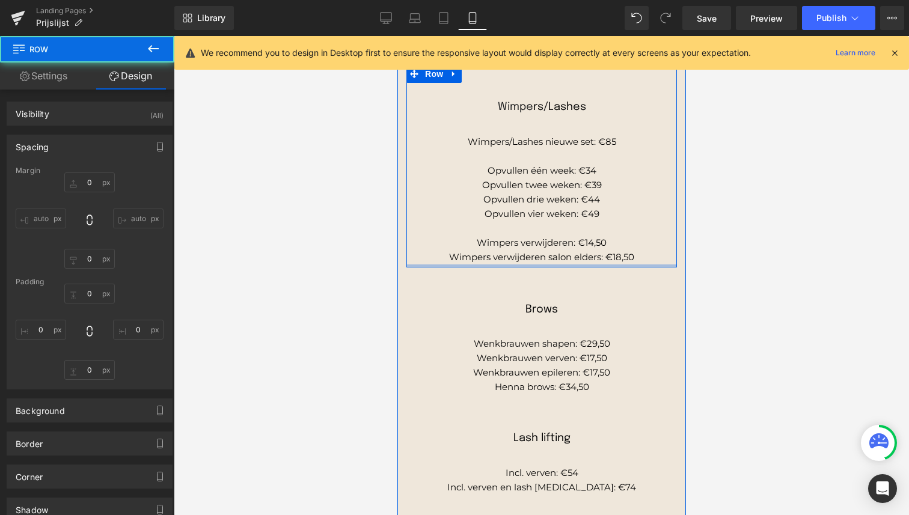
type input "0"
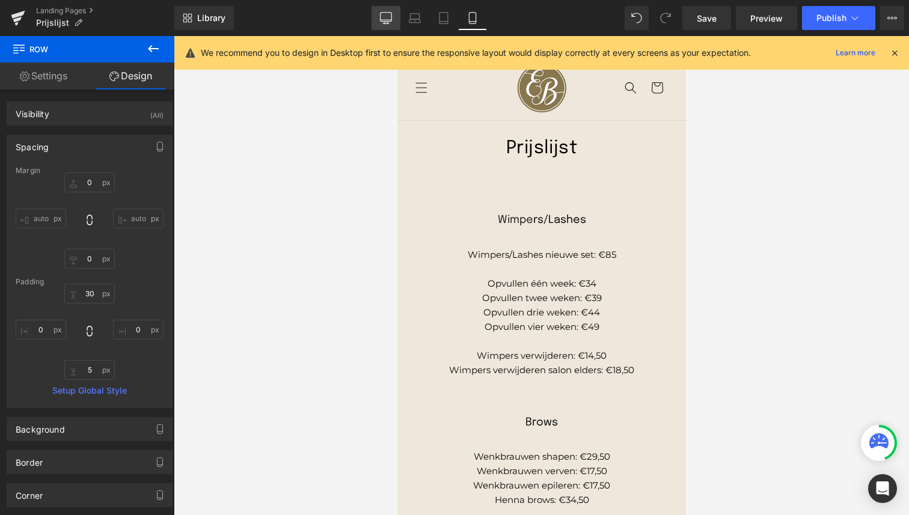
click at [392, 25] on link "Desktop" at bounding box center [385, 18] width 29 height 24
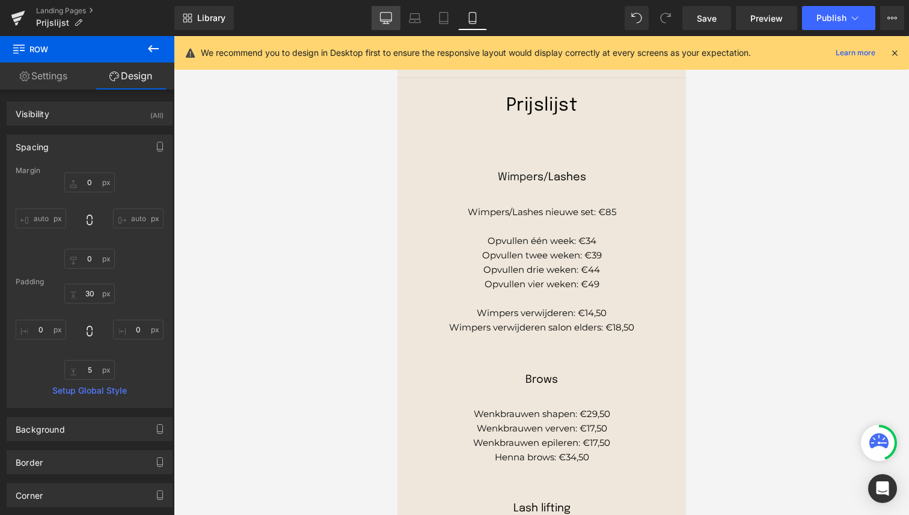
type input "0"
type input "30"
type input "0"
type input "30"
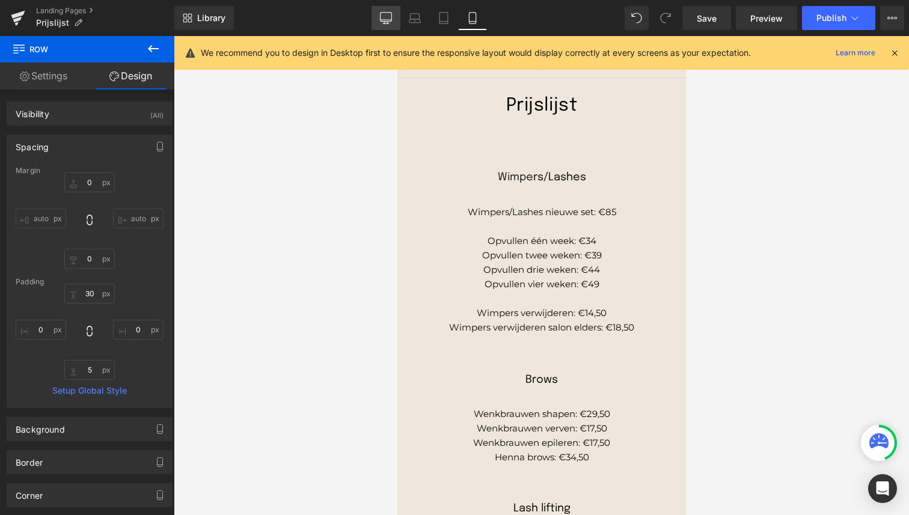
type input "0"
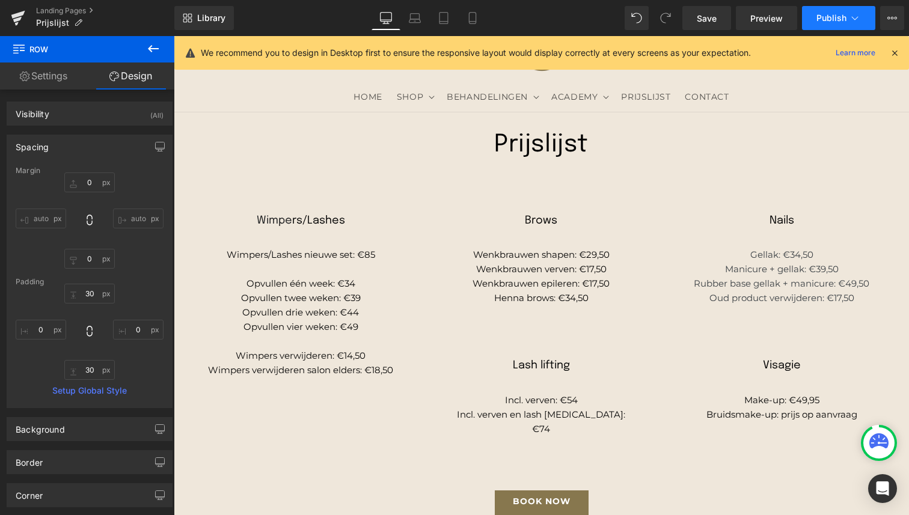
click at [832, 25] on button "Publish" at bounding box center [838, 18] width 73 height 24
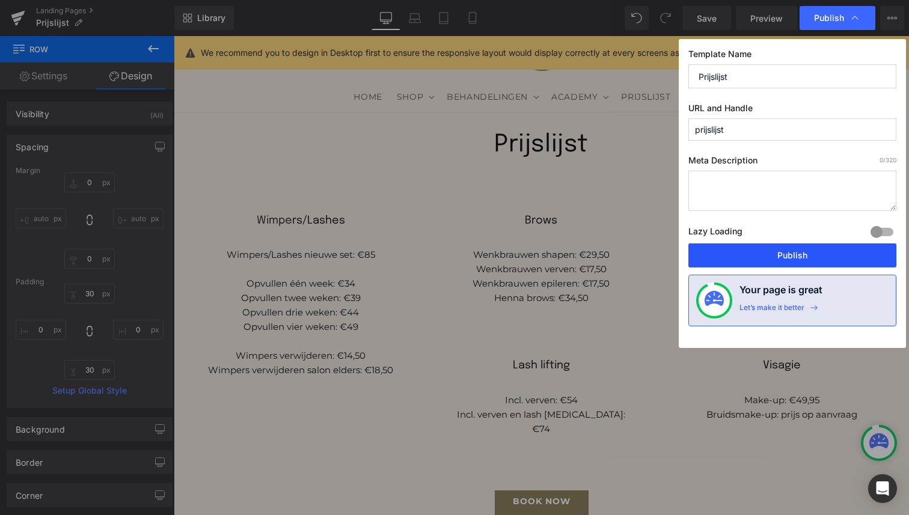
click at [758, 258] on button "Publish" at bounding box center [792, 255] width 208 height 24
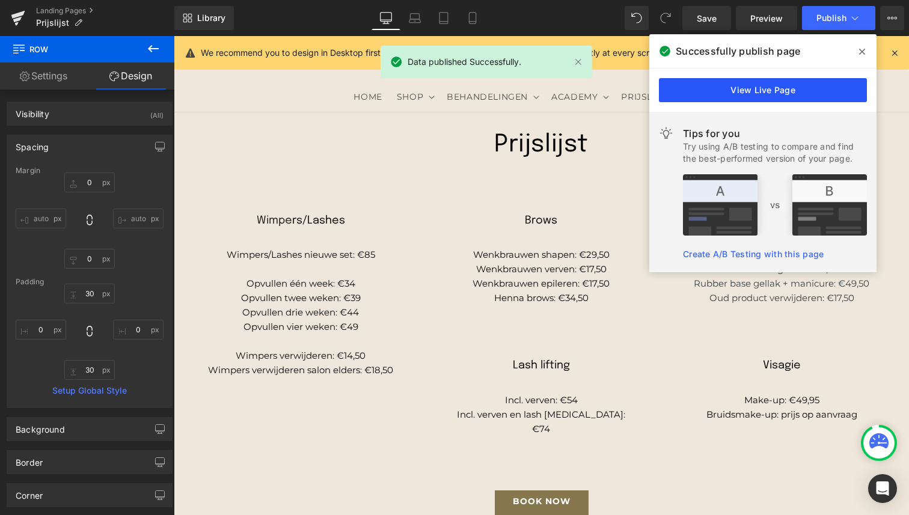
click at [761, 84] on link "View Live Page" at bounding box center [763, 90] width 208 height 24
